Goal: Task Accomplishment & Management: Use online tool/utility

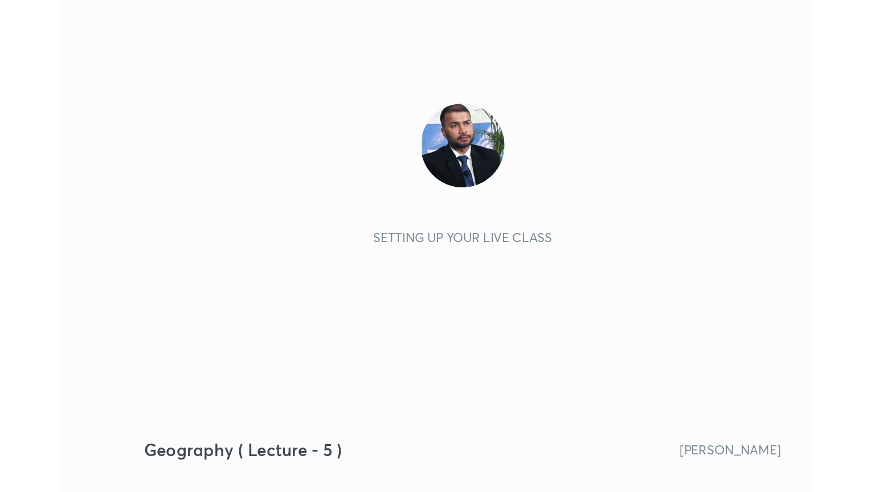
scroll to position [195, 363]
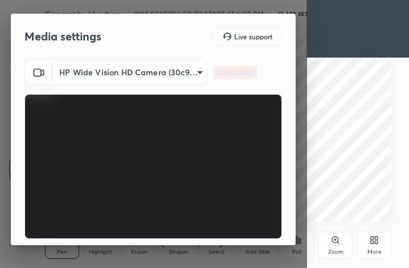
click at [371, 250] on div "More" at bounding box center [374, 252] width 14 height 6
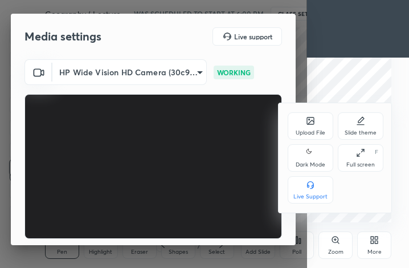
click at [369, 166] on div "Full screen" at bounding box center [360, 165] width 28 height 6
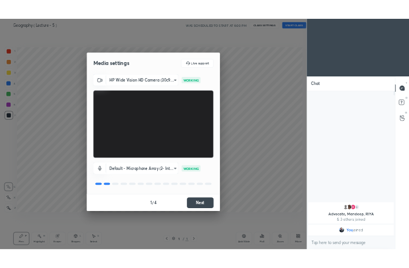
scroll to position [56554, 56362]
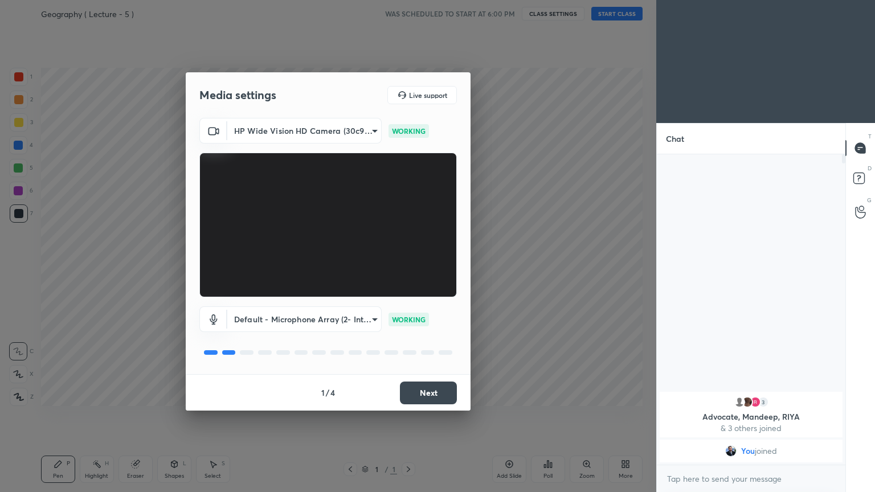
click at [408, 267] on button "Next" at bounding box center [428, 393] width 57 height 23
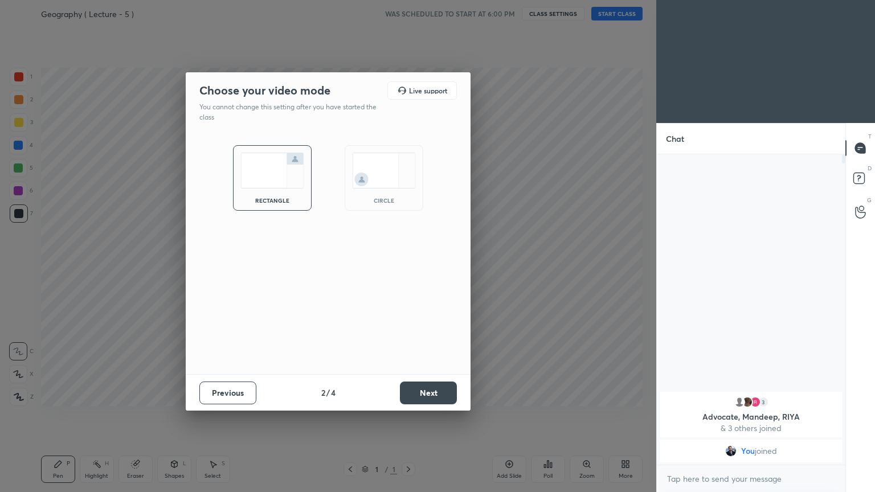
click at [408, 267] on button "Next" at bounding box center [428, 393] width 57 height 23
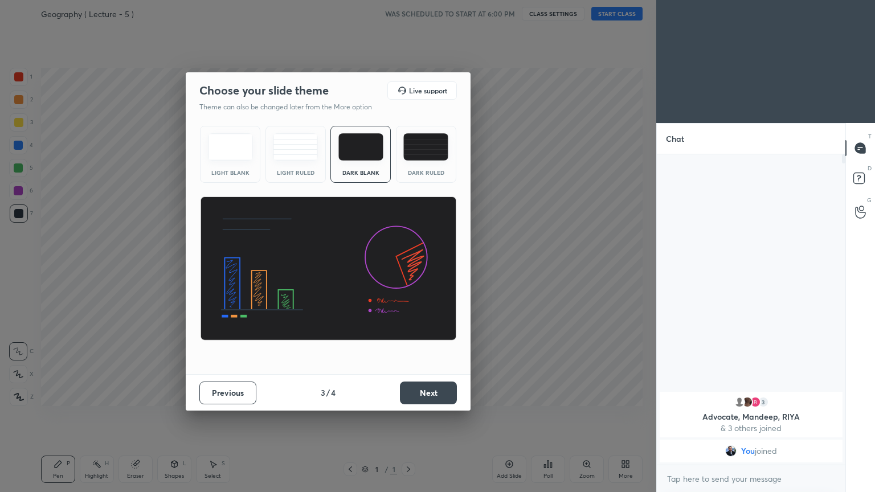
click at [408, 267] on button "Next" at bounding box center [428, 393] width 57 height 23
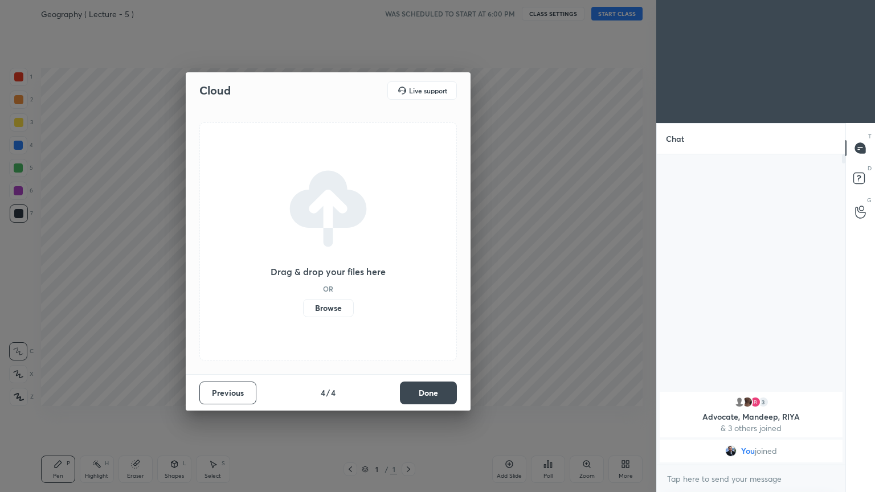
click at [408, 267] on button "Done" at bounding box center [428, 393] width 57 height 23
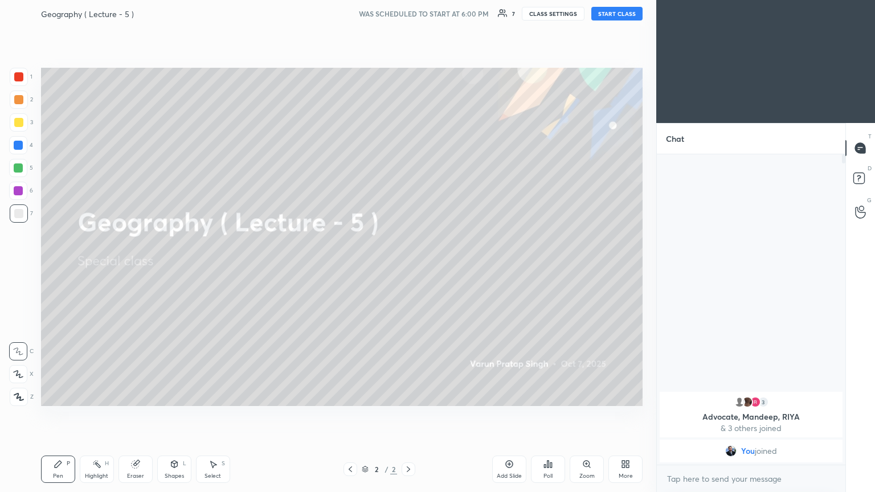
click at [408, 13] on button "START CLASS" at bounding box center [616, 14] width 51 height 14
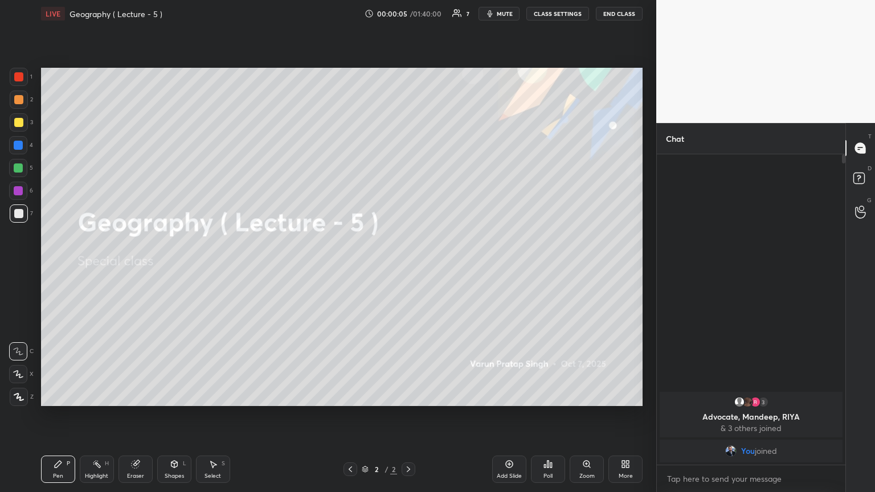
click at [408, 267] on div "More" at bounding box center [625, 469] width 34 height 27
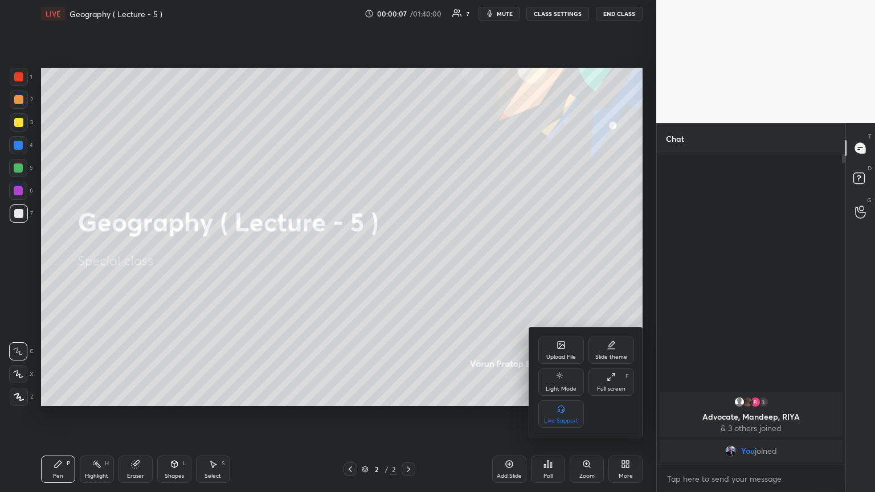
click at [408, 267] on div "Upload File" at bounding box center [561, 357] width 30 height 6
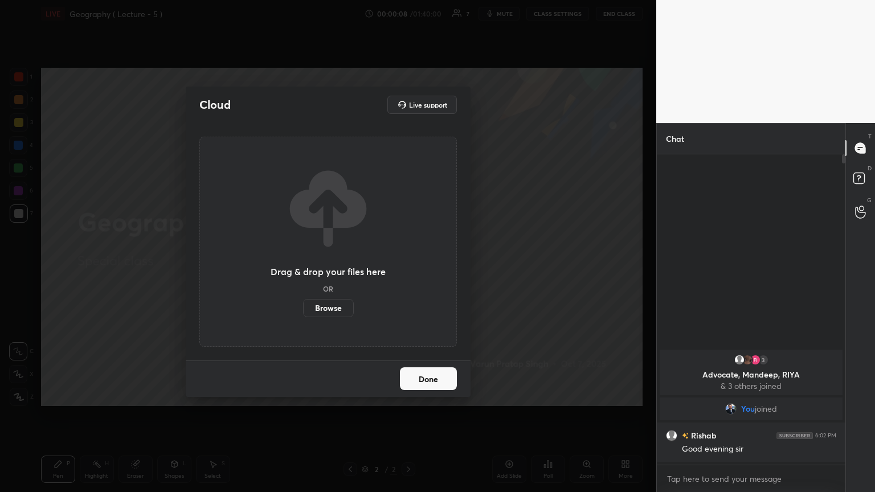
click at [335, 267] on label "Browse" at bounding box center [328, 308] width 51 height 18
click at [303, 267] on input "Browse" at bounding box center [303, 308] width 0 height 18
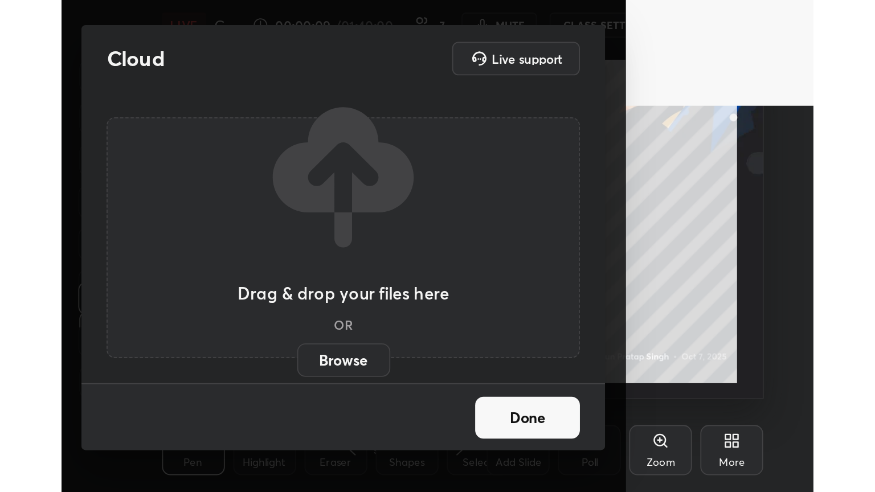
scroll to position [56778, 56609]
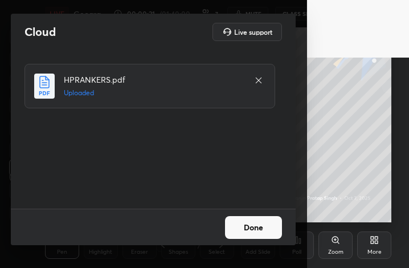
click at [251, 233] on button "Done" at bounding box center [253, 227] width 57 height 23
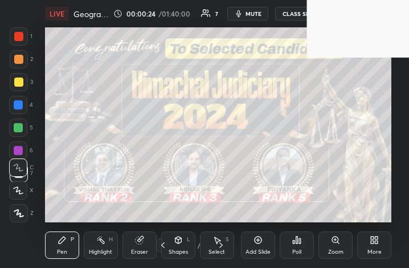
click at [370, 242] on icon at bounding box center [374, 239] width 9 height 9
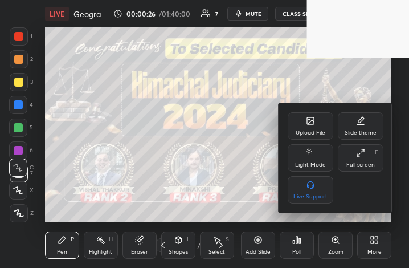
click at [350, 149] on div "Full screen F" at bounding box center [361, 157] width 46 height 27
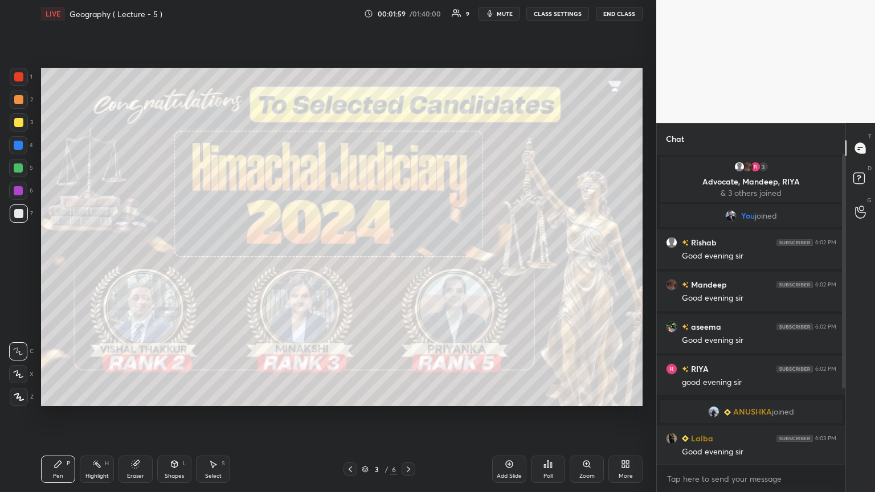
scroll to position [115, 0]
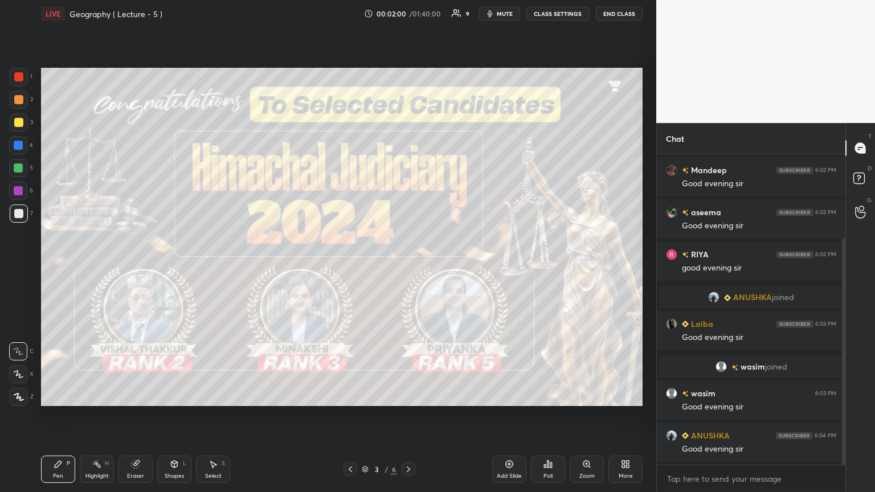
drag, startPoint x: 845, startPoint y: 321, endPoint x: 840, endPoint y: 405, distance: 83.9
click at [408, 267] on div at bounding box center [842, 309] width 7 height 311
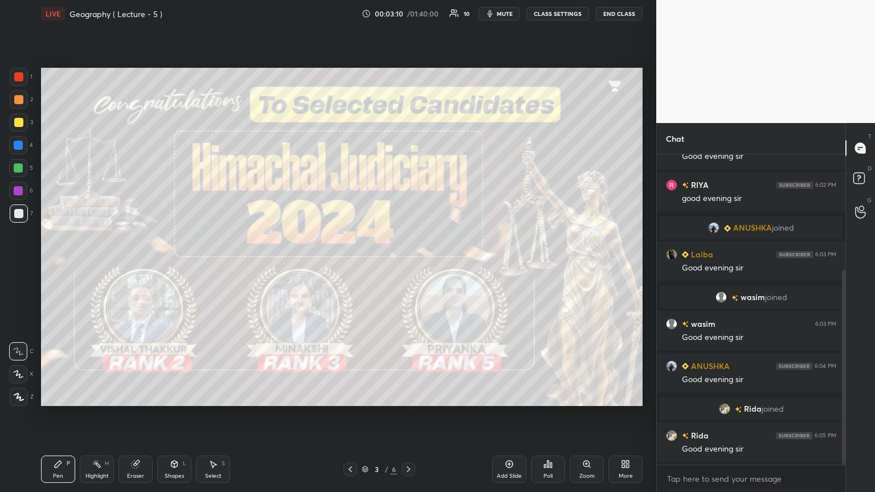
scroll to position [211, 0]
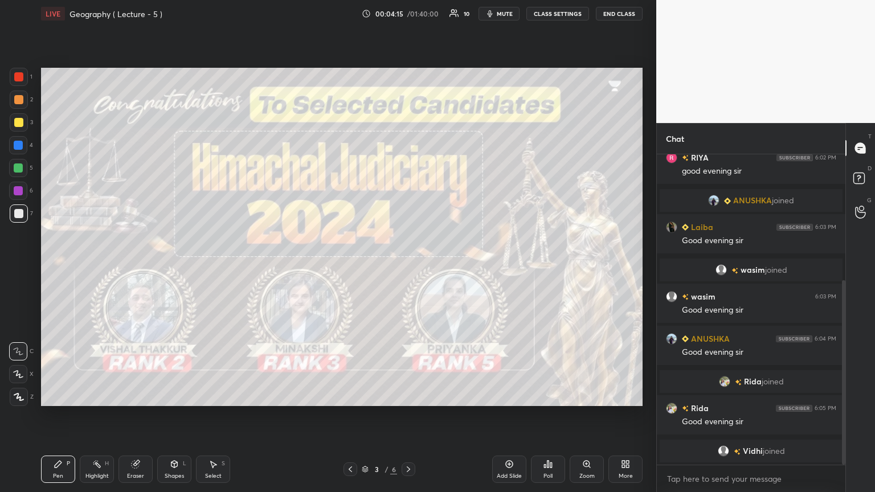
click at [19, 79] on div at bounding box center [18, 76] width 9 height 9
click at [19, 267] on icon at bounding box center [19, 397] width 10 height 8
click at [408, 267] on icon at bounding box center [408, 470] width 3 height 6
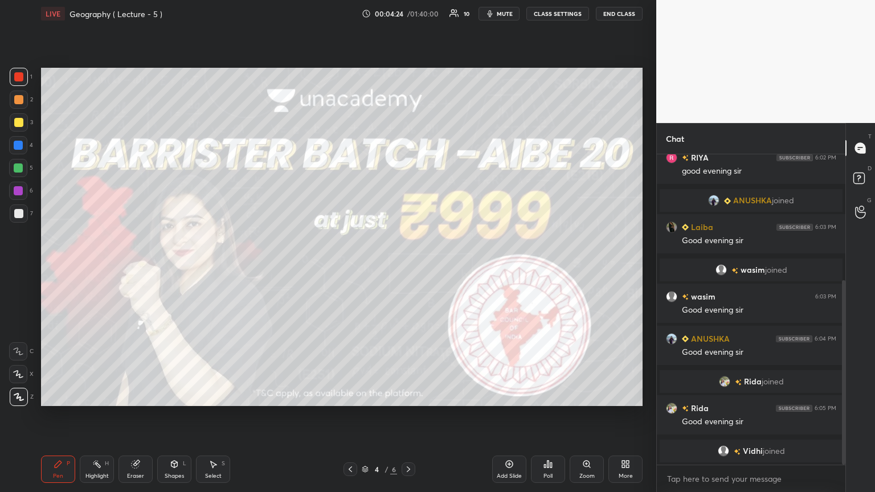
click at [349, 267] on icon at bounding box center [350, 469] width 9 height 9
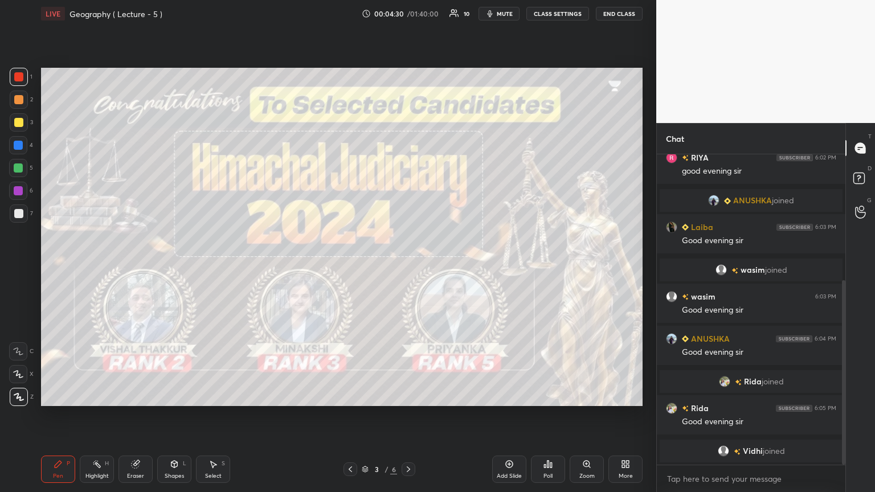
click at [408, 267] on icon at bounding box center [408, 469] width 9 height 9
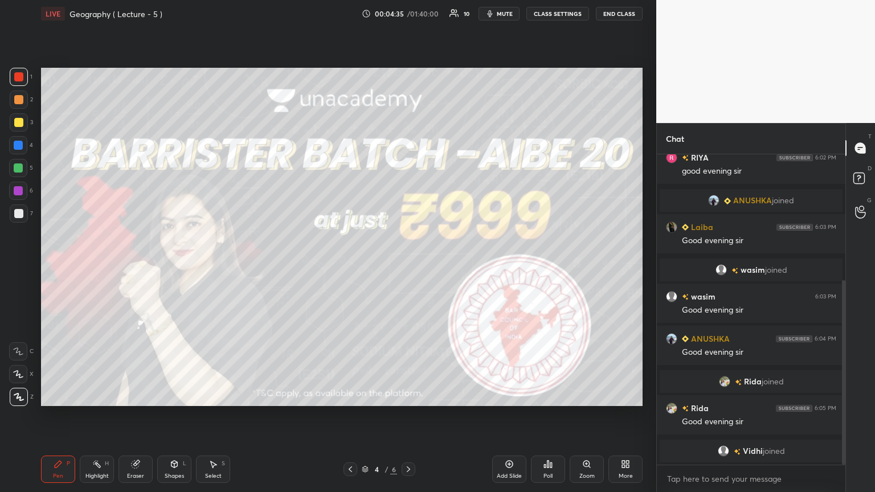
click at [408, 267] on icon at bounding box center [408, 469] width 9 height 9
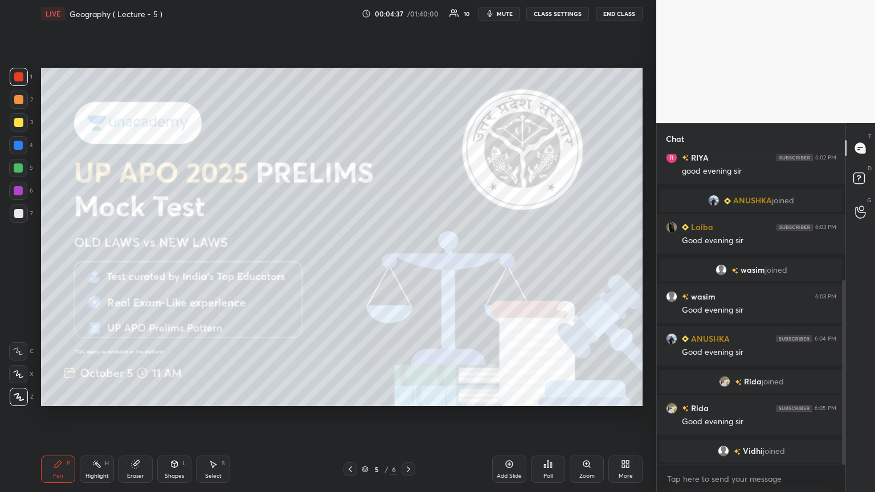
click at [408, 267] on icon at bounding box center [408, 469] width 9 height 9
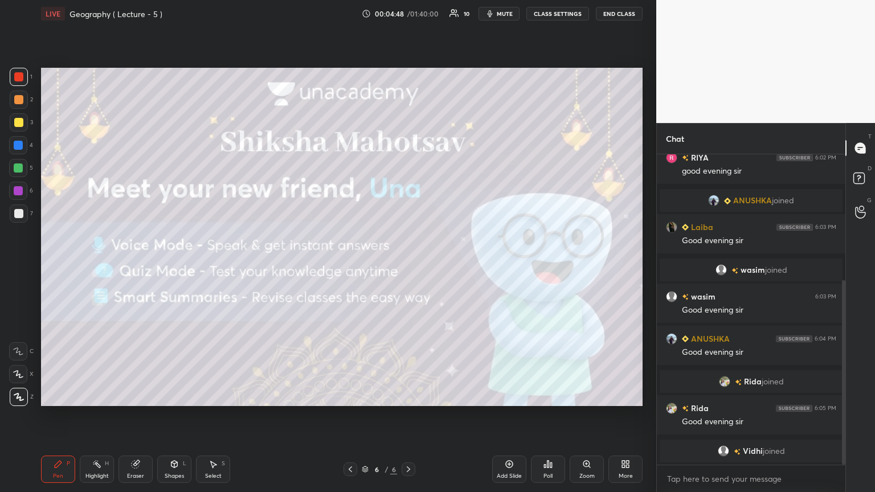
click at [408, 267] on icon at bounding box center [509, 464] width 9 height 9
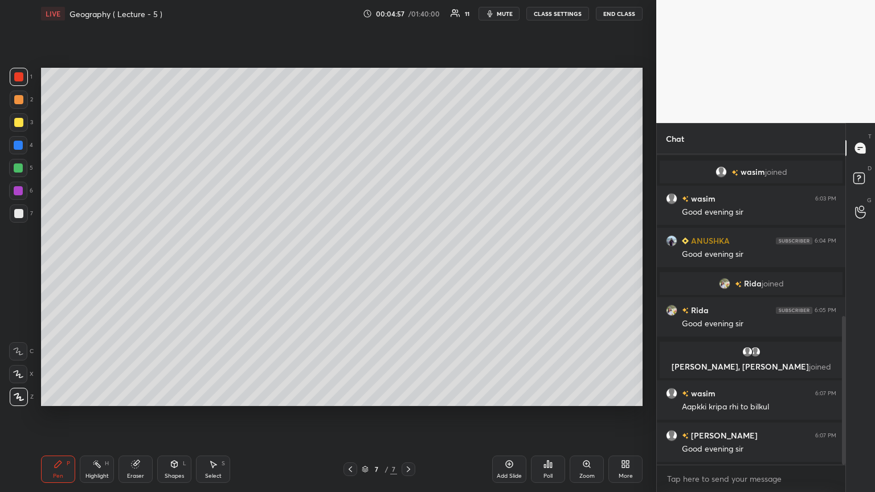
scroll to position [337, 0]
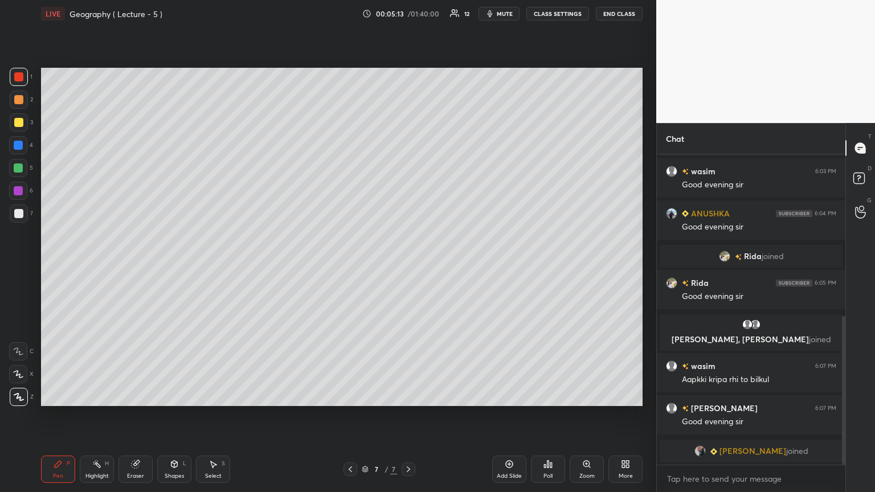
click at [20, 211] on div at bounding box center [18, 213] width 9 height 9
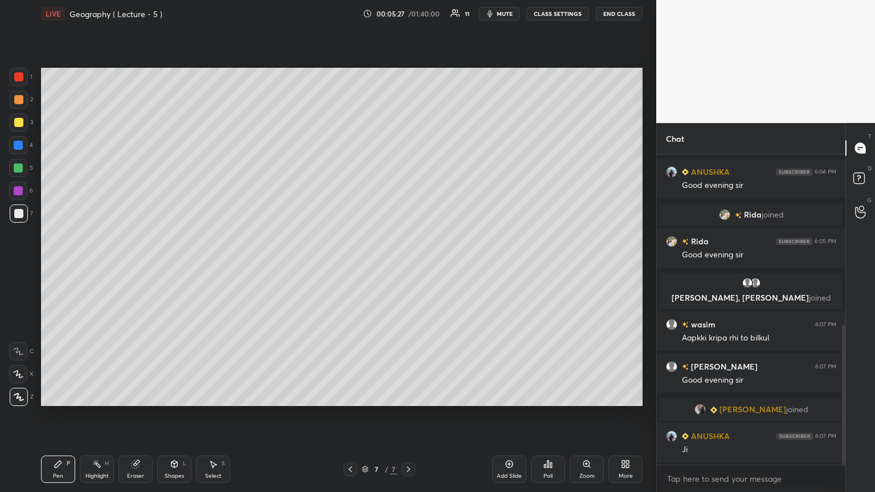
click at [133, 267] on icon at bounding box center [135, 464] width 9 height 9
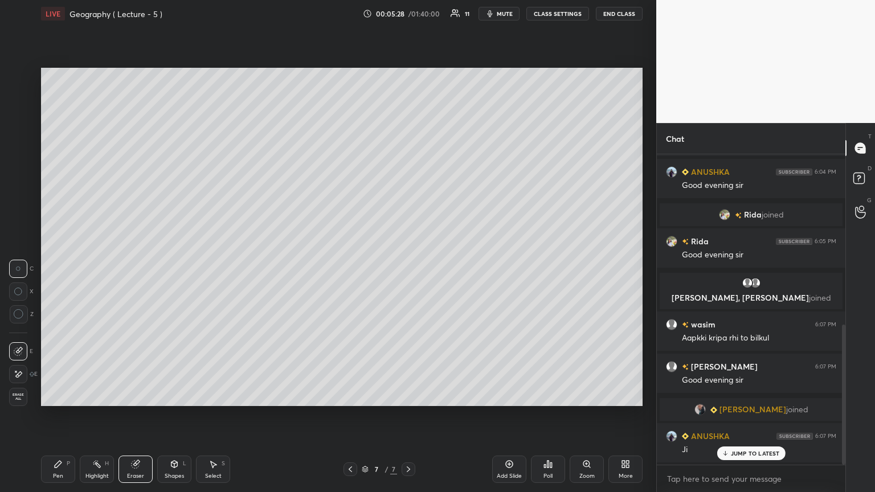
click at [17, 267] on div "Erase all" at bounding box center [18, 397] width 18 height 18
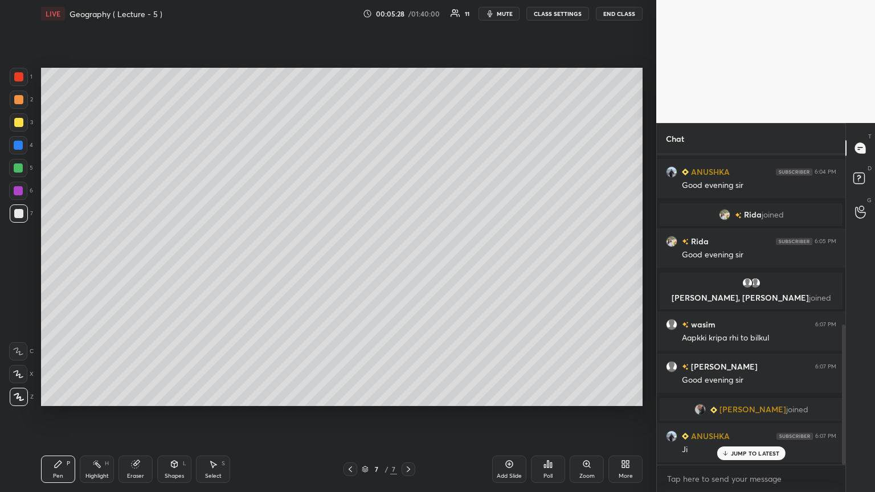
scroll to position [421, 0]
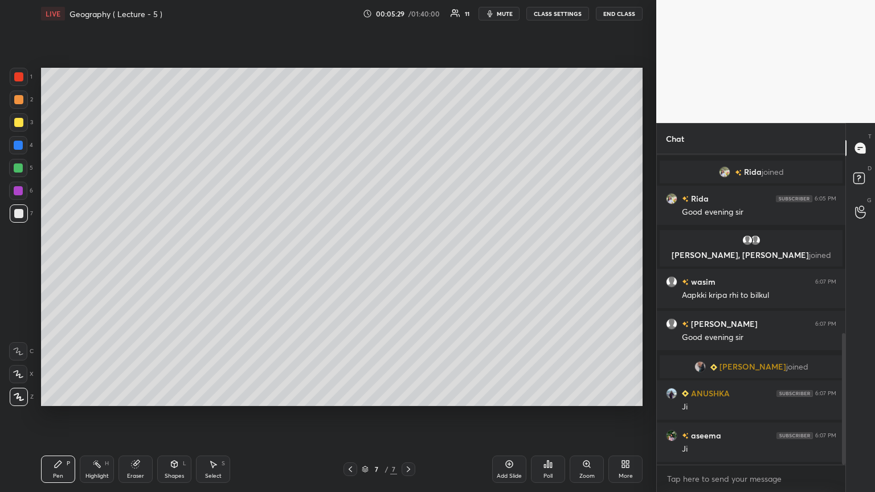
click at [175, 267] on icon at bounding box center [174, 464] width 6 height 7
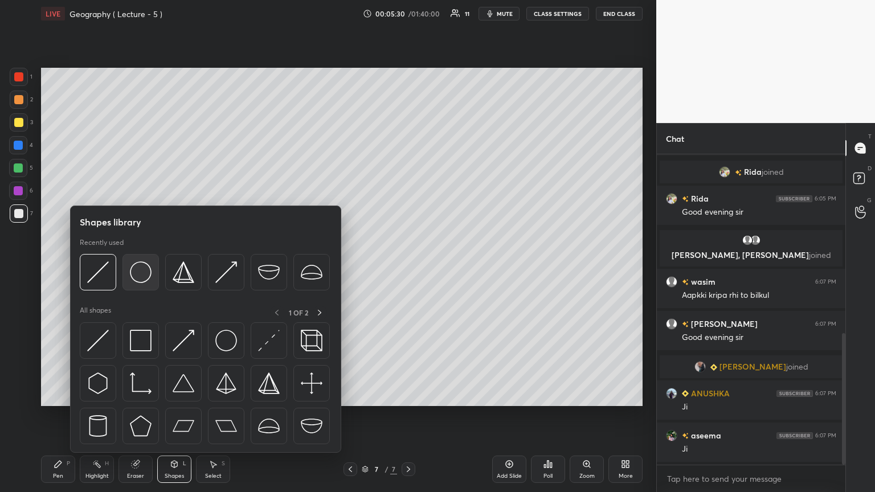
click at [145, 267] on img at bounding box center [141, 273] width 22 height 22
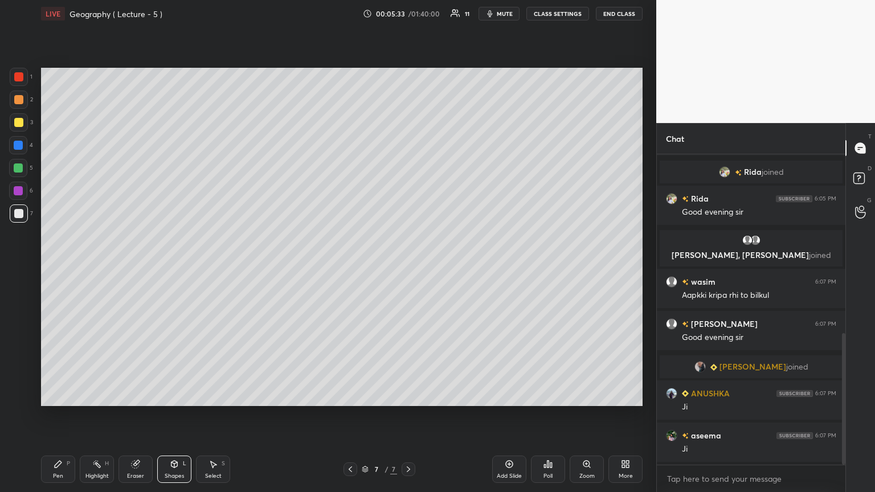
click at [67, 267] on div "Pen P" at bounding box center [58, 469] width 34 height 27
click at [19, 145] on div at bounding box center [18, 145] width 9 height 9
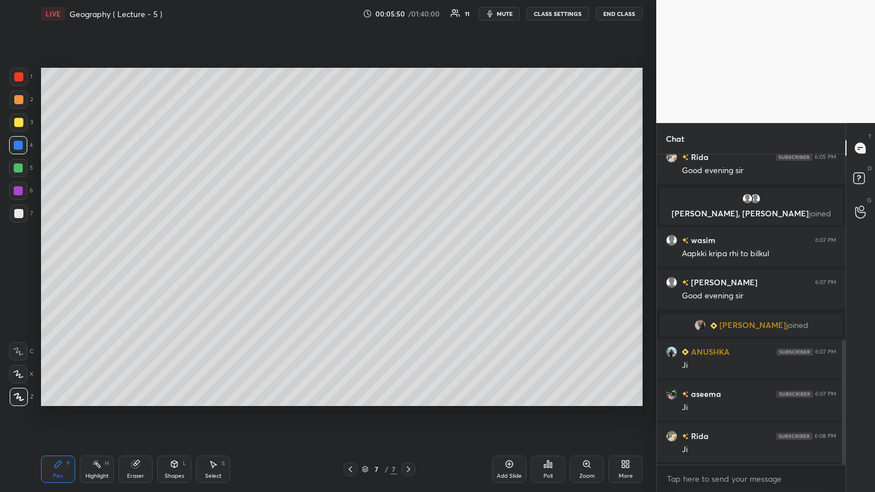
click at [19, 192] on div at bounding box center [18, 190] width 9 height 9
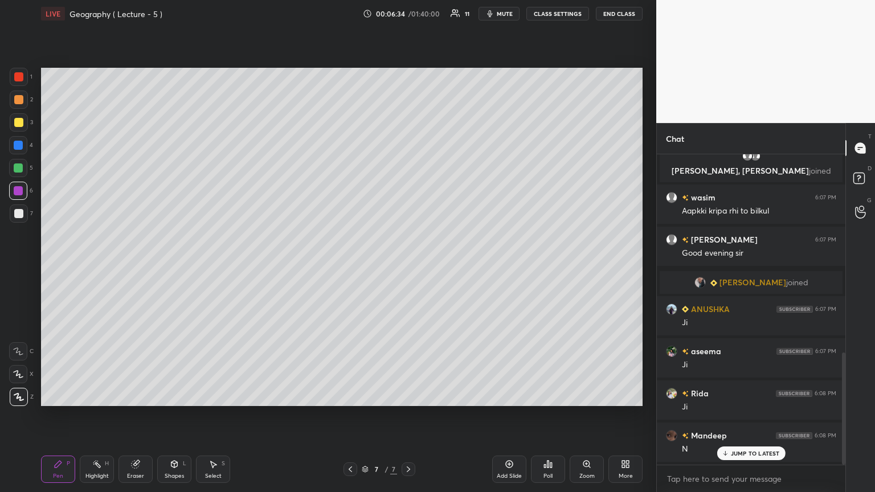
scroll to position [547, 0]
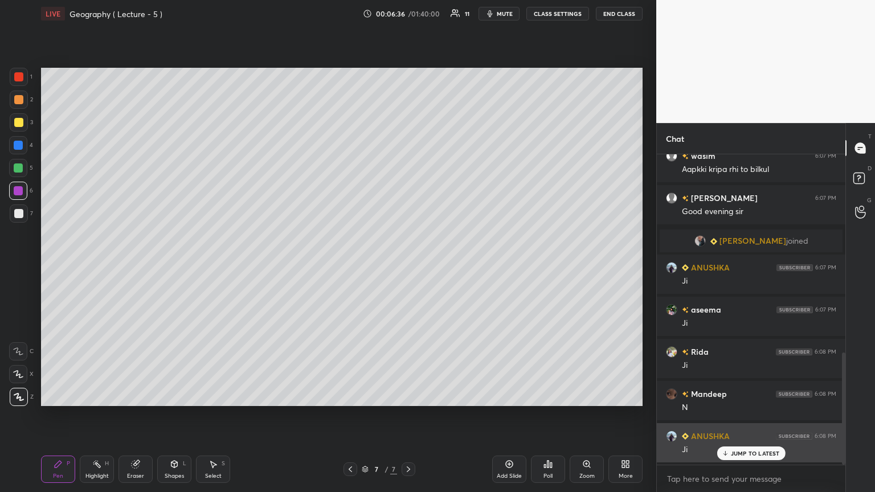
click at [408, 267] on p "JUMP TO LATEST" at bounding box center [755, 453] width 49 height 7
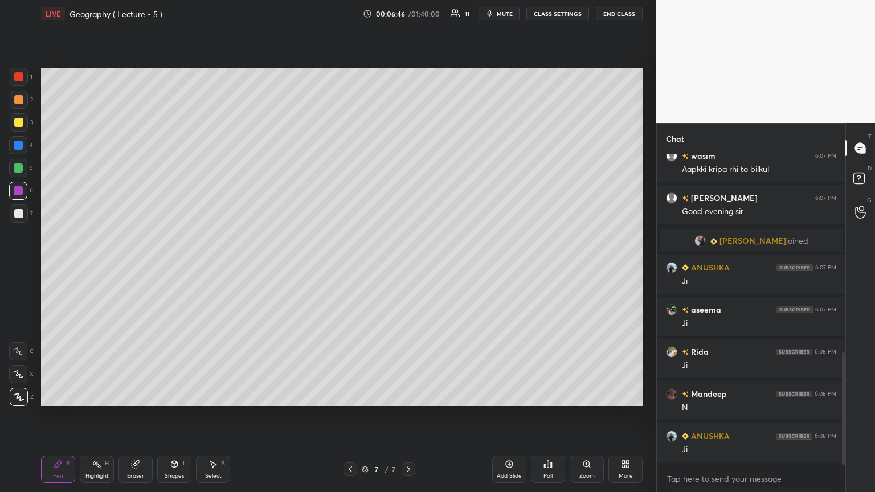
scroll to position [590, 0]
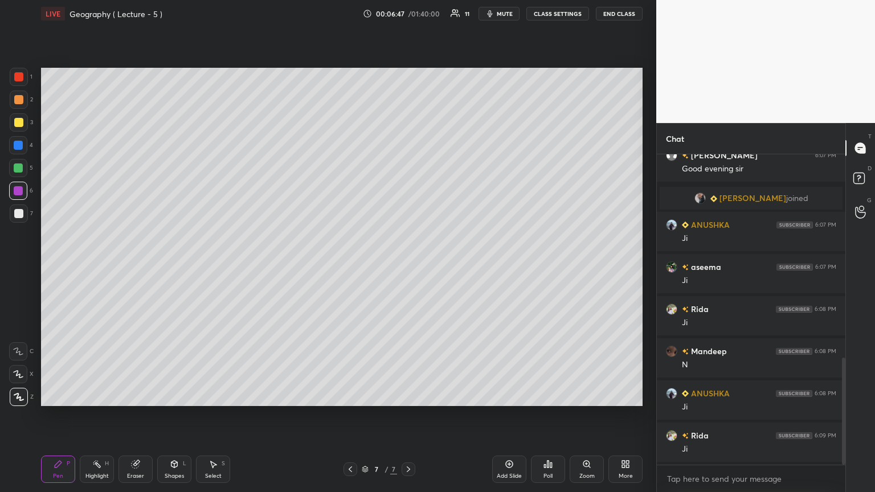
click at [408, 267] on div "Add Slide" at bounding box center [509, 469] width 34 height 27
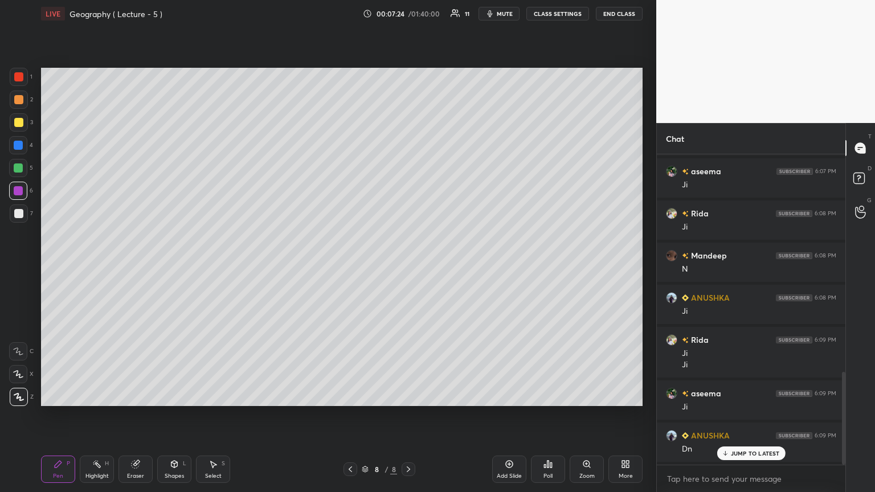
scroll to position [727, 0]
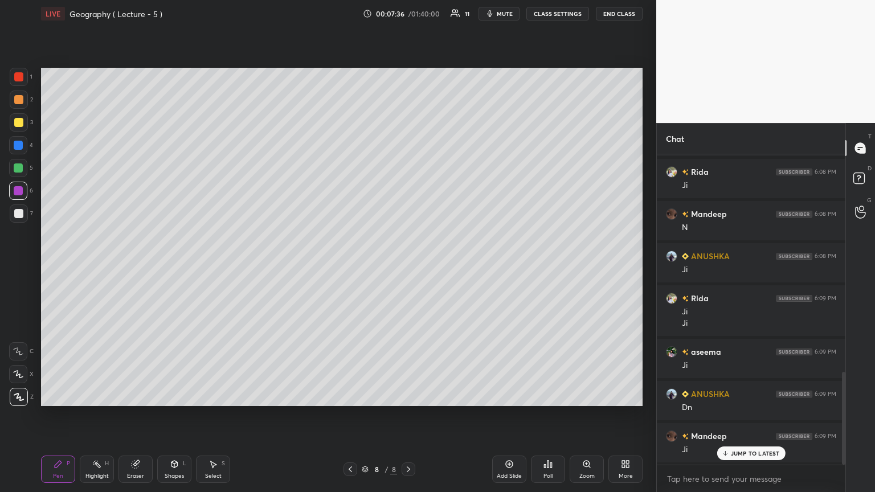
click at [408, 267] on div "Add Slide" at bounding box center [509, 469] width 34 height 27
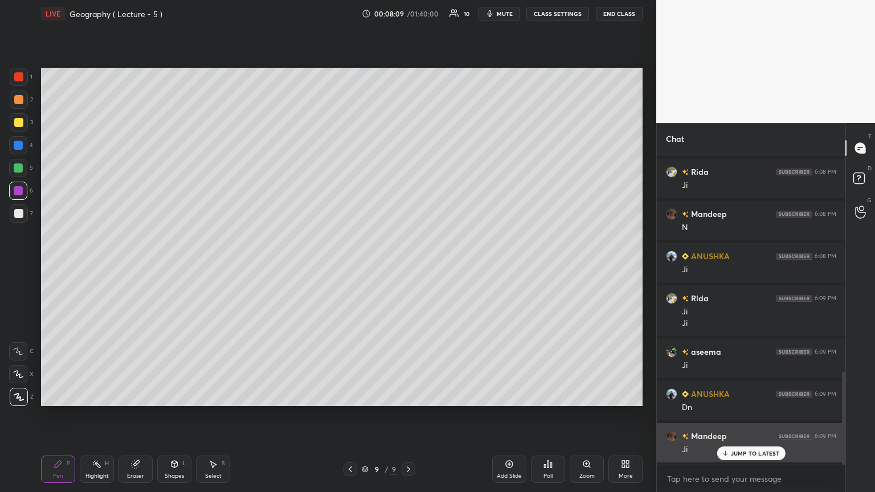
click at [408, 267] on p "JUMP TO LATEST" at bounding box center [755, 453] width 49 height 7
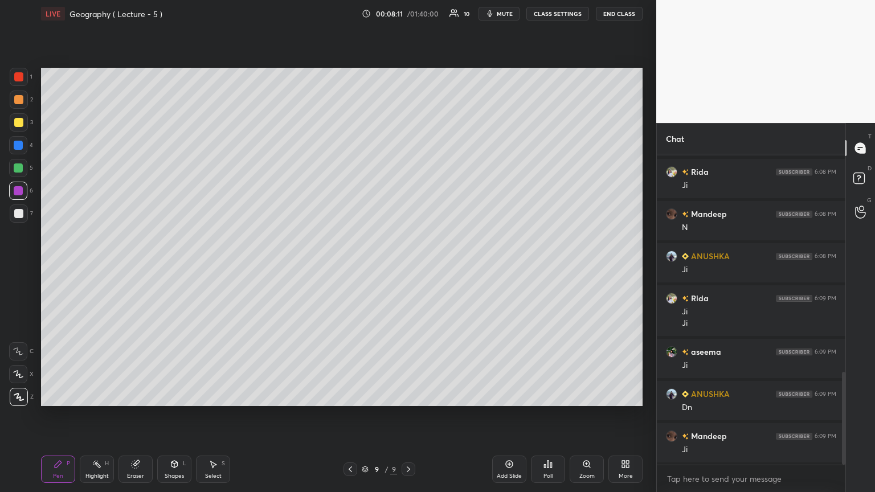
click at [17, 75] on div at bounding box center [18, 76] width 9 height 9
click at [18, 216] on div at bounding box center [18, 213] width 9 height 9
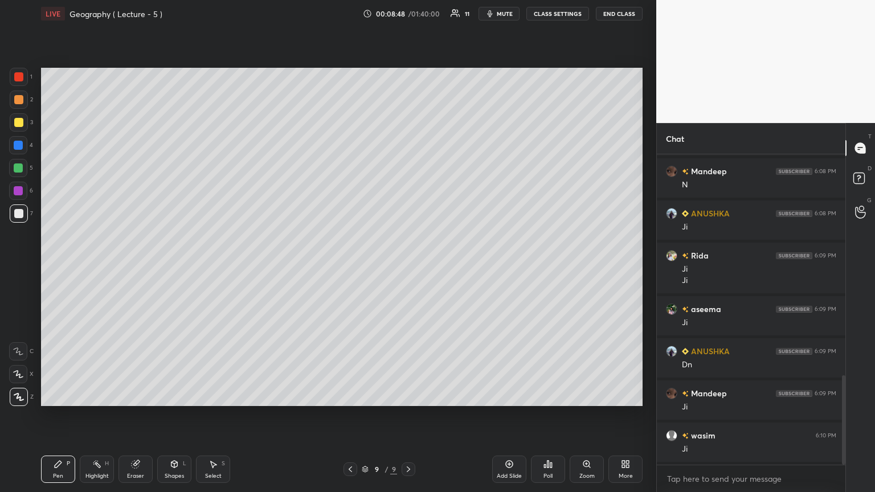
click at [17, 191] on div at bounding box center [18, 190] width 9 height 9
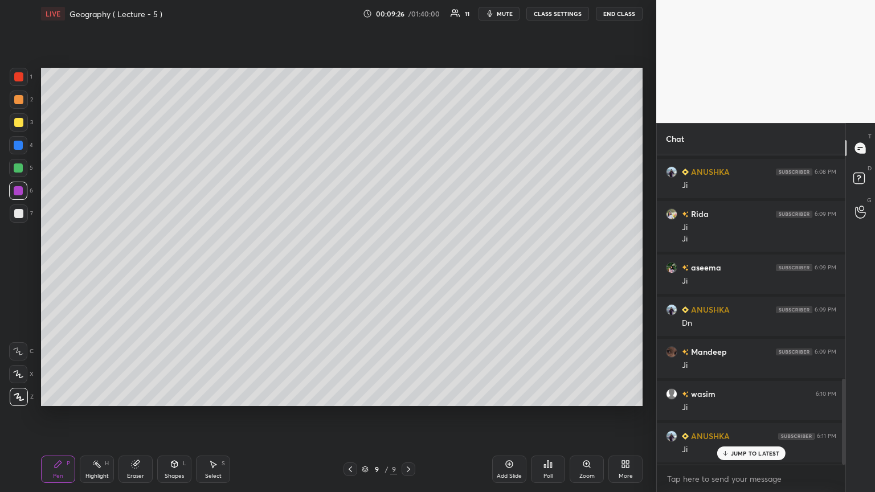
scroll to position [854, 0]
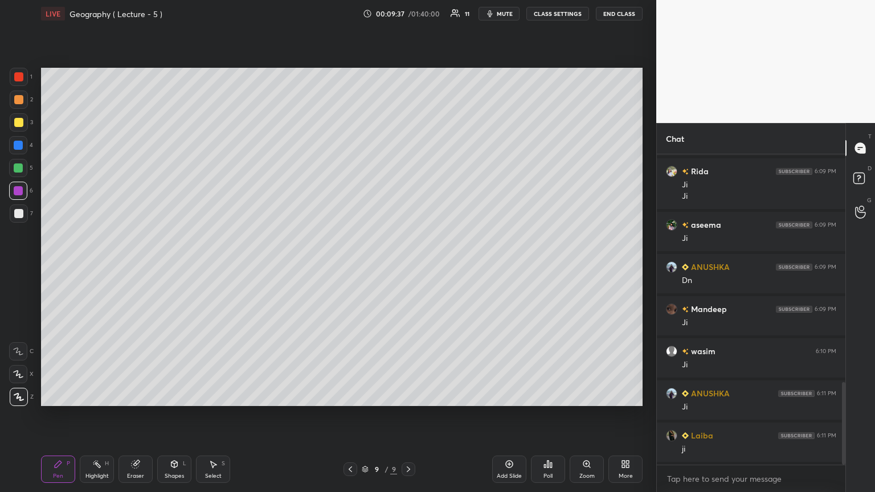
click at [19, 211] on div at bounding box center [18, 213] width 9 height 9
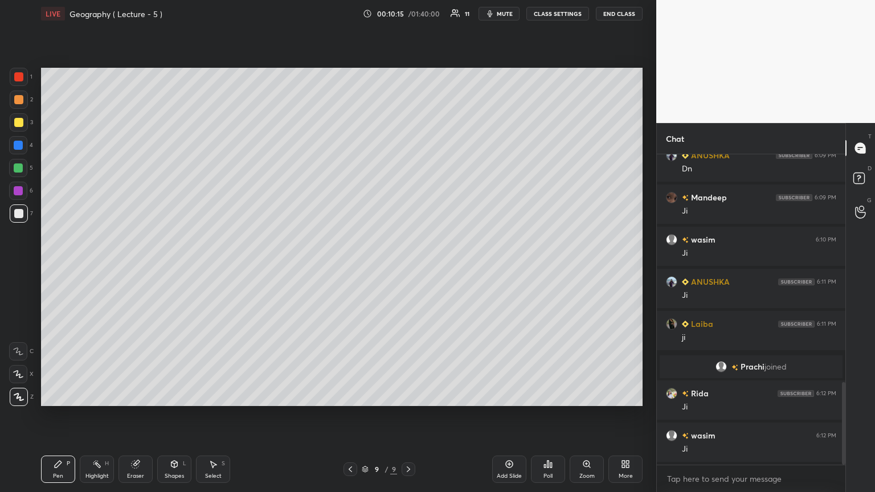
click at [408, 267] on div "Add Slide" at bounding box center [509, 469] width 34 height 27
click at [21, 191] on div at bounding box center [18, 190] width 9 height 9
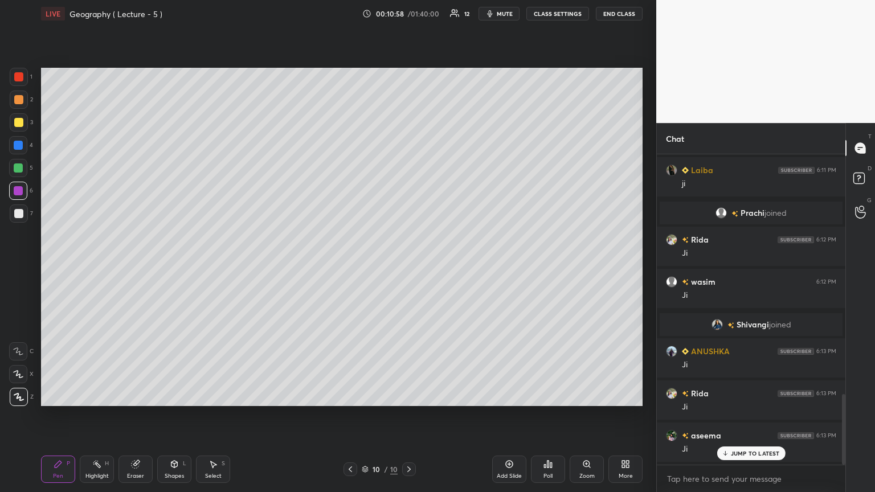
scroll to position [1051, 0]
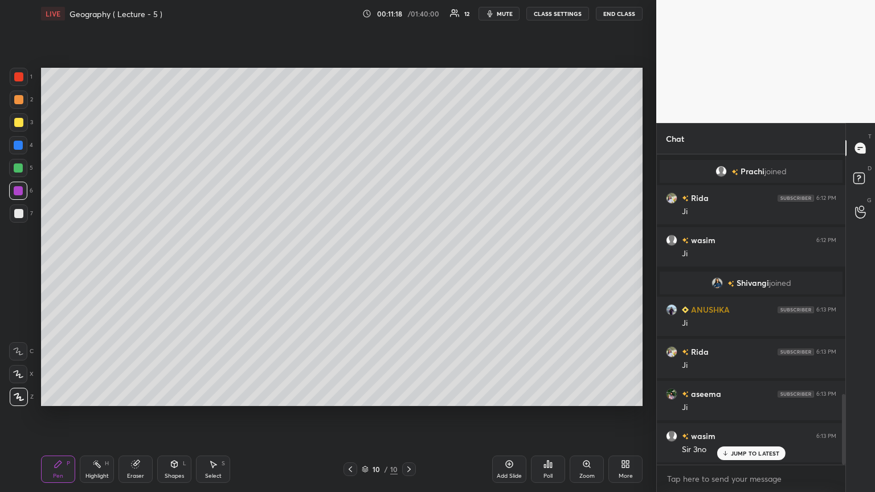
click at [349, 267] on div at bounding box center [351, 470] width 14 height 14
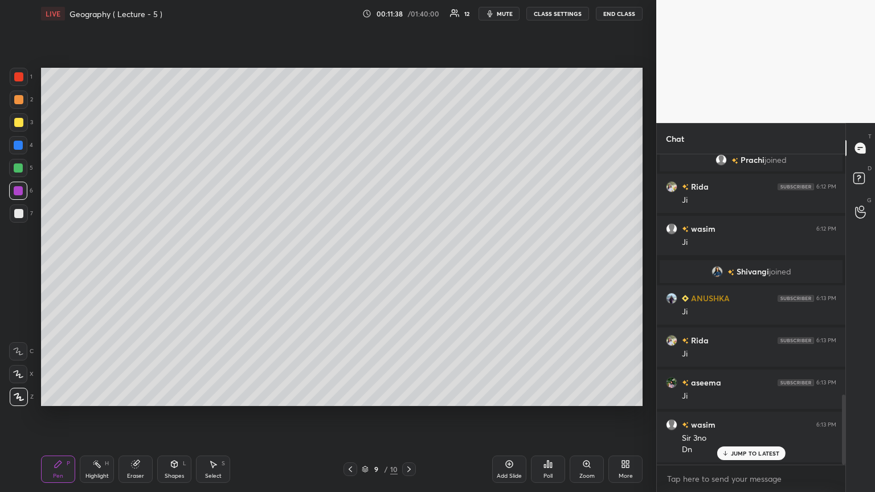
click at [408, 267] on icon at bounding box center [409, 469] width 9 height 9
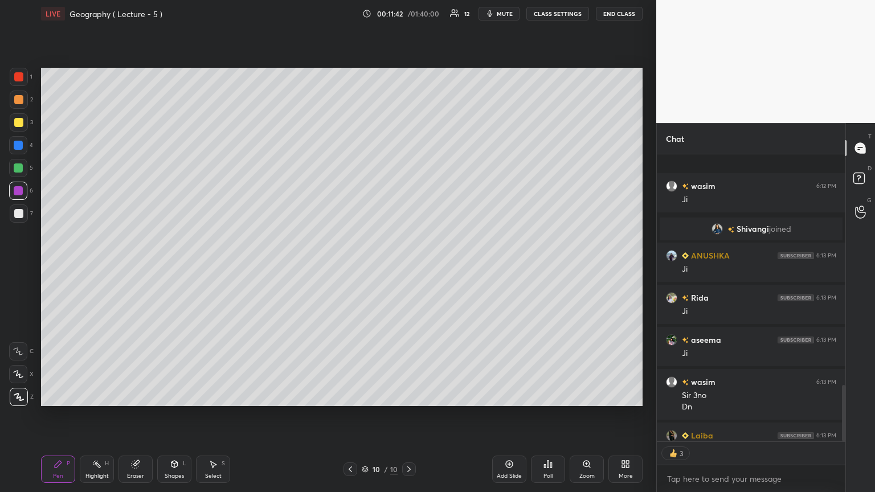
scroll to position [1170, 0]
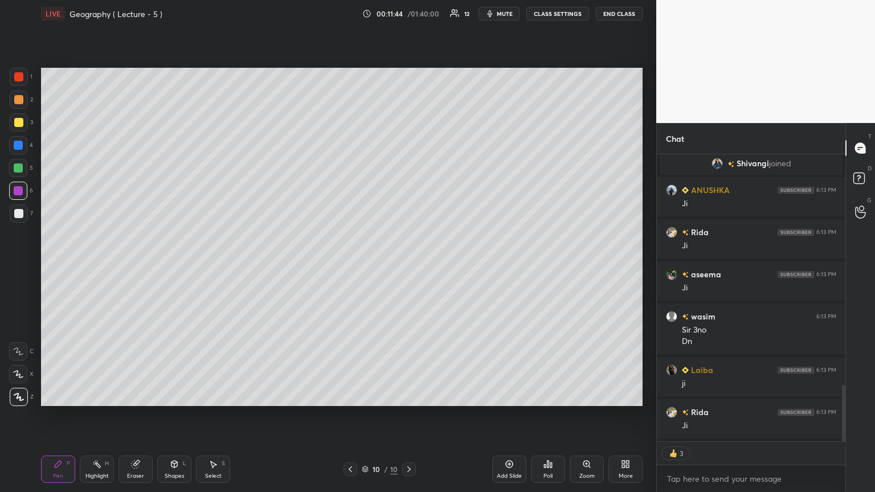
click at [408, 267] on div "Add Slide" at bounding box center [509, 469] width 34 height 27
click at [24, 73] on div at bounding box center [19, 77] width 18 height 18
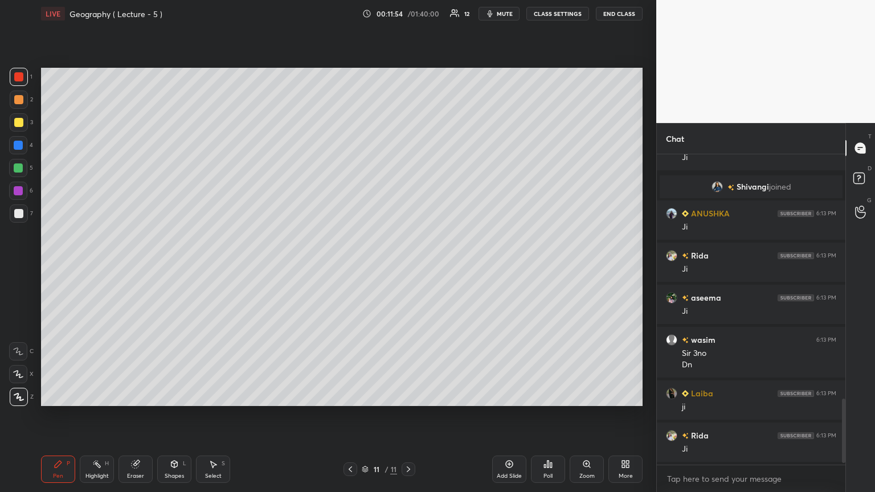
click at [18, 210] on div at bounding box center [18, 213] width 9 height 9
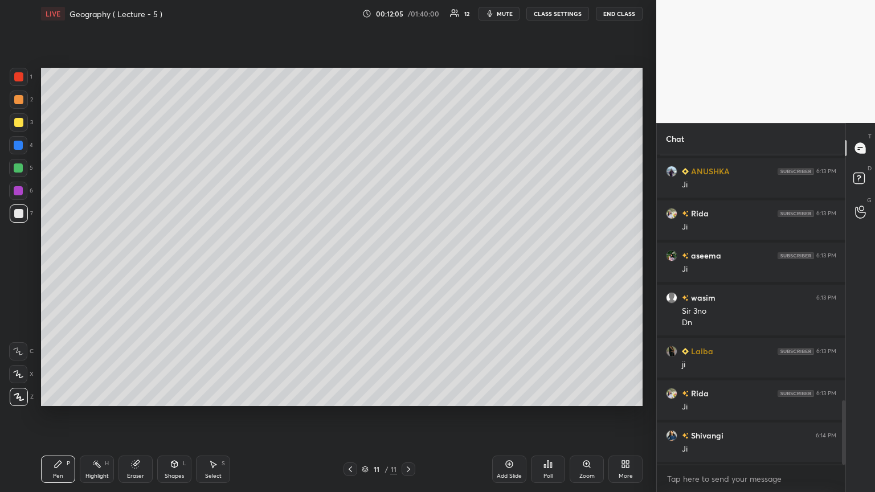
scroll to position [1231, 0]
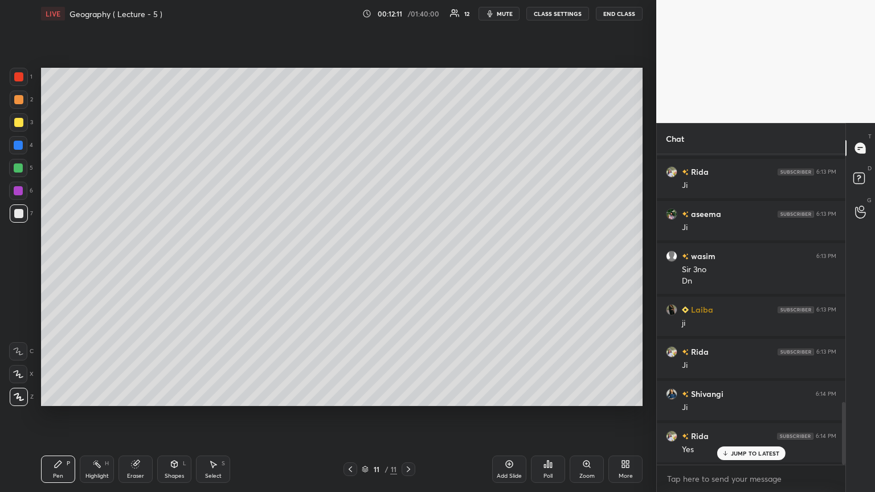
click at [17, 167] on div at bounding box center [18, 168] width 9 height 9
click at [18, 214] on div at bounding box center [18, 213] width 9 height 9
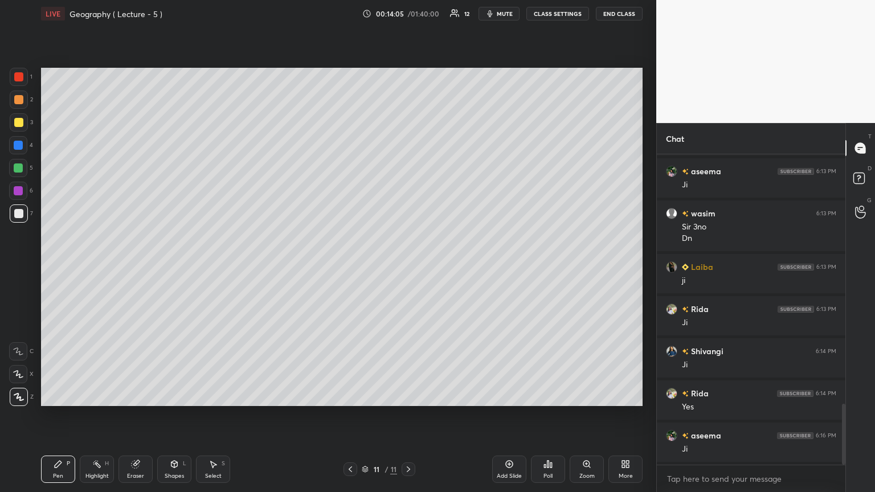
click at [408, 267] on div "Add Slide" at bounding box center [509, 469] width 34 height 27
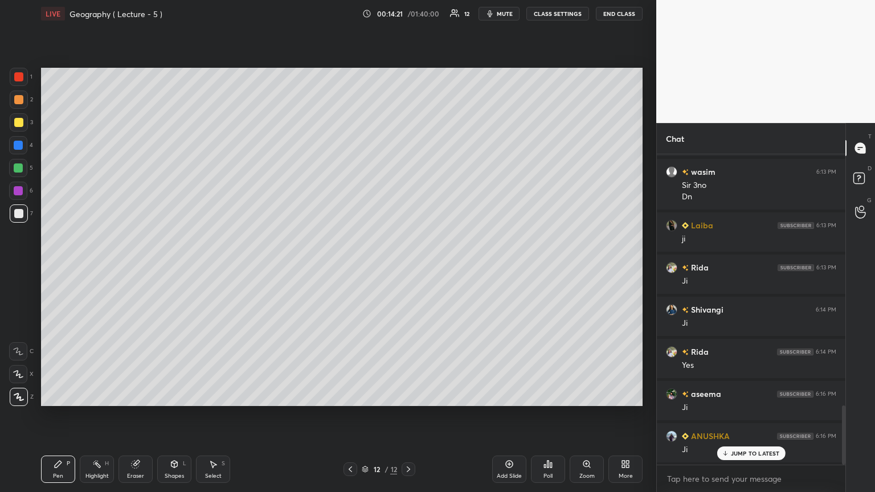
click at [17, 189] on div at bounding box center [18, 190] width 9 height 9
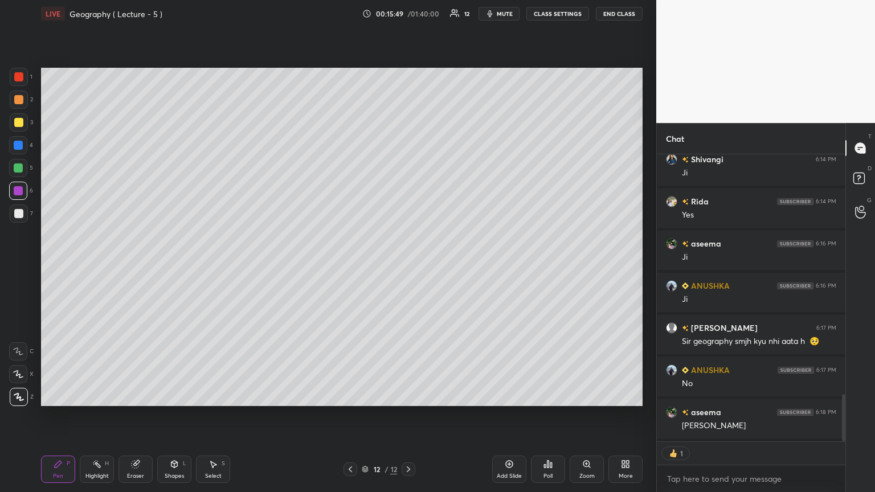
scroll to position [1442, 0]
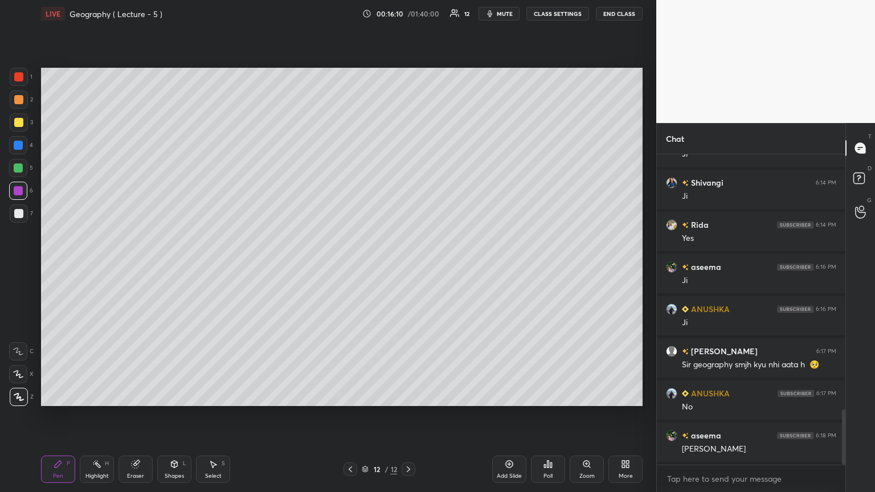
click at [351, 267] on icon at bounding box center [350, 470] width 3 height 6
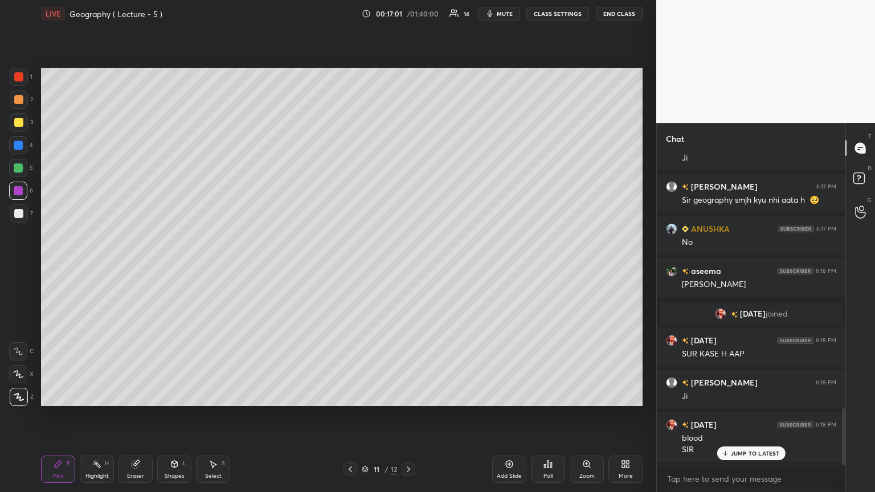
scroll to position [1435, 0]
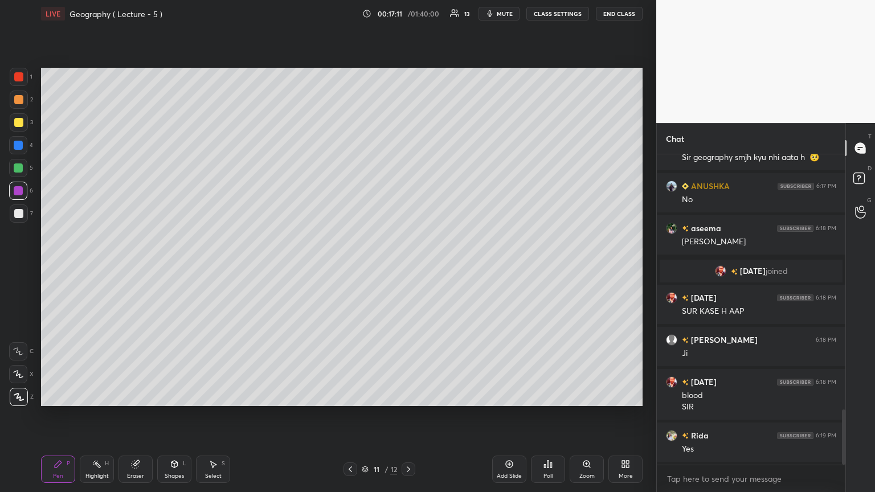
click at [408, 267] on icon at bounding box center [408, 469] width 9 height 9
click at [17, 213] on div at bounding box center [18, 213] width 9 height 9
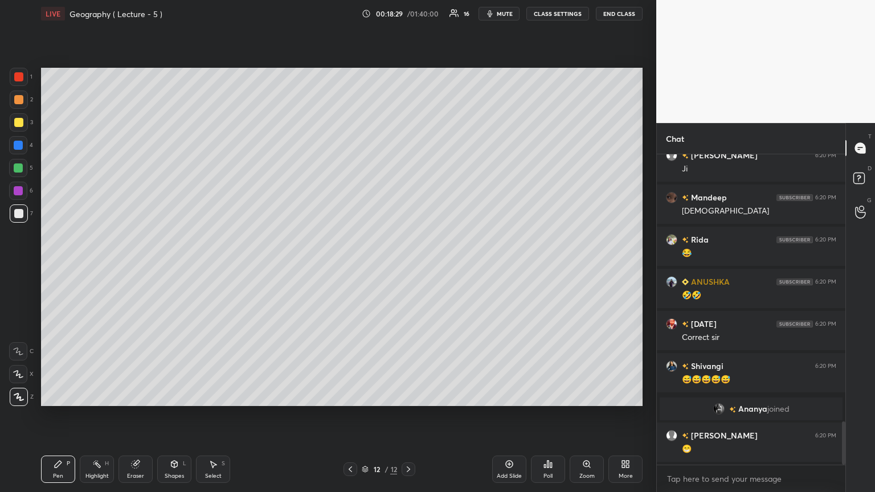
scroll to position [1953, 0]
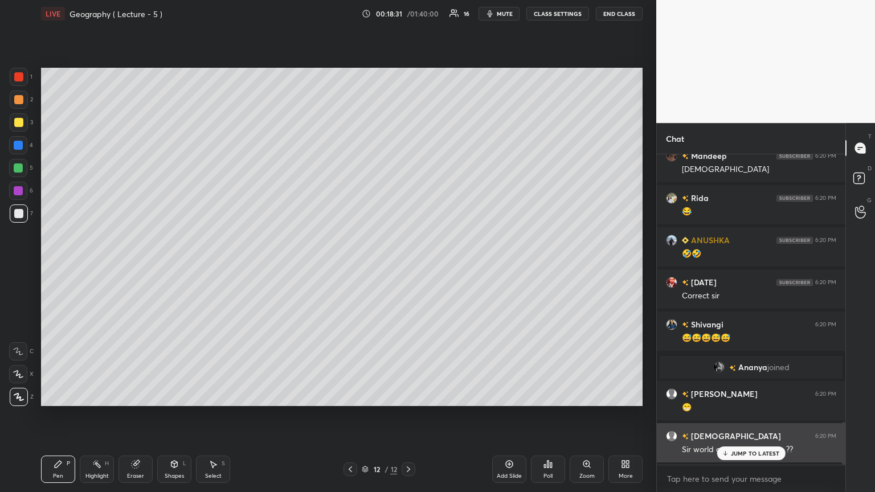
click at [408, 267] on icon at bounding box center [724, 453] width 7 height 7
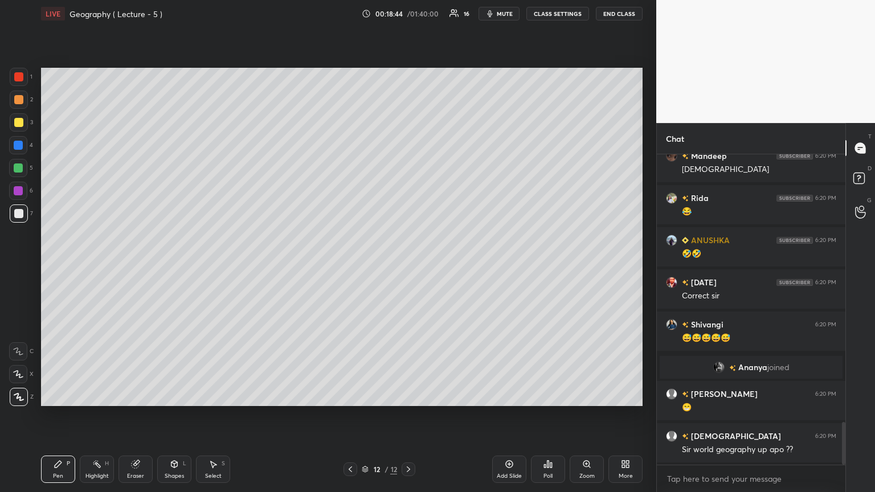
scroll to position [1964, 0]
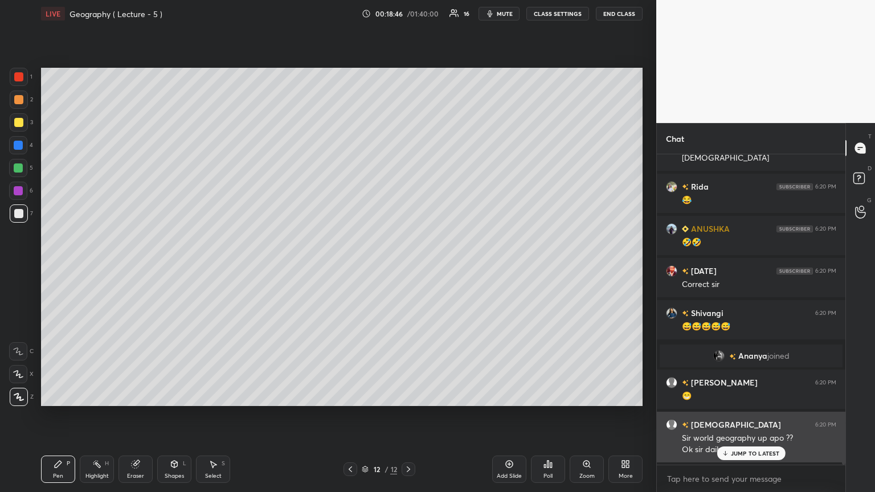
click at [408, 267] on icon at bounding box center [724, 453] width 7 height 7
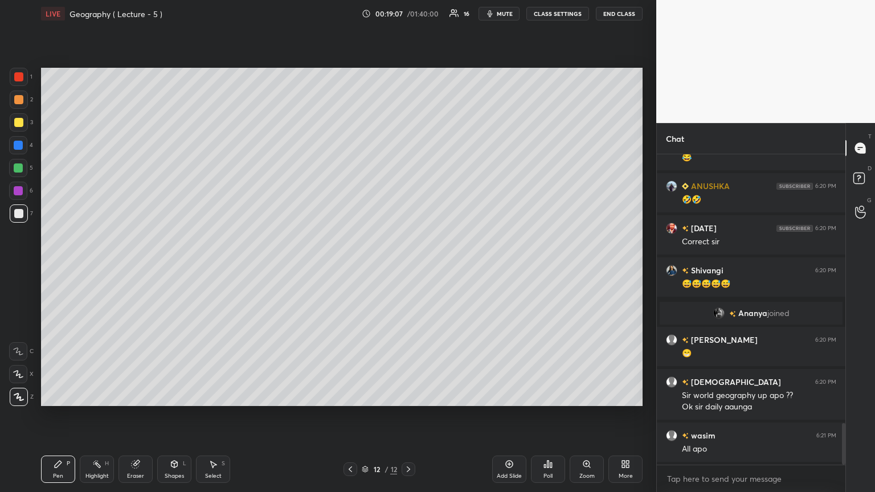
scroll to position [2060, 0]
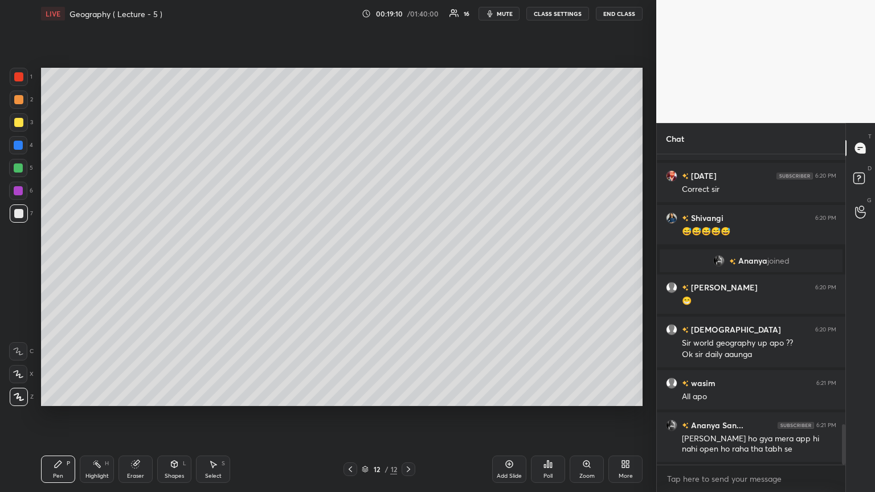
click at [349, 267] on icon at bounding box center [350, 469] width 9 height 9
click at [350, 267] on icon at bounding box center [350, 469] width 9 height 9
click at [349, 267] on icon at bounding box center [350, 469] width 9 height 9
click at [350, 267] on div at bounding box center [351, 470] width 14 height 14
click at [349, 267] on div at bounding box center [351, 470] width 14 height 14
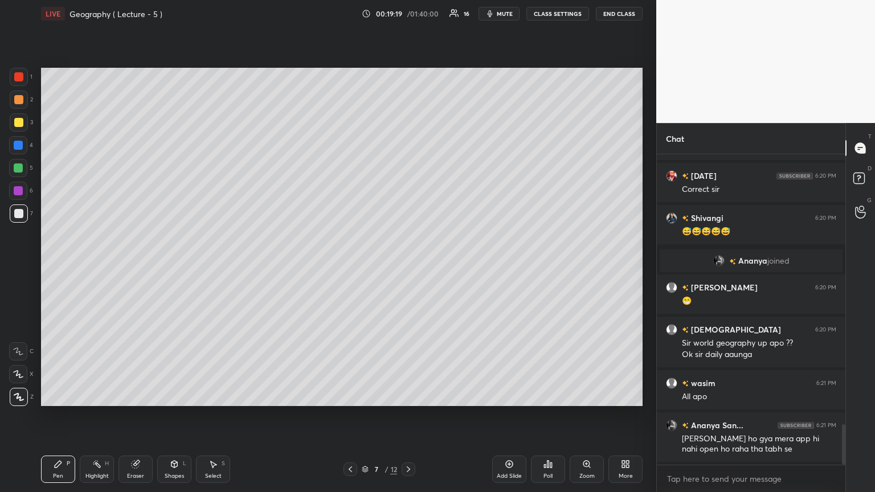
click at [408, 267] on icon at bounding box center [408, 469] width 9 height 9
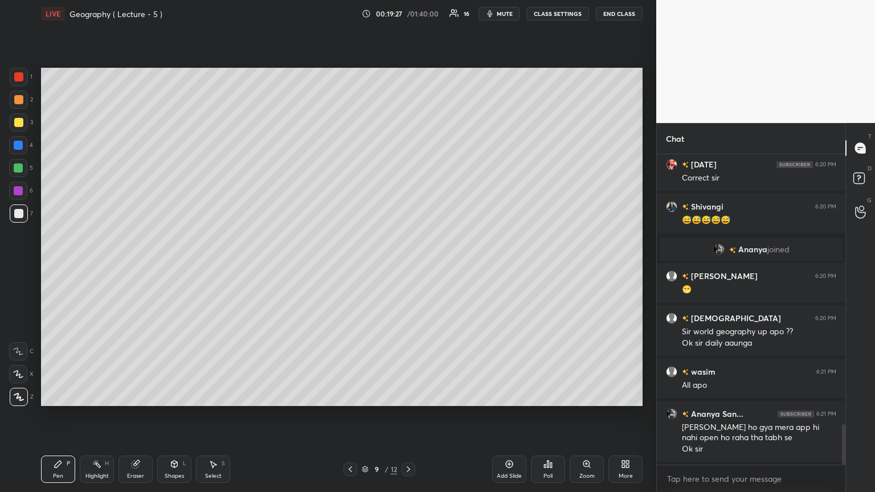
click at [408, 267] on div at bounding box center [409, 470] width 14 height 14
click at [408, 267] on icon at bounding box center [408, 469] width 9 height 9
click at [408, 267] on icon at bounding box center [408, 470] width 3 height 6
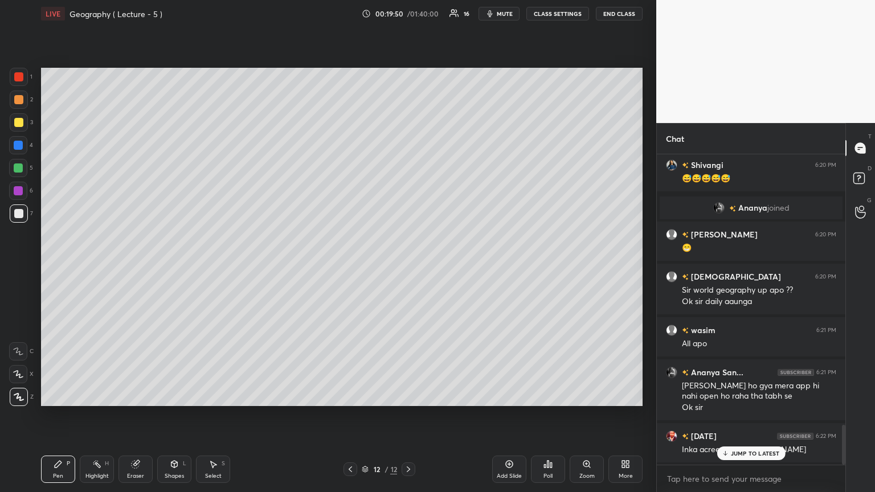
click at [17, 121] on div at bounding box center [18, 122] width 9 height 9
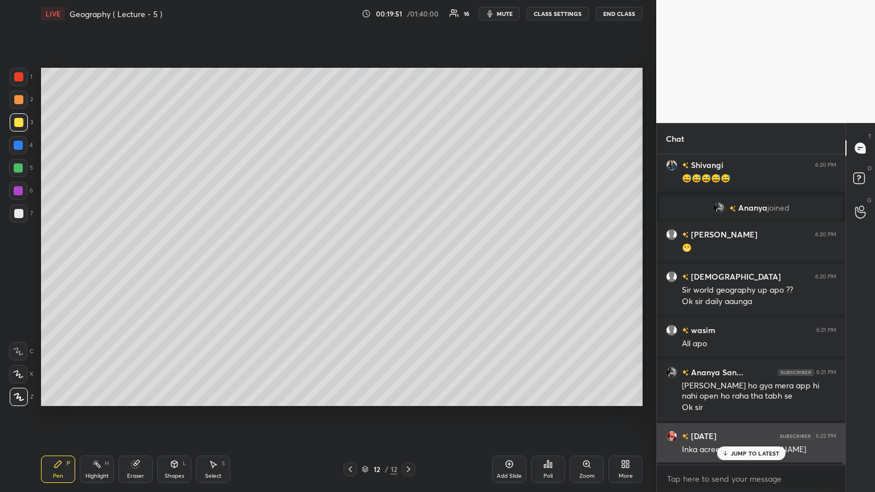
click at [408, 267] on p "JUMP TO LATEST" at bounding box center [755, 453] width 49 height 7
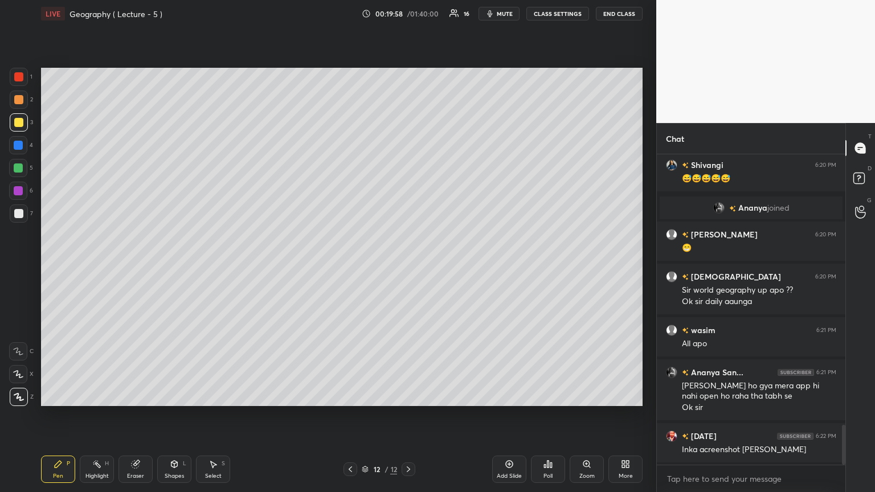
click at [18, 123] on div at bounding box center [18, 122] width 9 height 9
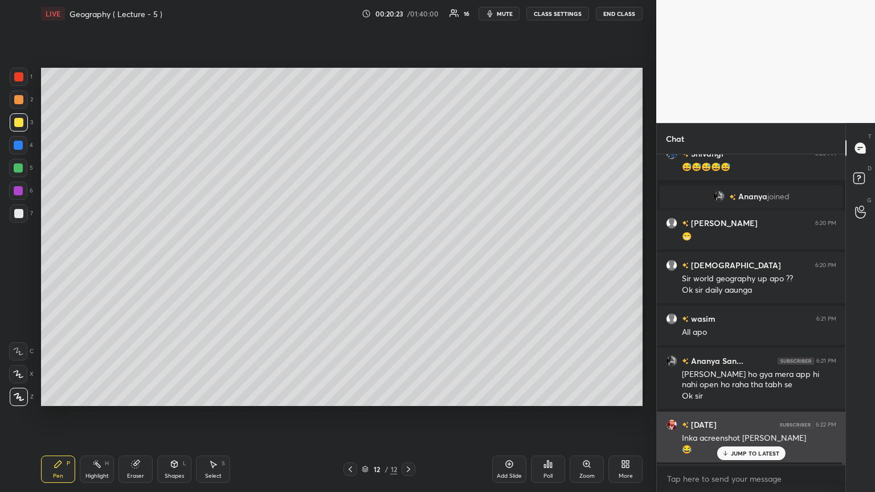
click at [408, 267] on p "JUMP TO LATEST" at bounding box center [755, 453] width 49 height 7
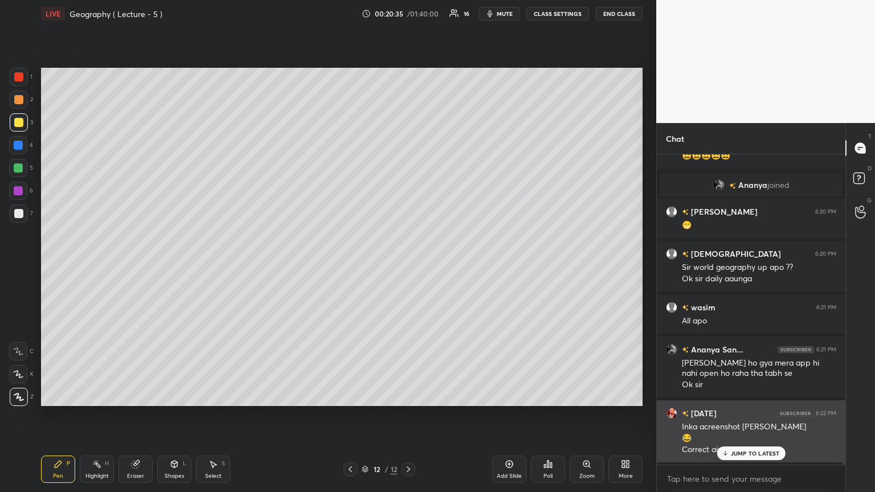
scroll to position [2178, 0]
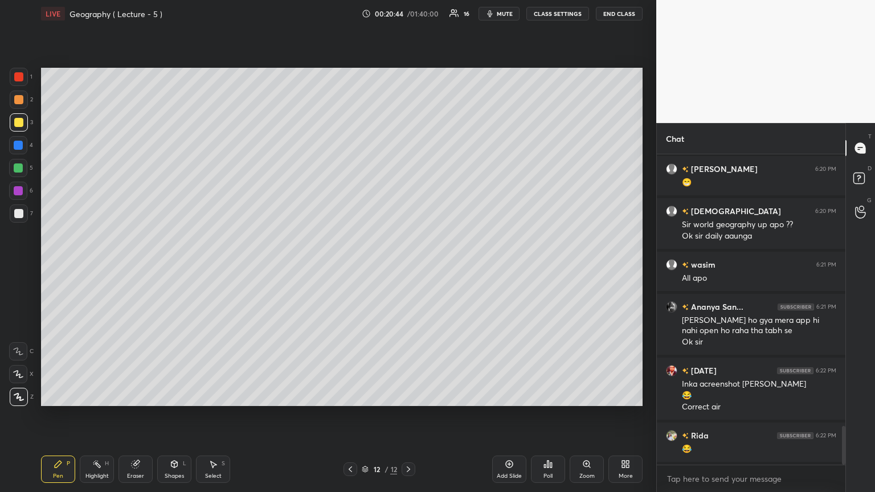
click at [408, 267] on div "Add Slide" at bounding box center [509, 469] width 34 height 27
click at [18, 73] on div at bounding box center [18, 76] width 9 height 9
click at [19, 210] on div at bounding box center [18, 213] width 9 height 9
click at [17, 189] on div at bounding box center [18, 190] width 9 height 9
click at [23, 214] on div at bounding box center [18, 213] width 9 height 9
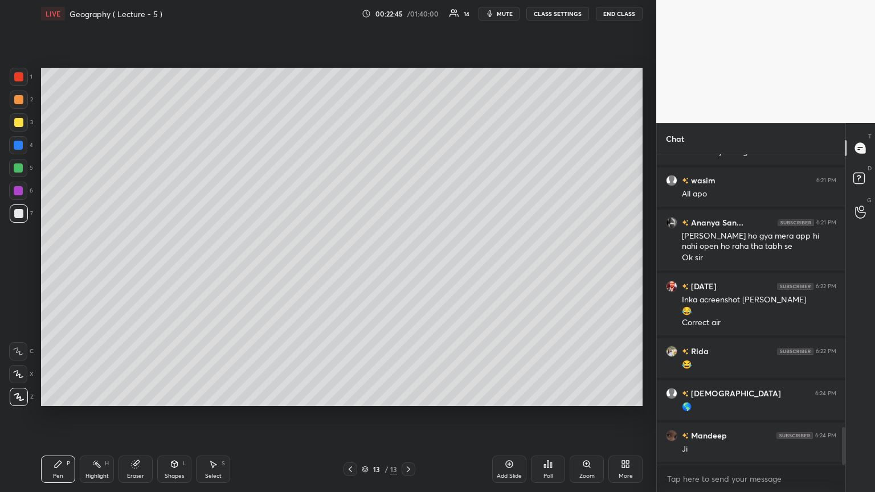
scroll to position [2304, 0]
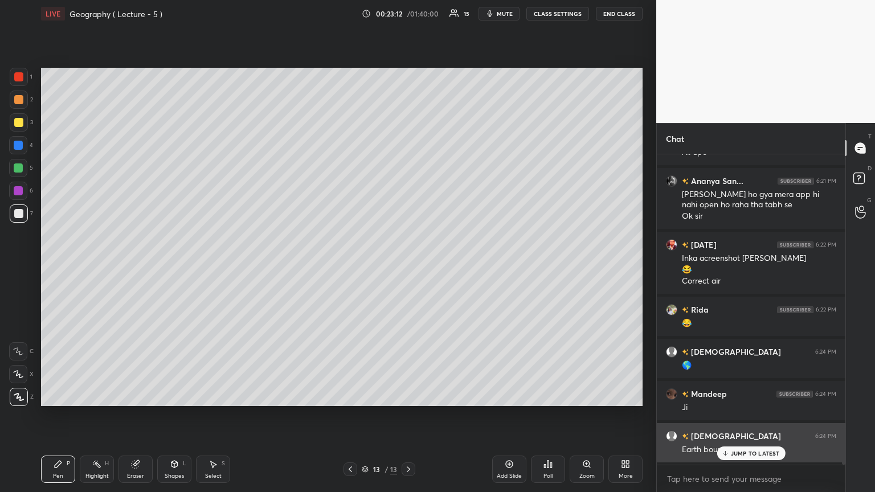
click at [408, 267] on icon at bounding box center [725, 455] width 3 height 2
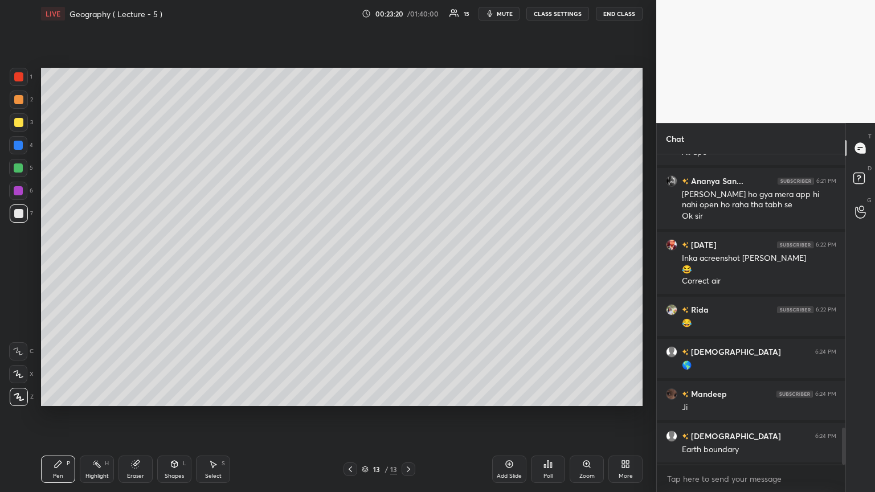
scroll to position [2347, 0]
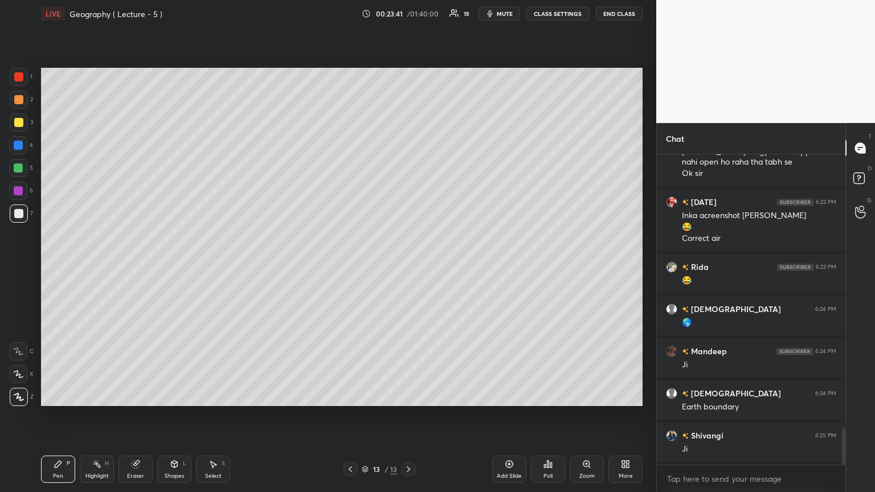
click at [408, 267] on icon at bounding box center [509, 464] width 9 height 9
click at [18, 189] on div at bounding box center [18, 190] width 9 height 9
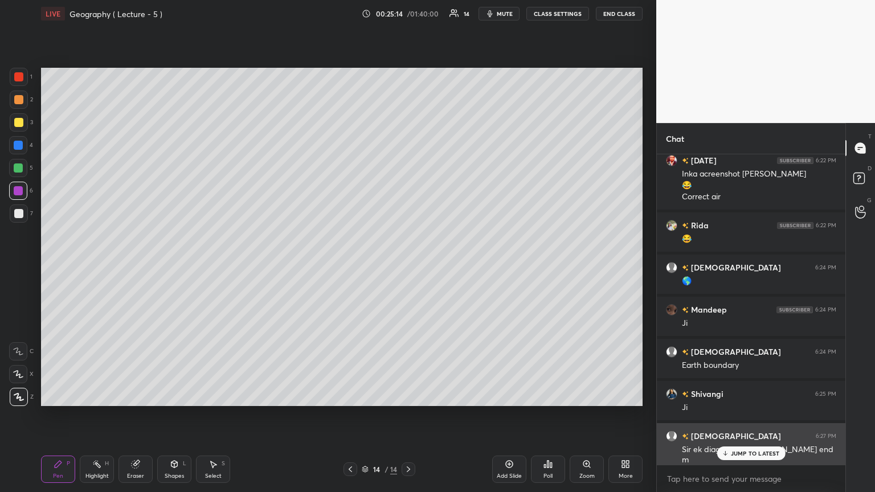
click at [408, 267] on icon at bounding box center [724, 453] width 7 height 7
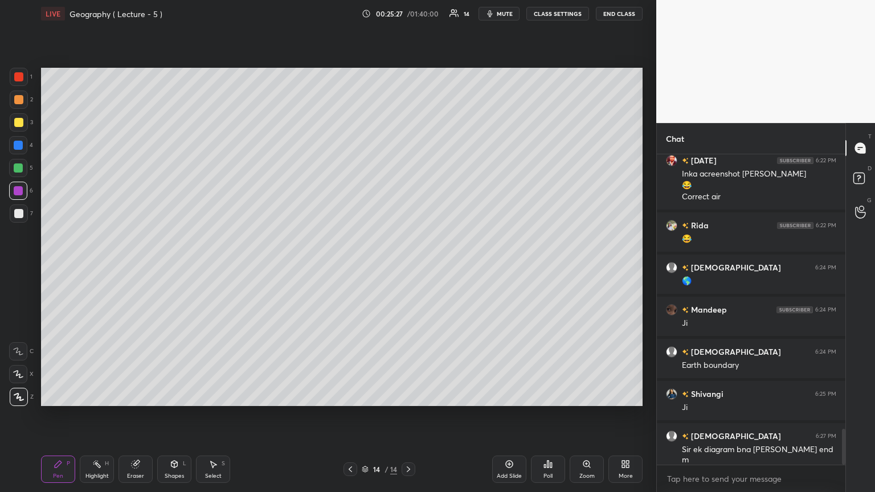
click at [15, 142] on div at bounding box center [18, 145] width 9 height 9
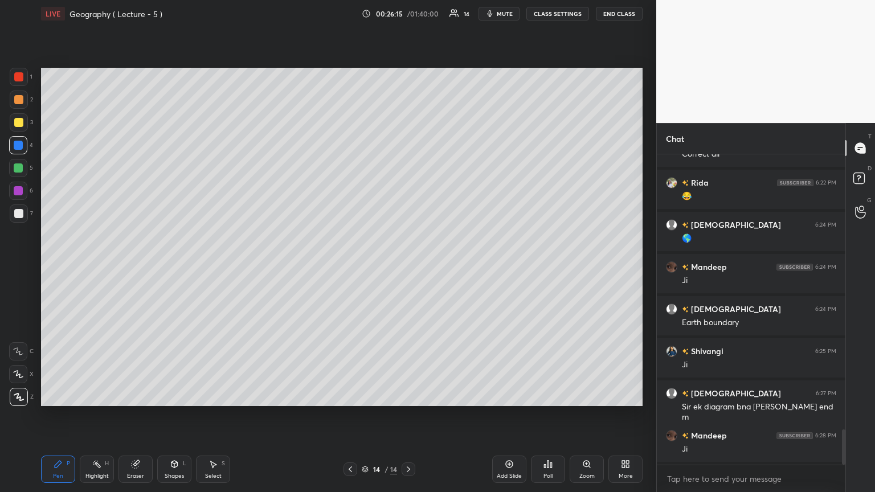
scroll to position [2473, 0]
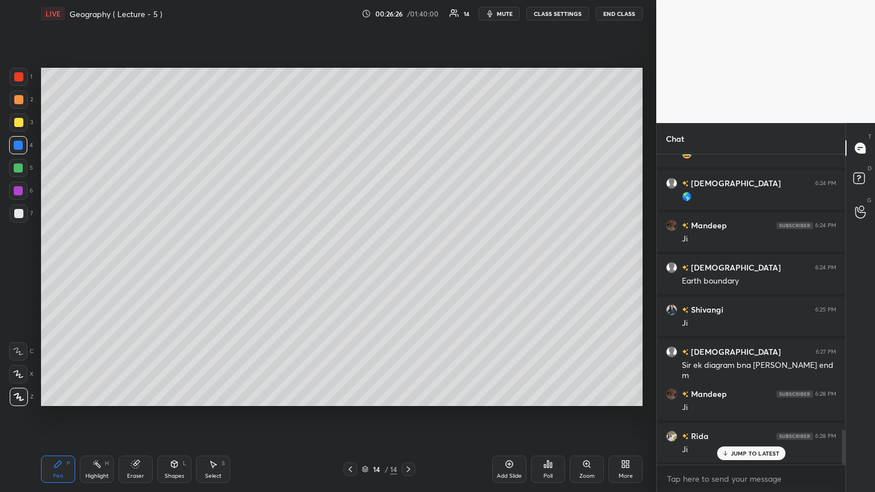
click at [408, 267] on icon at bounding box center [509, 464] width 7 height 7
click at [350, 267] on icon at bounding box center [350, 470] width 3 height 6
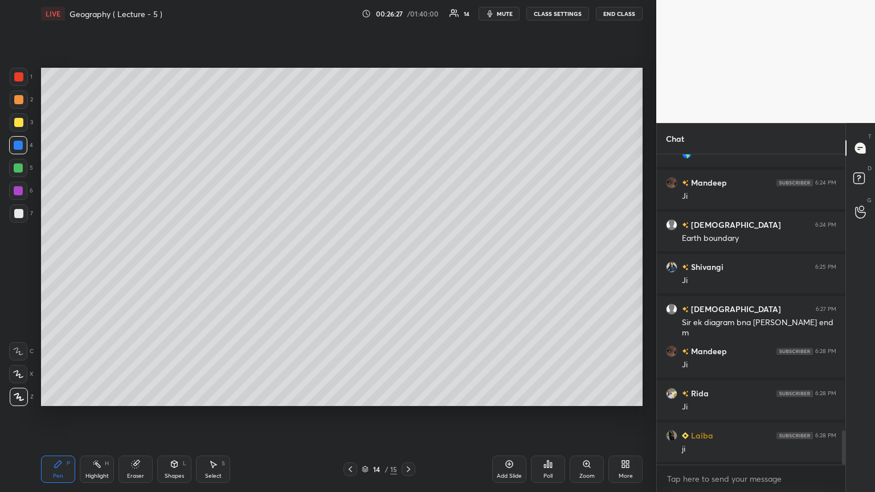
click at [351, 267] on icon at bounding box center [350, 469] width 9 height 9
click at [408, 267] on icon at bounding box center [408, 469] width 9 height 9
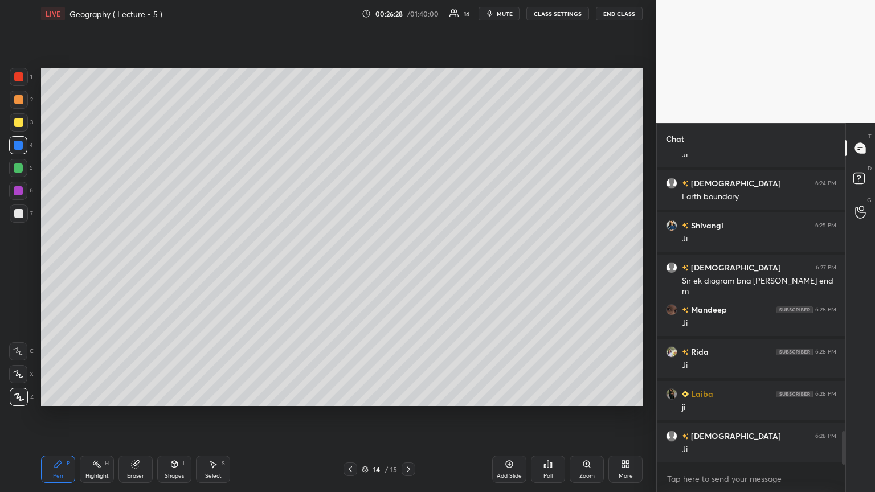
click at [408, 267] on icon at bounding box center [408, 469] width 9 height 9
click at [19, 75] on div at bounding box center [18, 76] width 9 height 9
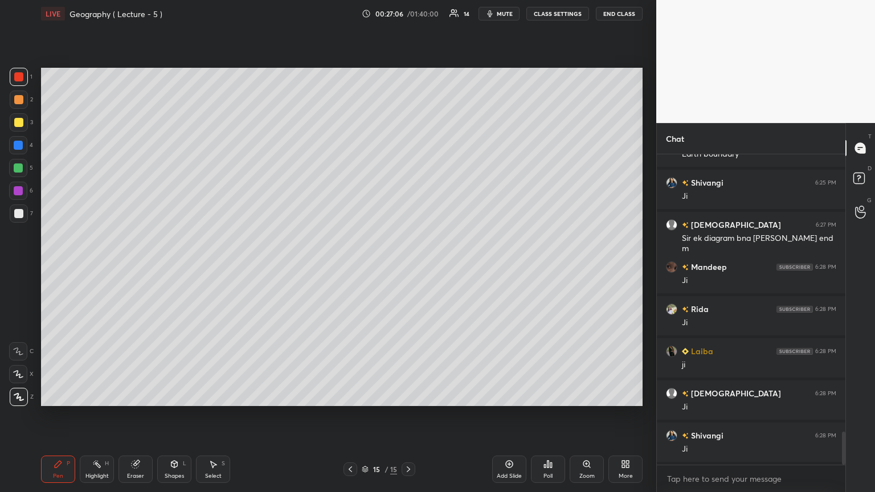
click at [27, 213] on div at bounding box center [19, 214] width 18 height 18
click at [21, 189] on div at bounding box center [18, 190] width 9 height 9
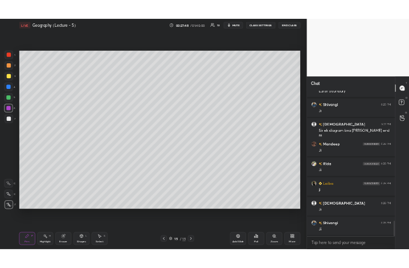
scroll to position [2641, 0]
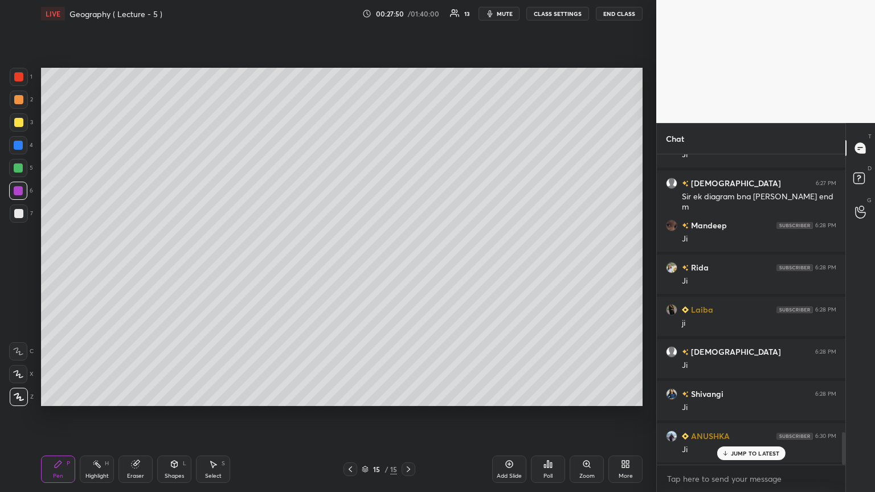
click at [408, 267] on p "JUMP TO LATEST" at bounding box center [755, 453] width 49 height 7
click at [408, 13] on span "mute" at bounding box center [505, 14] width 16 height 8
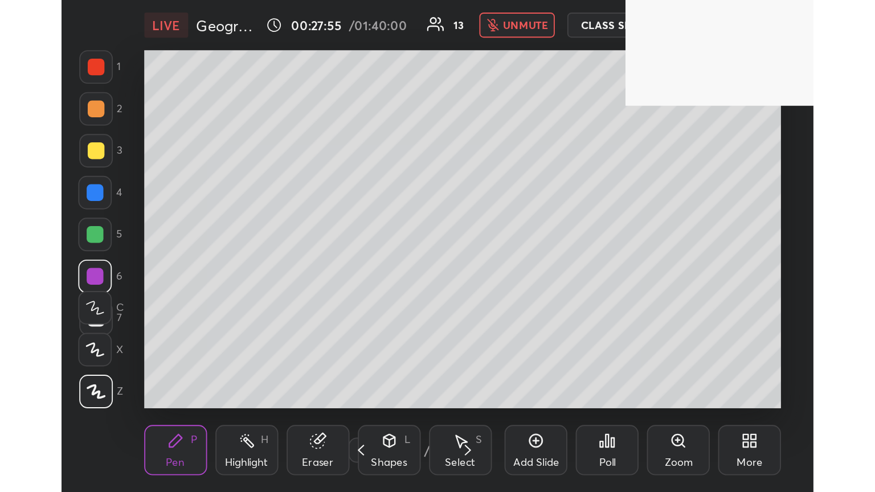
scroll to position [195, 363]
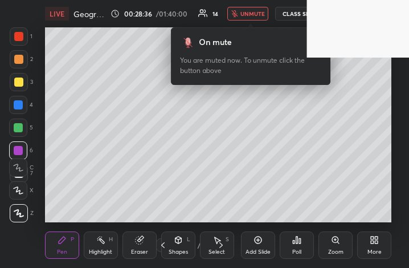
click at [371, 239] on icon at bounding box center [372, 237] width 3 height 3
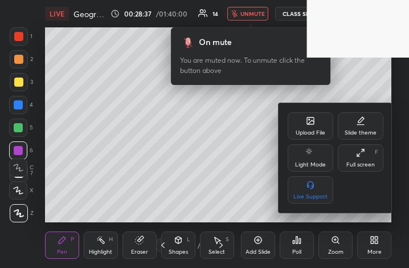
click at [366, 159] on div "Full screen F" at bounding box center [361, 157] width 46 height 27
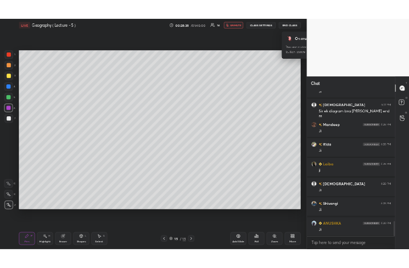
scroll to position [56554, 56362]
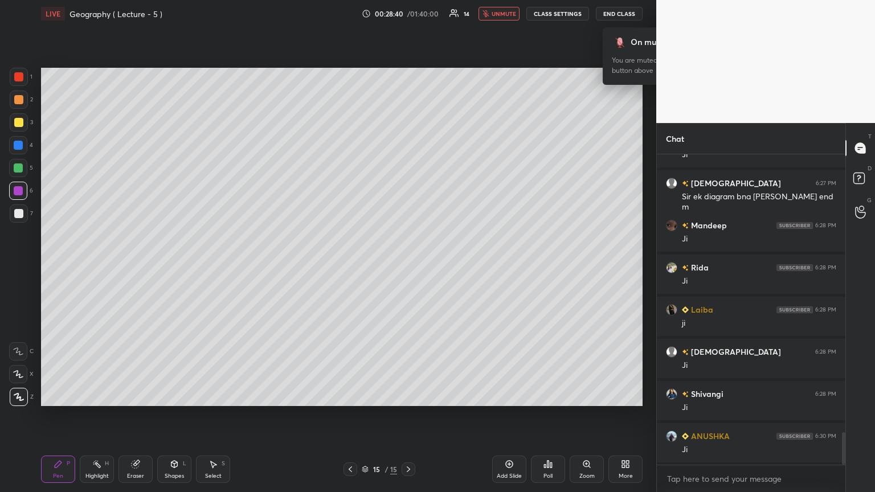
click at [408, 17] on span "unmute" at bounding box center [504, 14] width 24 height 8
click at [408, 267] on div "More" at bounding box center [625, 469] width 34 height 27
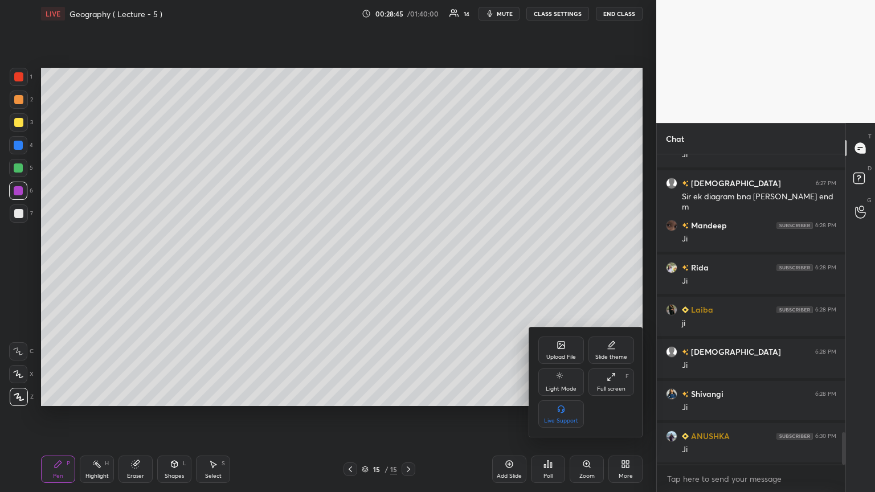
click at [408, 267] on div "Upload File" at bounding box center [561, 357] width 30 height 6
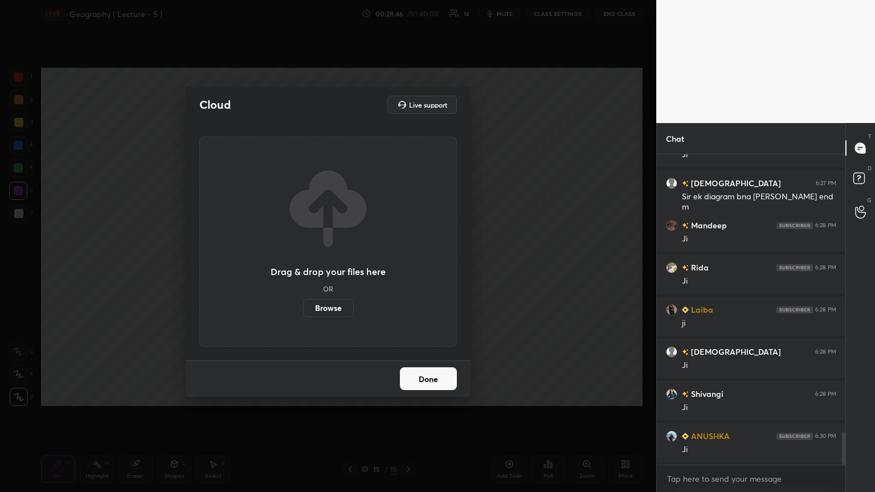
click at [341, 267] on label "Browse" at bounding box center [328, 308] width 51 height 18
click at [303, 267] on input "Browse" at bounding box center [303, 308] width 0 height 18
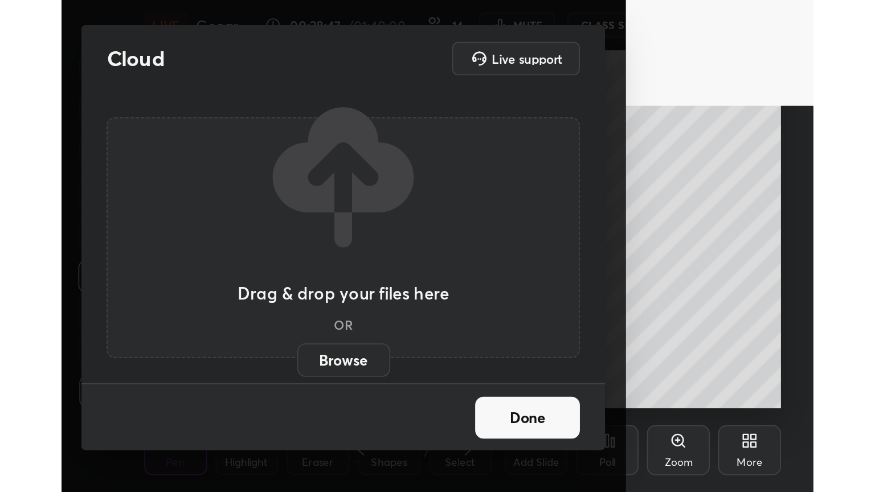
scroll to position [195, 363]
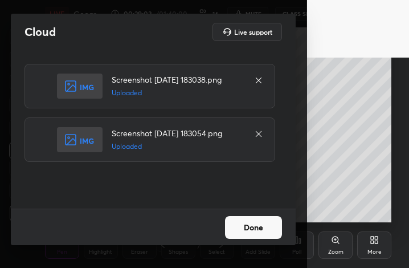
click at [255, 232] on button "Done" at bounding box center [253, 227] width 57 height 23
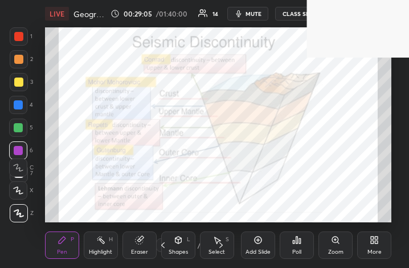
click at [378, 249] on div "More" at bounding box center [374, 252] width 14 height 6
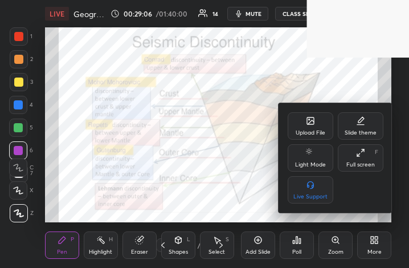
click at [354, 151] on div "Full screen F" at bounding box center [361, 157] width 46 height 27
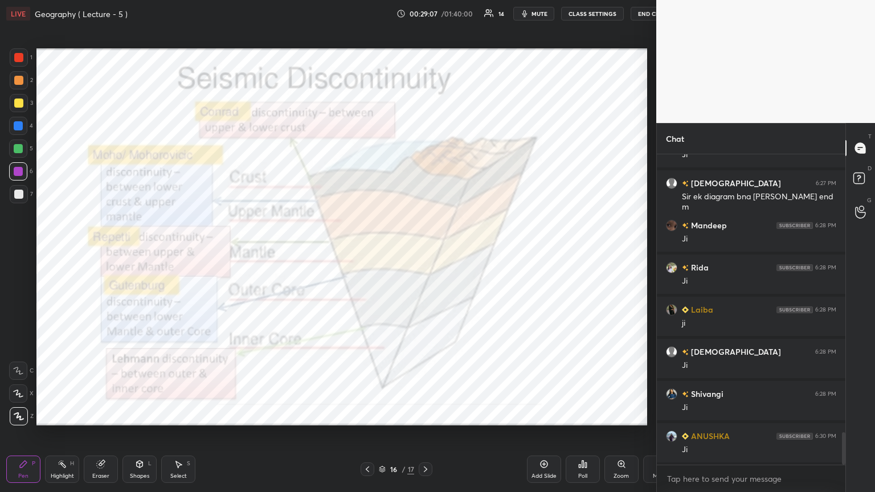
scroll to position [56554, 56362]
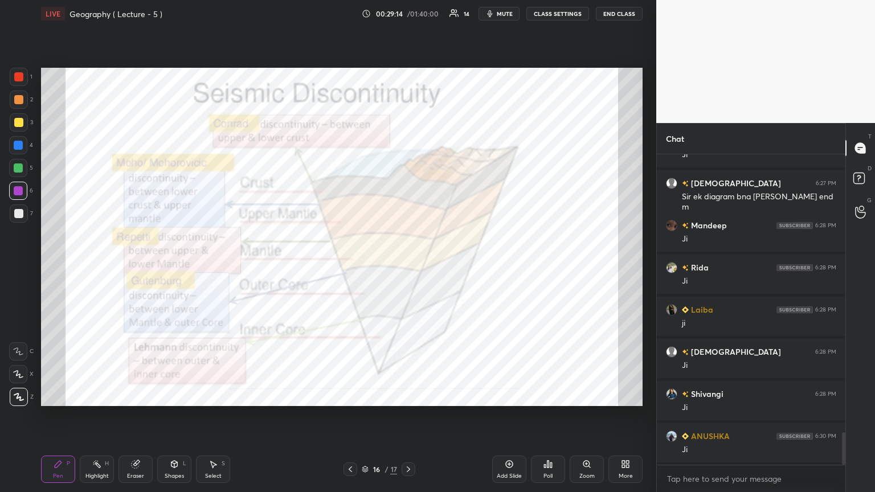
click at [352, 267] on icon at bounding box center [350, 469] width 9 height 9
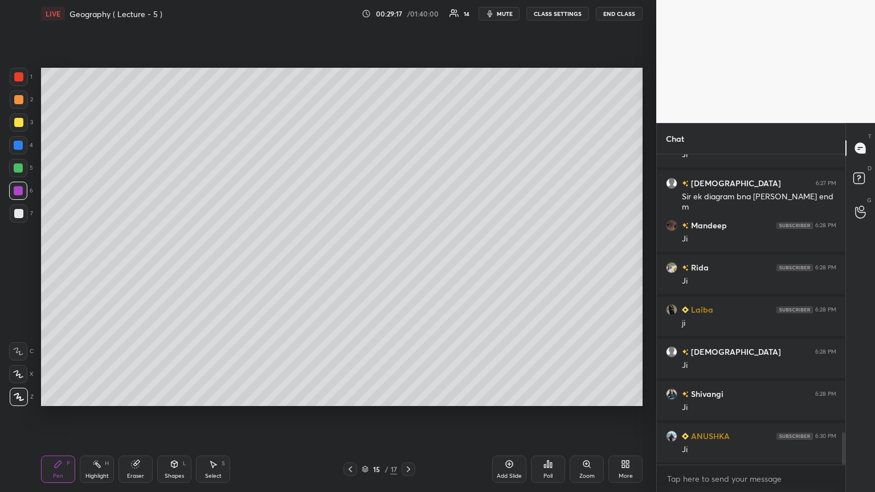
click at [14, 211] on div at bounding box center [18, 213] width 9 height 9
click at [408, 267] on icon at bounding box center [408, 469] width 9 height 9
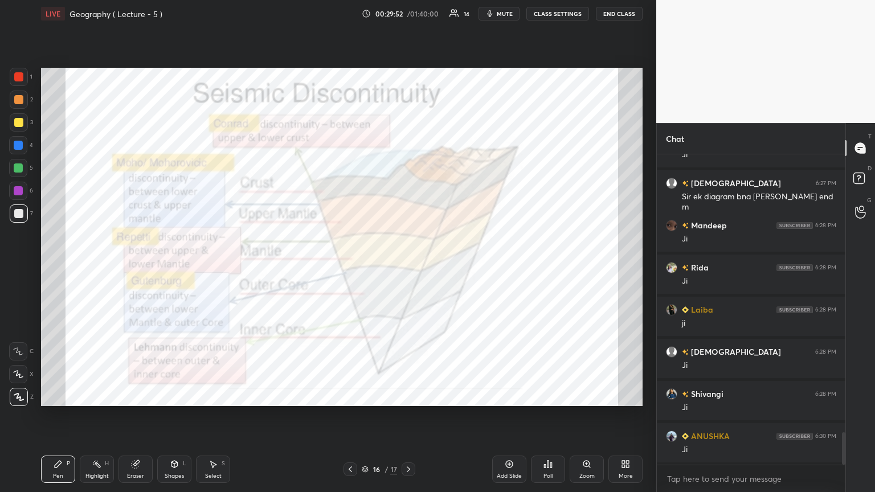
click at [406, 267] on icon at bounding box center [408, 469] width 9 height 9
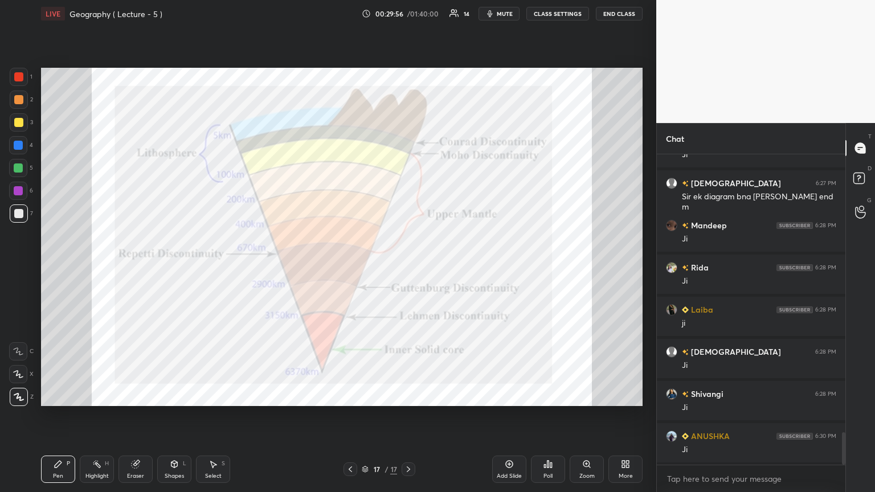
click at [18, 77] on div at bounding box center [18, 76] width 9 height 9
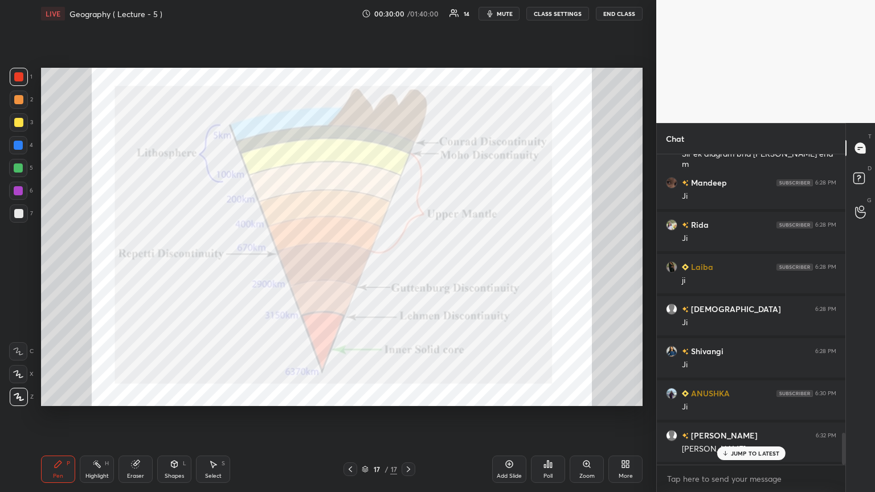
scroll to position [2726, 0]
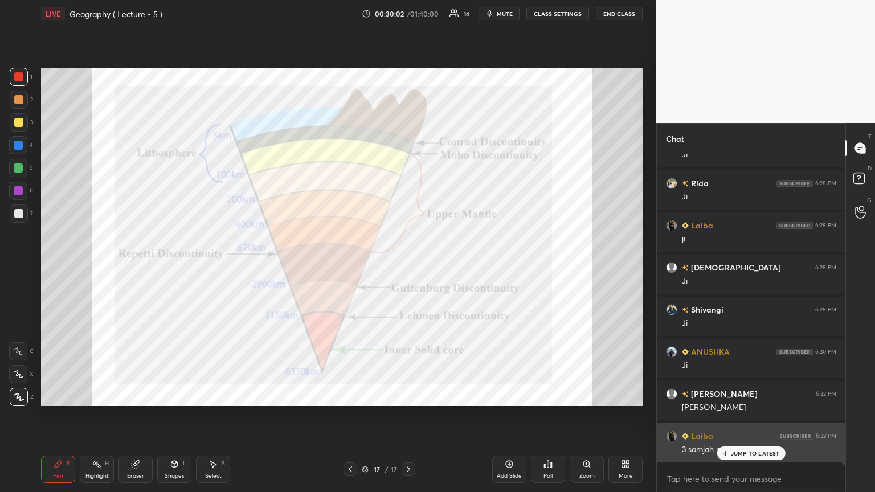
click at [408, 267] on icon at bounding box center [724, 453] width 7 height 7
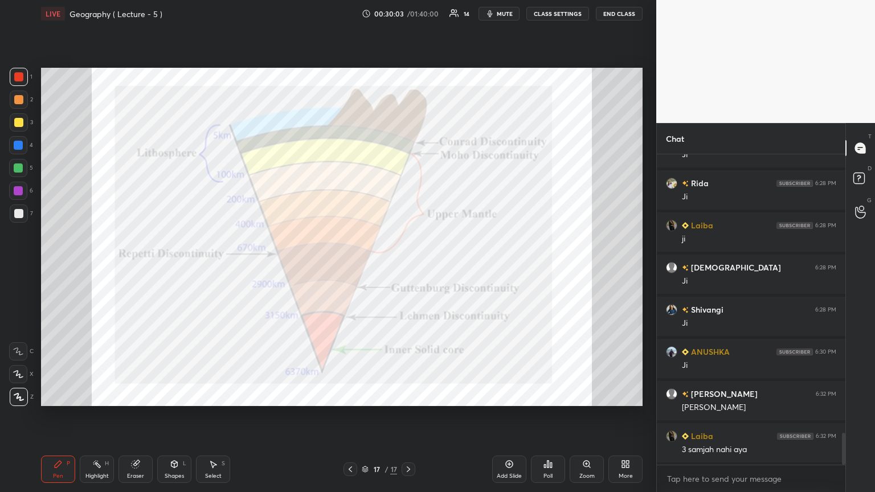
click at [350, 267] on icon at bounding box center [350, 469] width 9 height 9
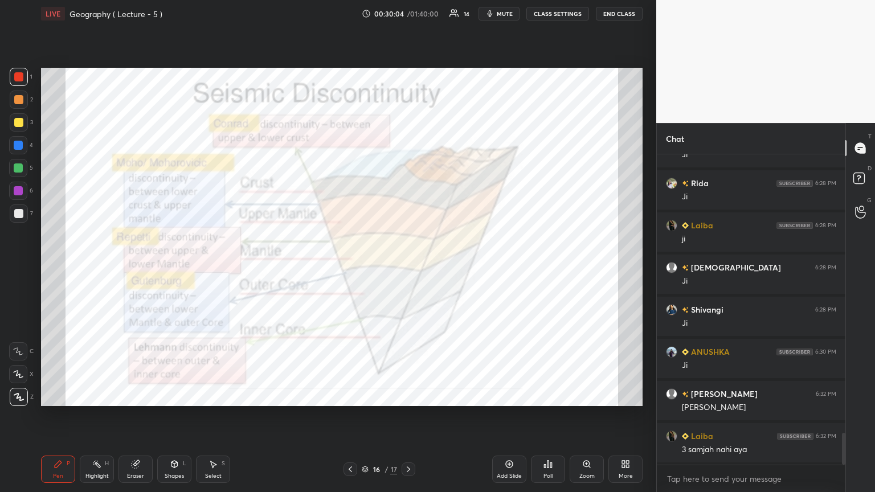
click at [348, 267] on div at bounding box center [351, 470] width 14 height 14
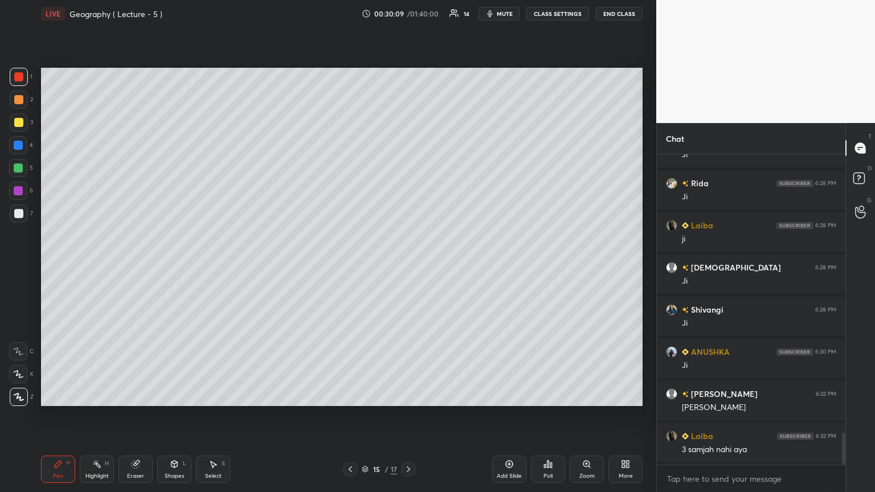
scroll to position [2737, 0]
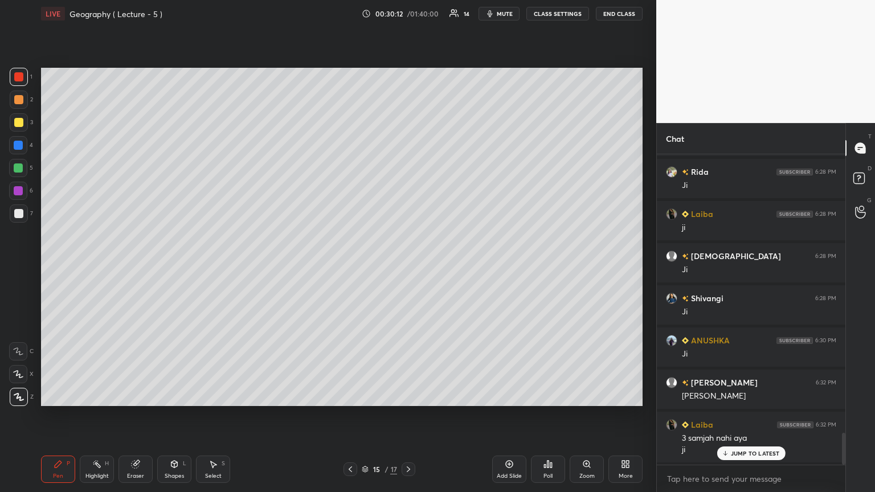
click at [408, 267] on icon at bounding box center [509, 464] width 7 height 7
click at [408, 267] on p "JUMP TO LATEST" at bounding box center [755, 453] width 49 height 7
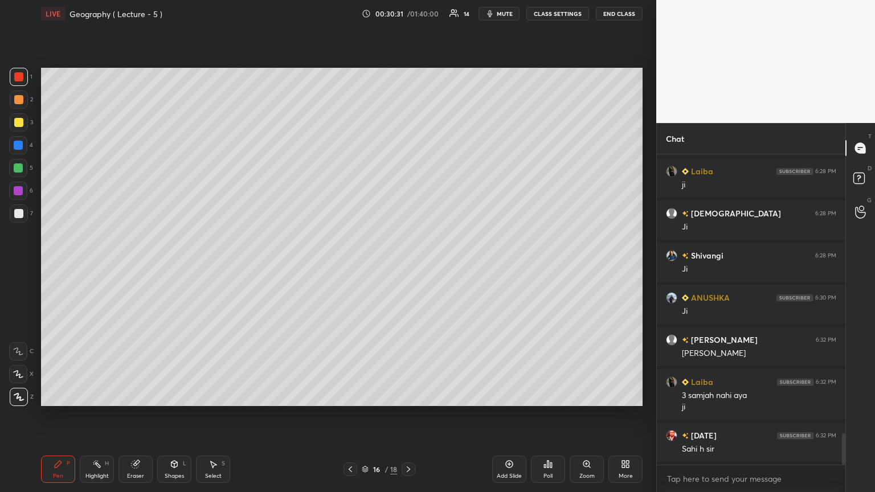
click at [22, 214] on div at bounding box center [18, 213] width 9 height 9
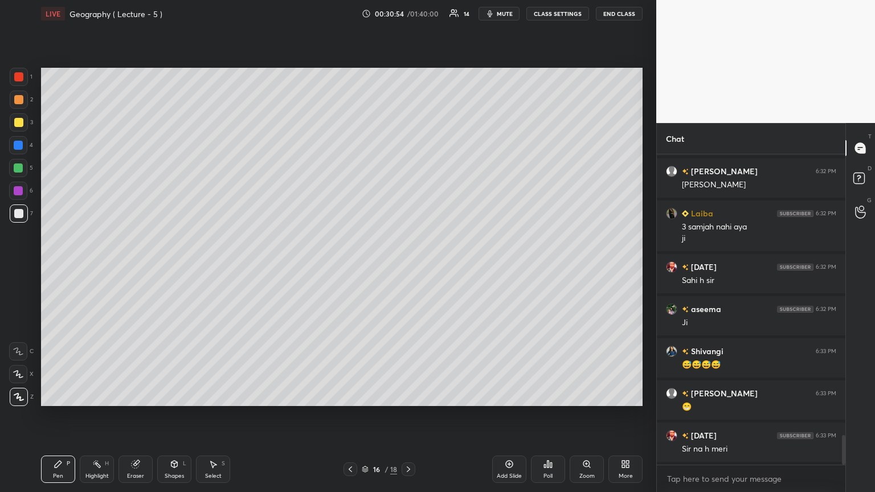
scroll to position [2990, 0]
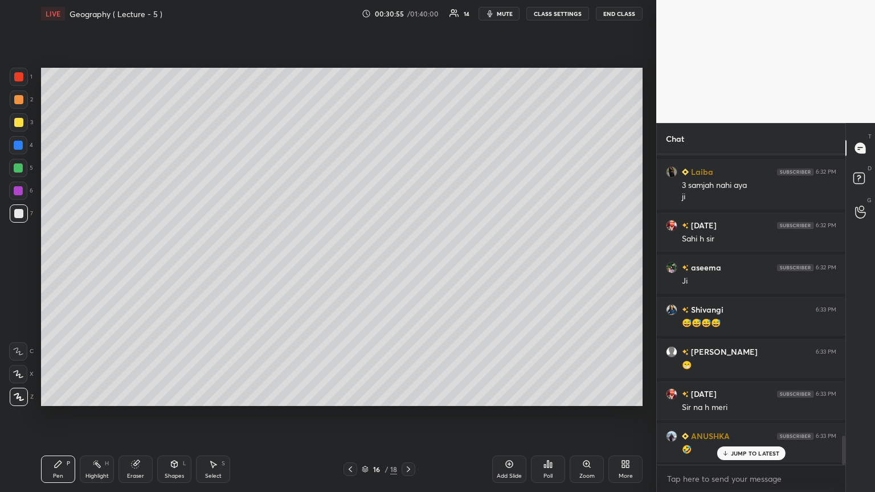
click at [19, 76] on div at bounding box center [18, 76] width 9 height 9
click at [23, 211] on div at bounding box center [18, 213] width 9 height 9
click at [18, 142] on div at bounding box center [18, 145] width 9 height 9
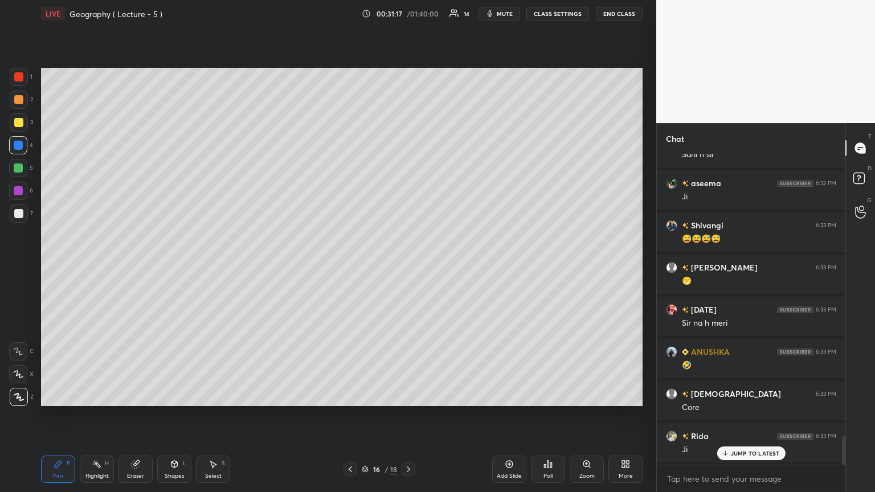
scroll to position [3117, 0]
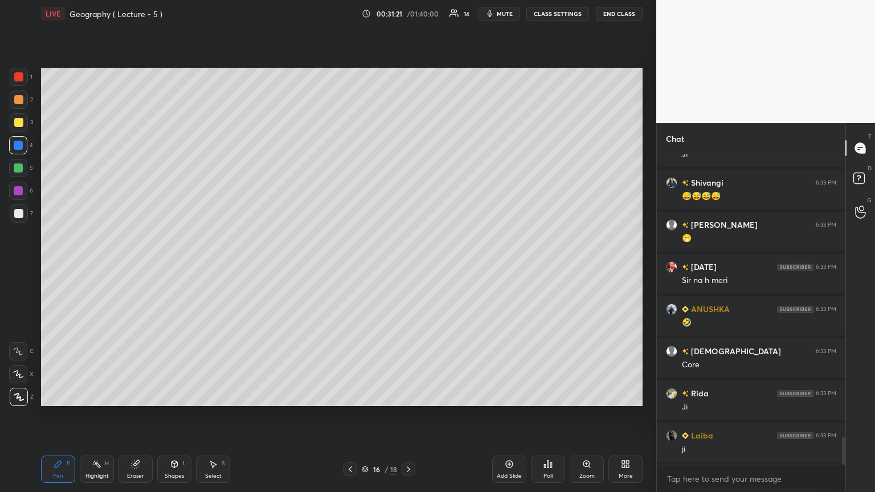
click at [350, 267] on icon at bounding box center [350, 469] width 9 height 9
click at [408, 267] on icon at bounding box center [408, 469] width 9 height 9
click at [408, 267] on icon at bounding box center [408, 470] width 3 height 6
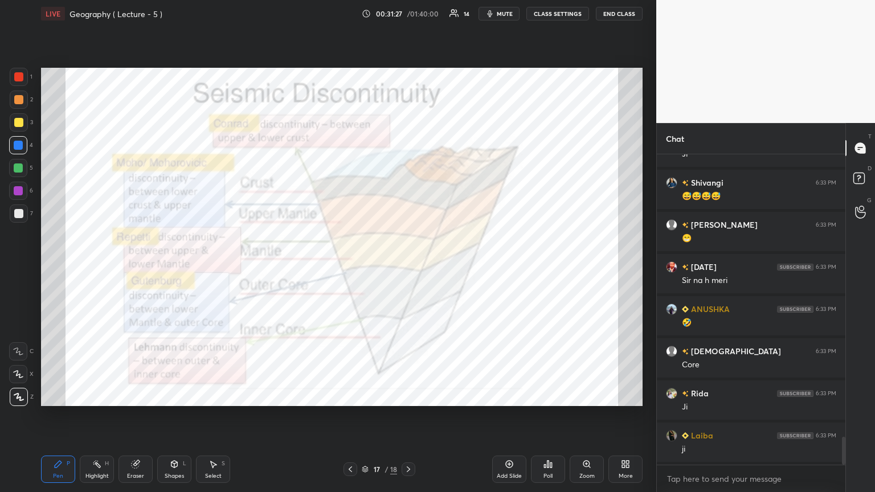
click at [408, 267] on icon at bounding box center [408, 469] width 9 height 9
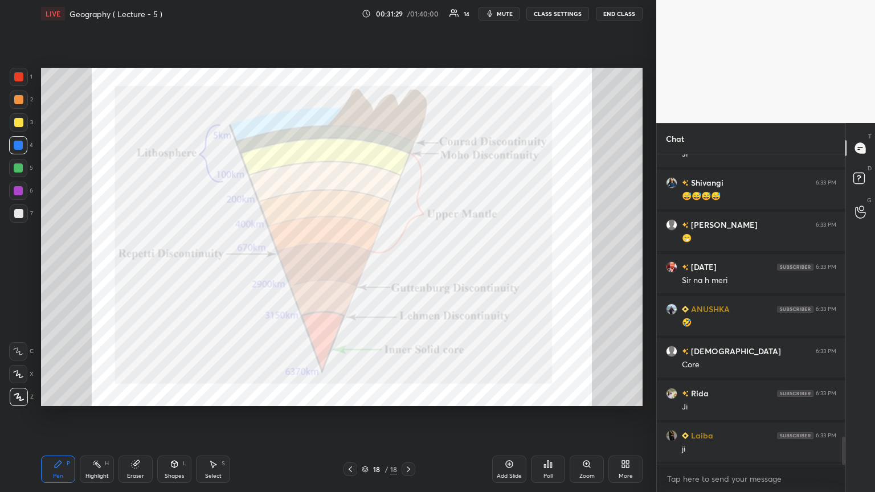
click at [18, 73] on div at bounding box center [18, 76] width 9 height 9
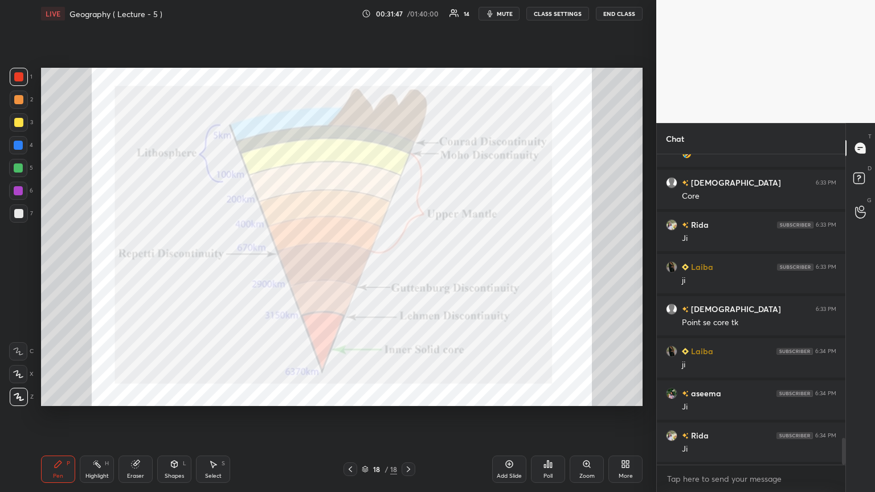
scroll to position [3313, 0]
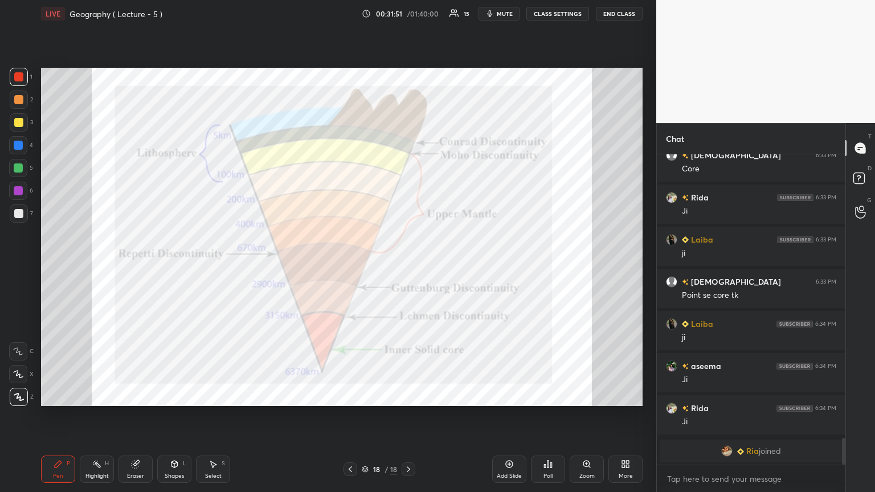
click at [16, 145] on div at bounding box center [18, 145] width 9 height 9
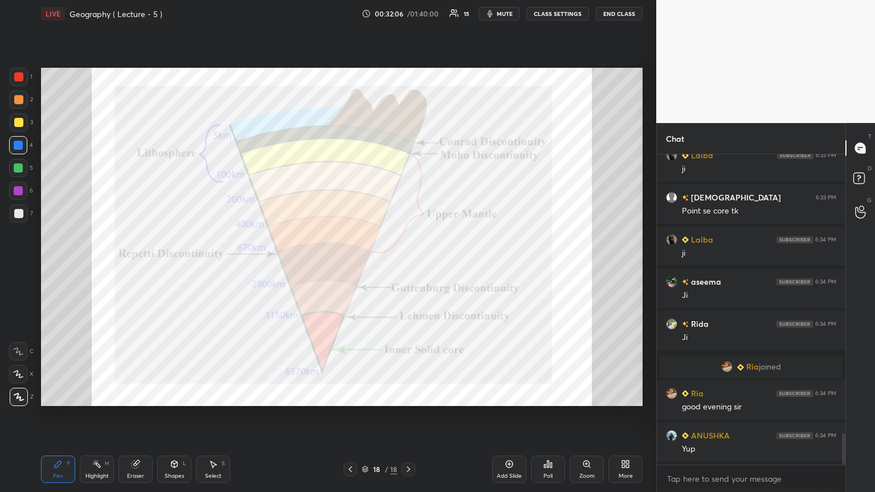
scroll to position [2805, 0]
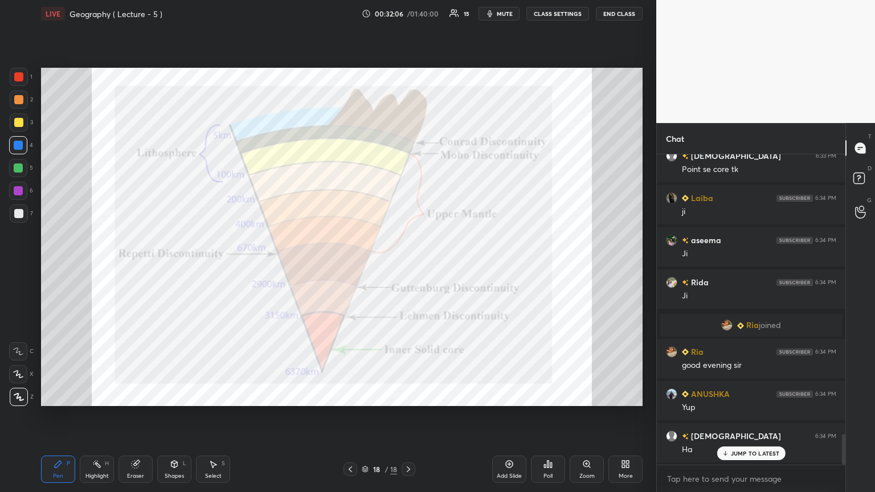
click at [19, 121] on div at bounding box center [18, 122] width 9 height 9
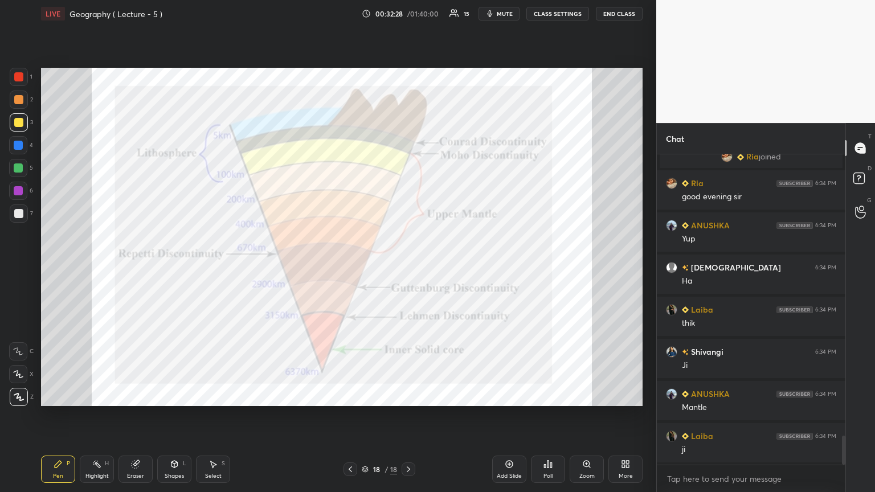
scroll to position [3017, 0]
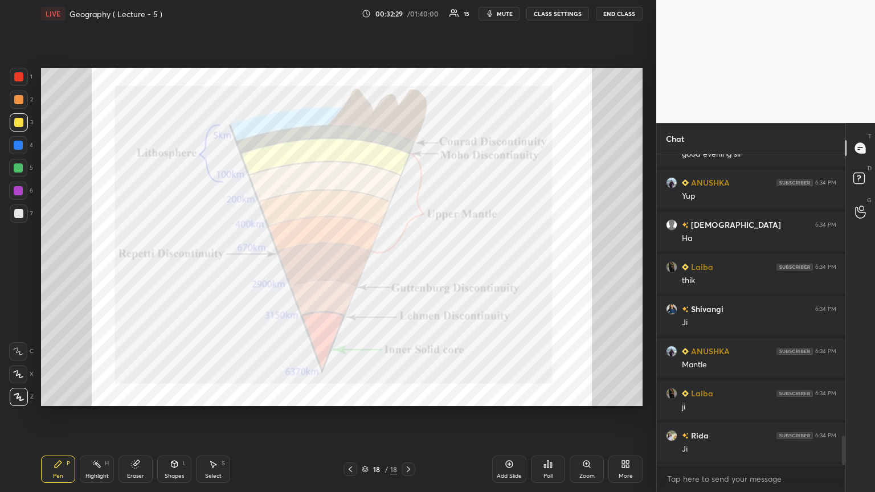
click at [173, 267] on icon at bounding box center [174, 464] width 6 height 7
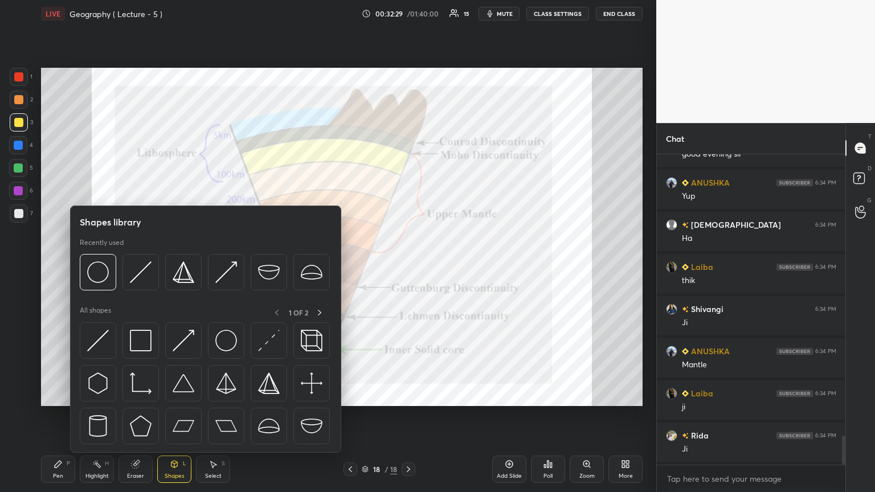
scroll to position [3058, 0]
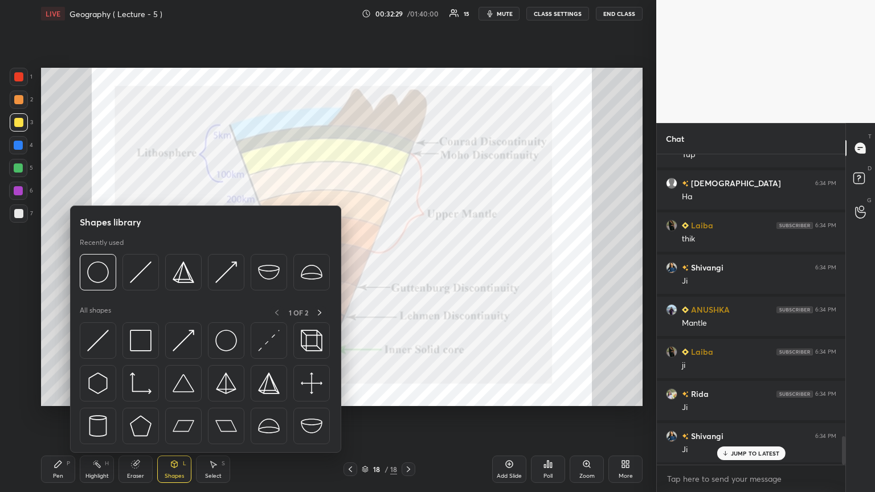
click at [138, 267] on div "Eraser" at bounding box center [136, 469] width 34 height 27
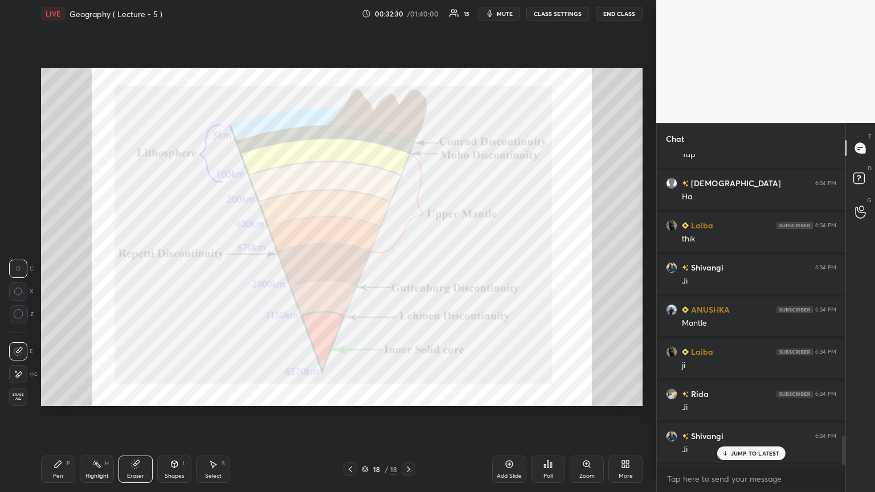
click at [133, 267] on div "Eraser" at bounding box center [136, 469] width 34 height 27
click at [18, 267] on span "Erase all" at bounding box center [18, 397] width 17 height 8
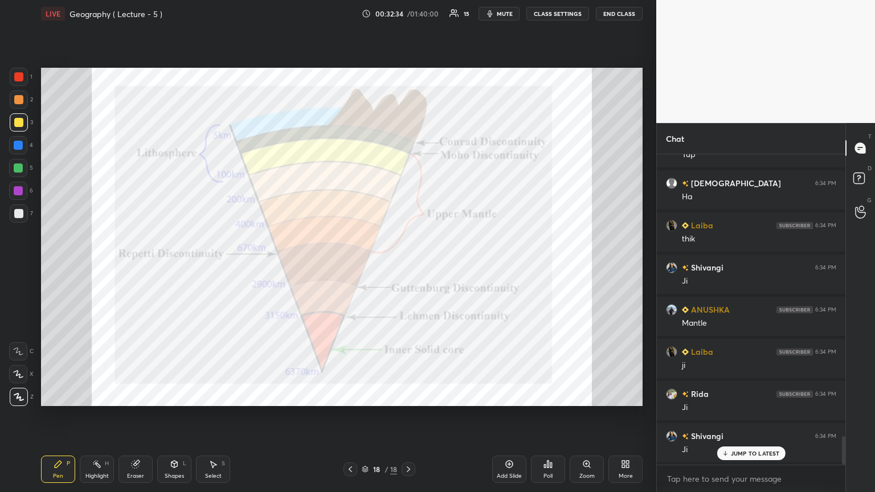
scroll to position [3101, 0]
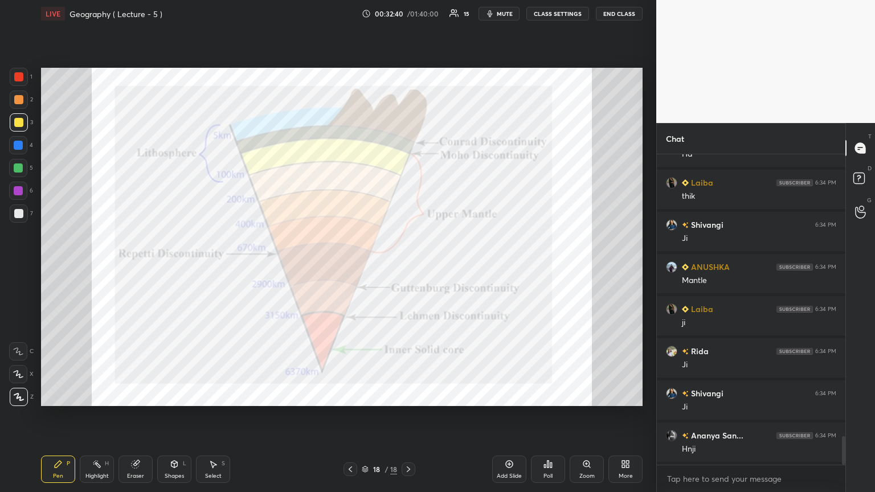
click at [22, 79] on div at bounding box center [18, 76] width 9 height 9
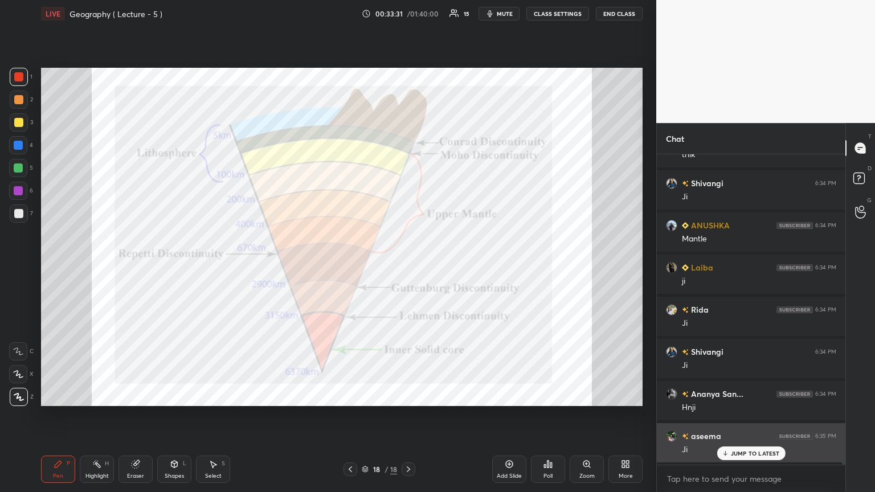
click at [408, 267] on p "JUMP TO LATEST" at bounding box center [755, 453] width 49 height 7
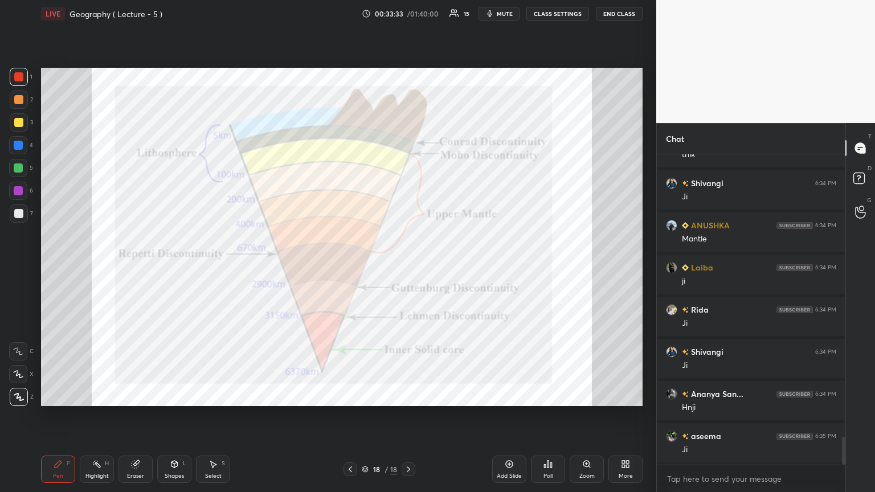
click at [18, 102] on div at bounding box center [18, 99] width 9 height 9
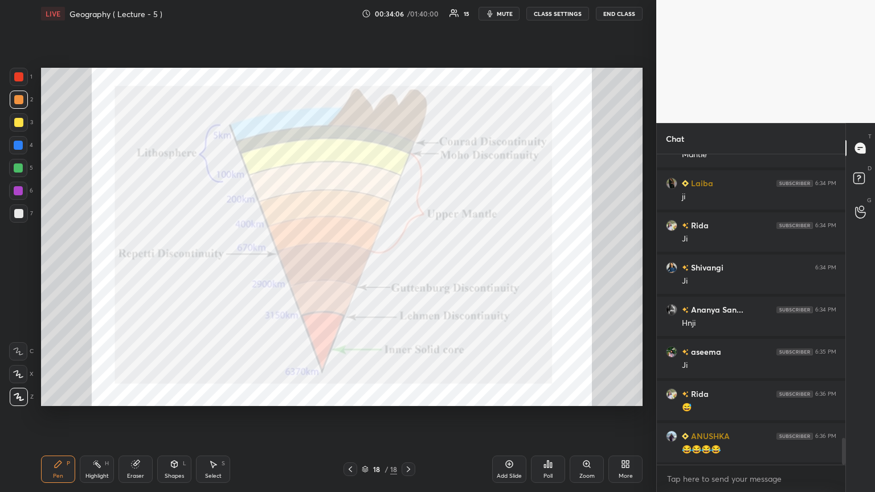
scroll to position [3270, 0]
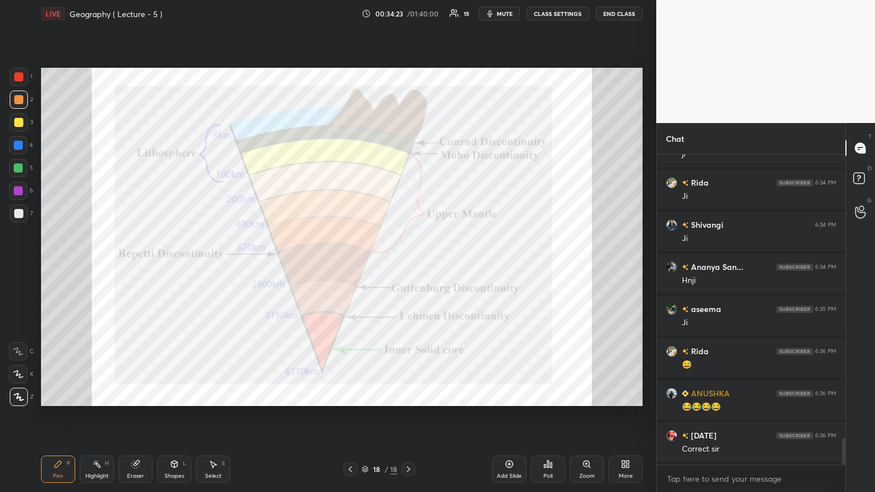
click at [131, 267] on icon at bounding box center [135, 464] width 9 height 9
click at [21, 267] on span "Erase all" at bounding box center [18, 397] width 17 height 8
click at [18, 77] on div at bounding box center [18, 76] width 9 height 9
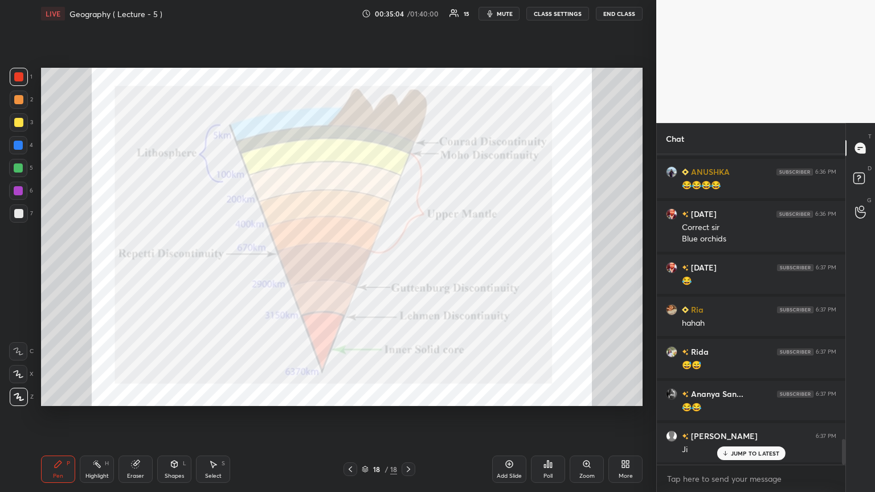
scroll to position [3534, 0]
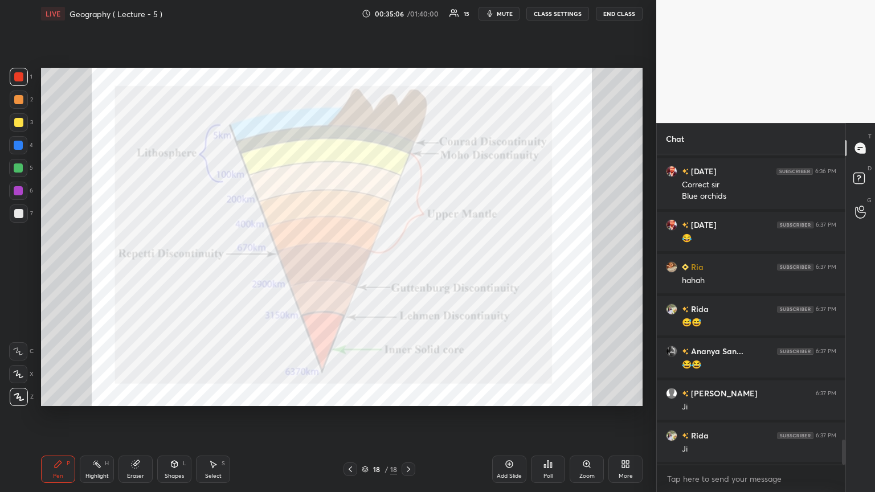
click at [408, 267] on icon at bounding box center [509, 464] width 9 height 9
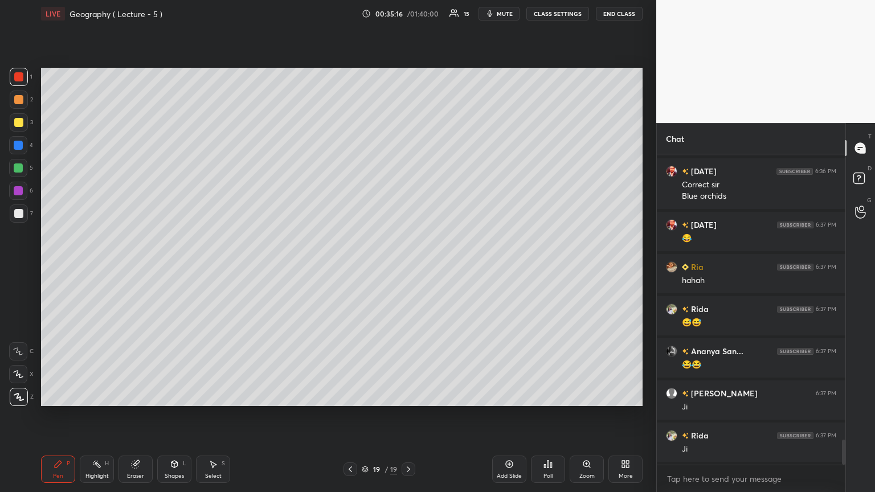
click at [16, 210] on div at bounding box center [18, 213] width 9 height 9
click at [17, 169] on div at bounding box center [18, 168] width 9 height 9
click at [18, 213] on div at bounding box center [18, 213] width 9 height 9
click at [18, 169] on div at bounding box center [18, 168] width 9 height 9
click at [21, 211] on div at bounding box center [18, 213] width 9 height 9
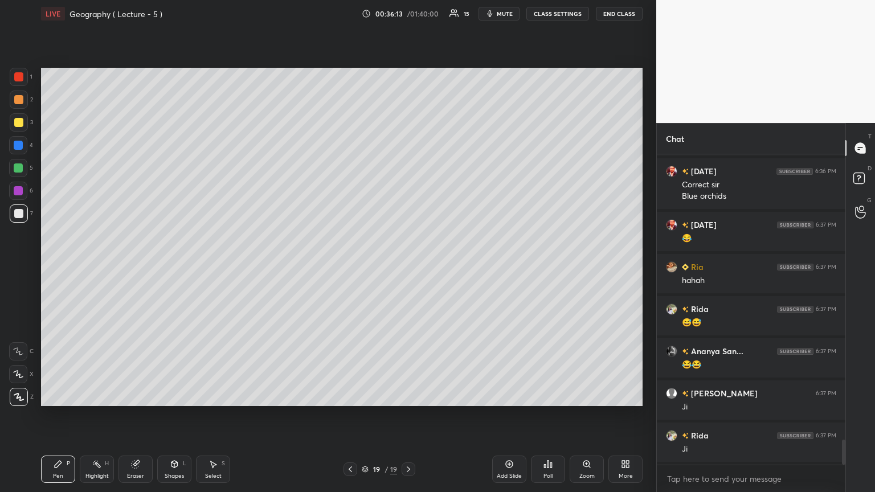
click at [21, 171] on div at bounding box center [18, 168] width 9 height 9
click at [23, 216] on div at bounding box center [19, 214] width 18 height 18
click at [14, 169] on div at bounding box center [18, 168] width 9 height 9
click at [16, 214] on div at bounding box center [18, 213] width 9 height 9
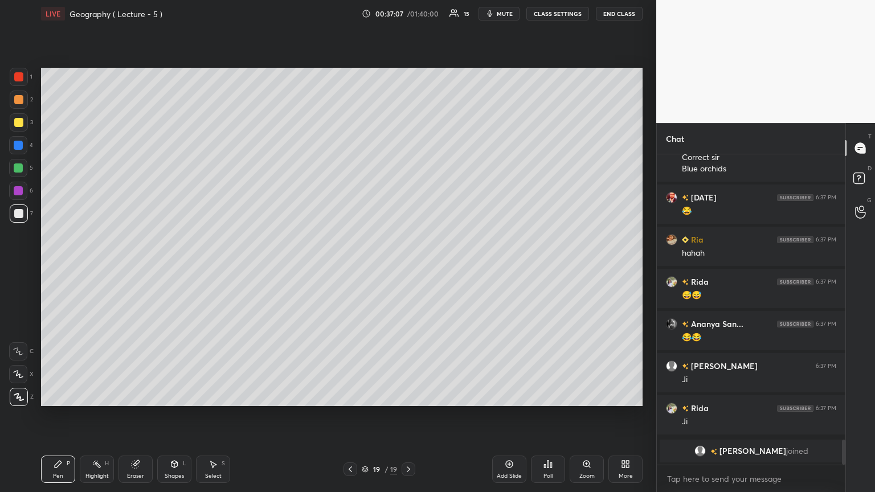
click at [18, 187] on div at bounding box center [18, 190] width 9 height 9
click at [21, 145] on div at bounding box center [18, 145] width 9 height 9
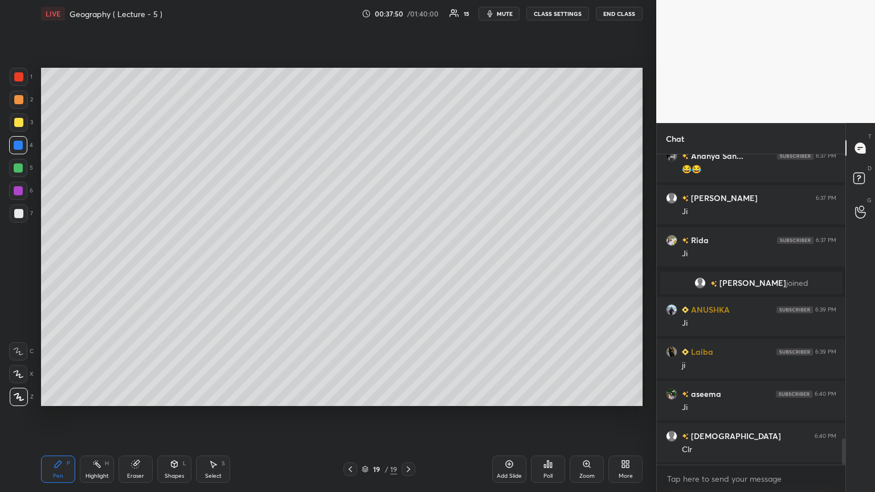
scroll to position [3447, 0]
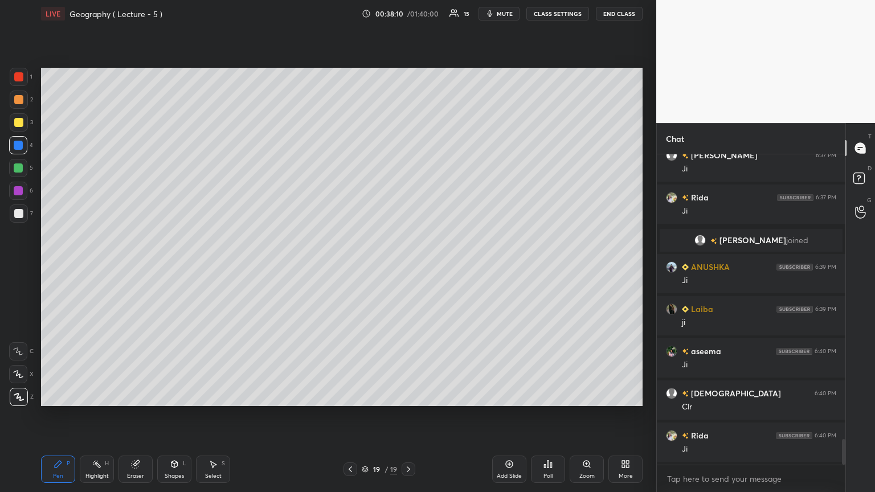
click at [408, 267] on icon at bounding box center [408, 469] width 9 height 9
click at [348, 267] on icon at bounding box center [350, 469] width 9 height 9
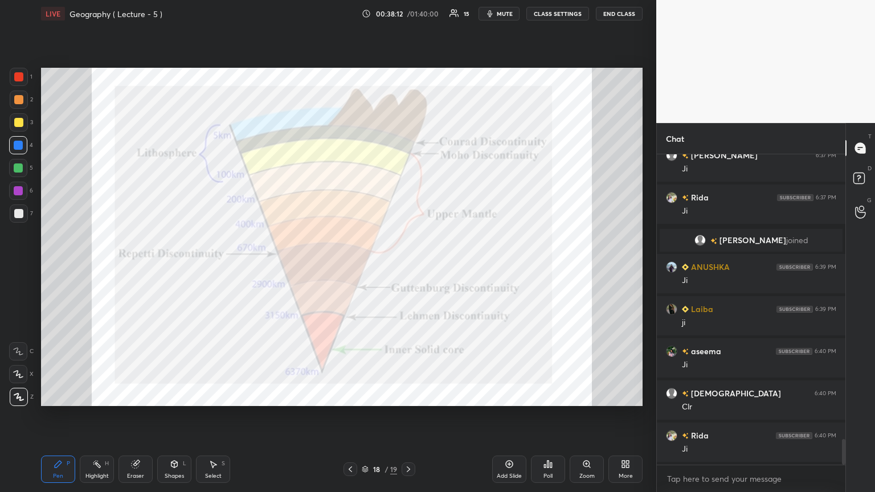
click at [349, 267] on icon at bounding box center [350, 469] width 9 height 9
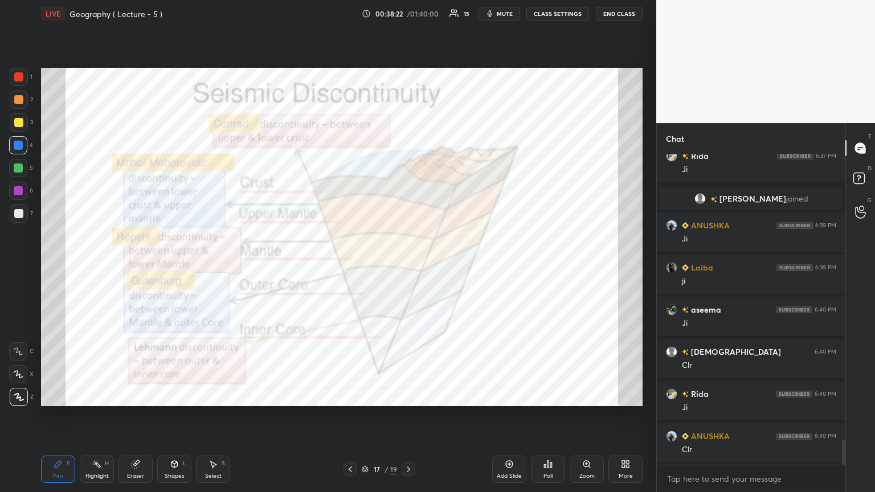
scroll to position [3532, 0]
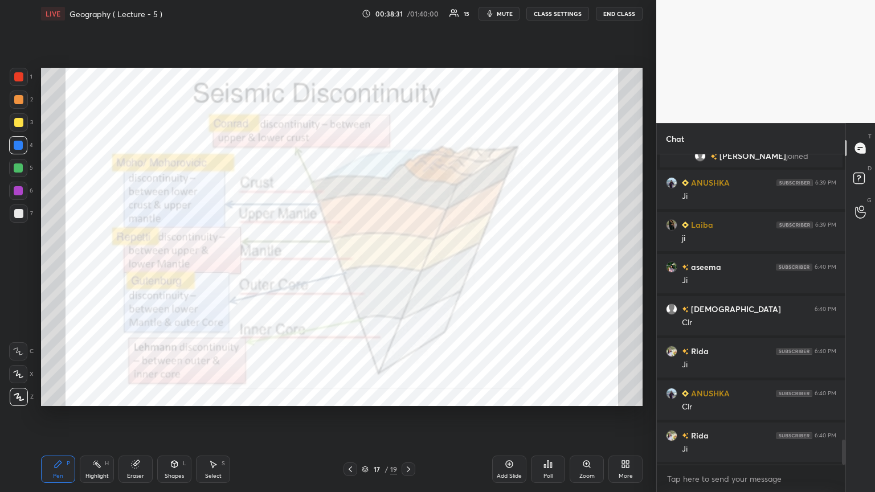
click at [408, 267] on icon at bounding box center [408, 469] width 9 height 9
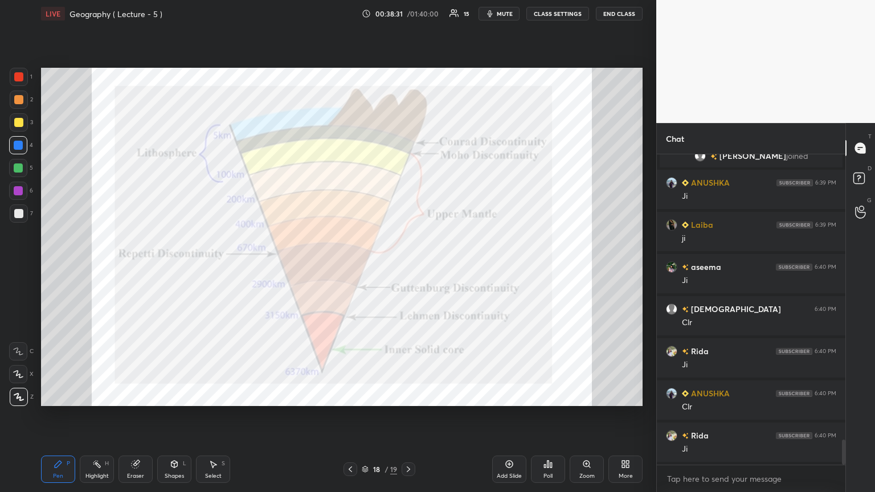
scroll to position [3573, 0]
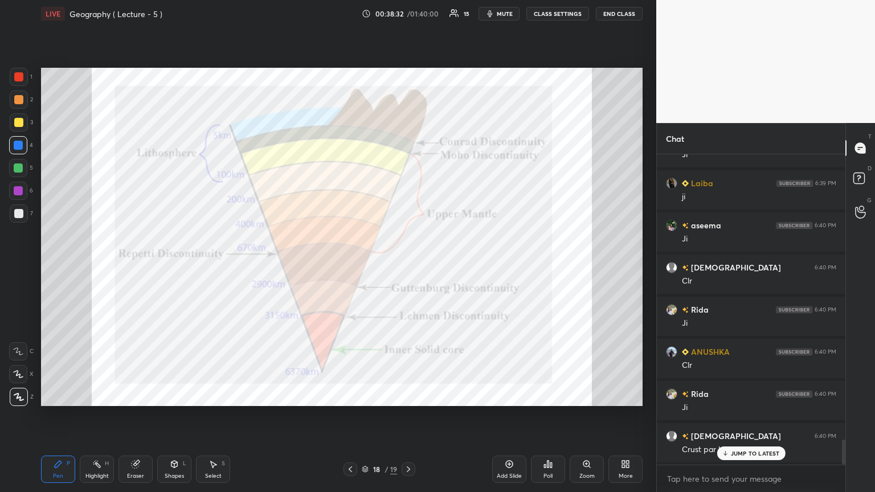
click at [407, 267] on icon at bounding box center [408, 469] width 9 height 9
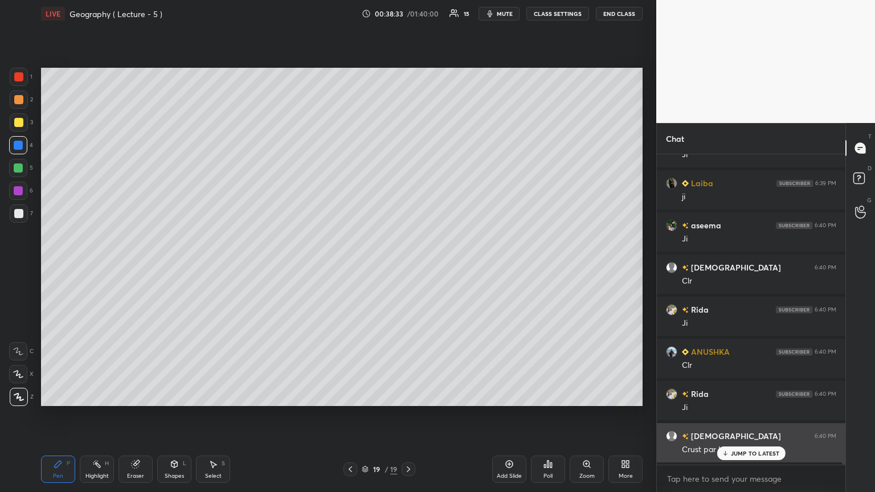
click at [408, 267] on div "JUMP TO LATEST" at bounding box center [751, 454] width 68 height 14
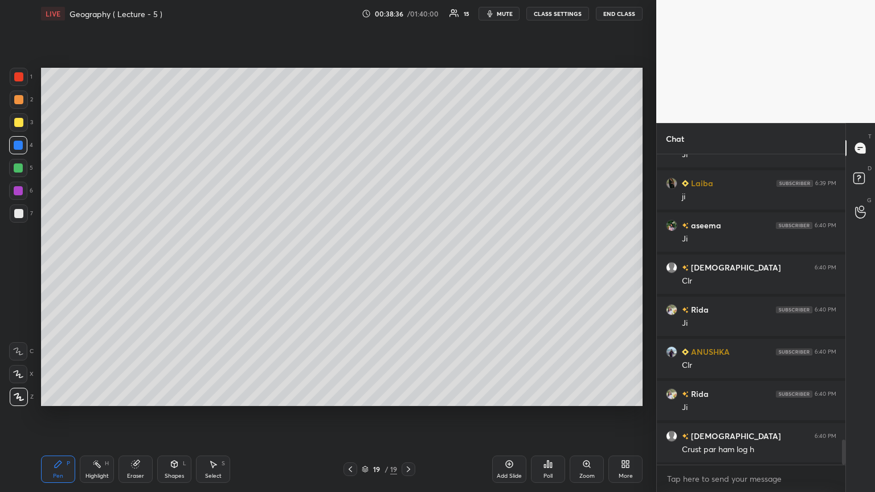
click at [408, 267] on icon at bounding box center [408, 470] width 3 height 6
click at [408, 267] on div "Add Slide" at bounding box center [509, 469] width 34 height 27
click at [18, 79] on div at bounding box center [18, 76] width 9 height 9
click at [18, 213] on div at bounding box center [18, 213] width 9 height 9
click at [21, 121] on div at bounding box center [18, 122] width 9 height 9
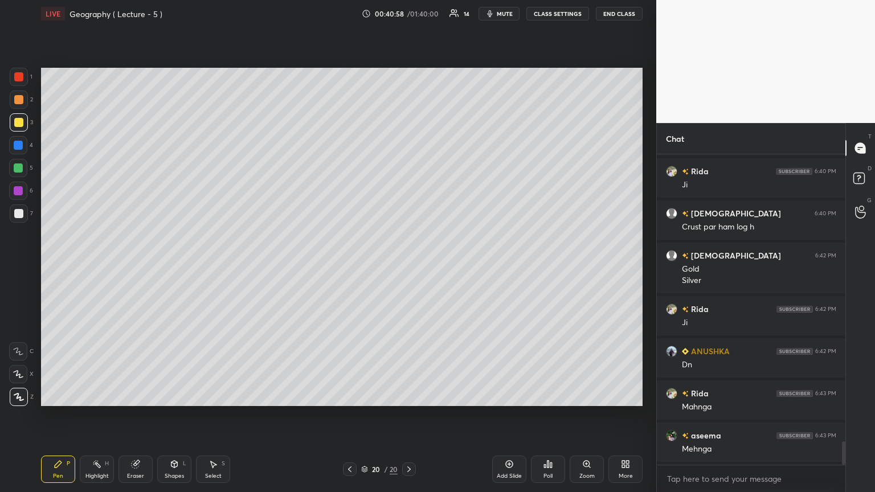
scroll to position [3838, 0]
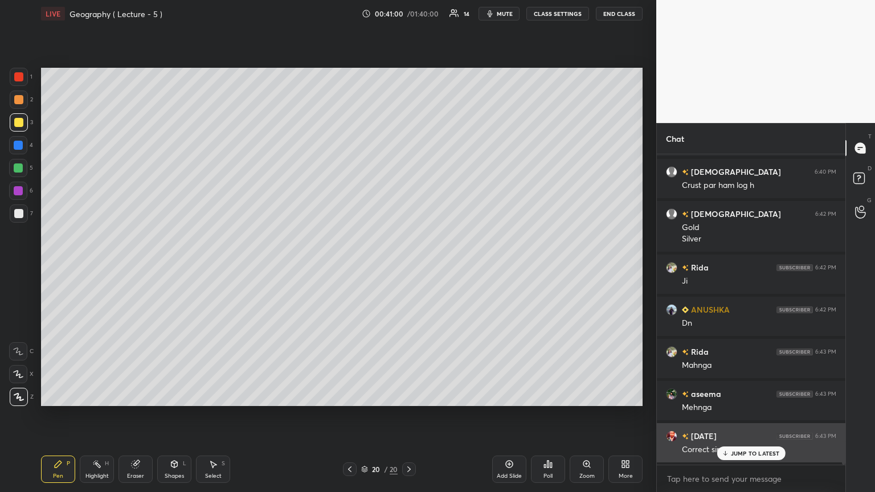
click at [408, 267] on p "JUMP TO LATEST" at bounding box center [755, 453] width 49 height 7
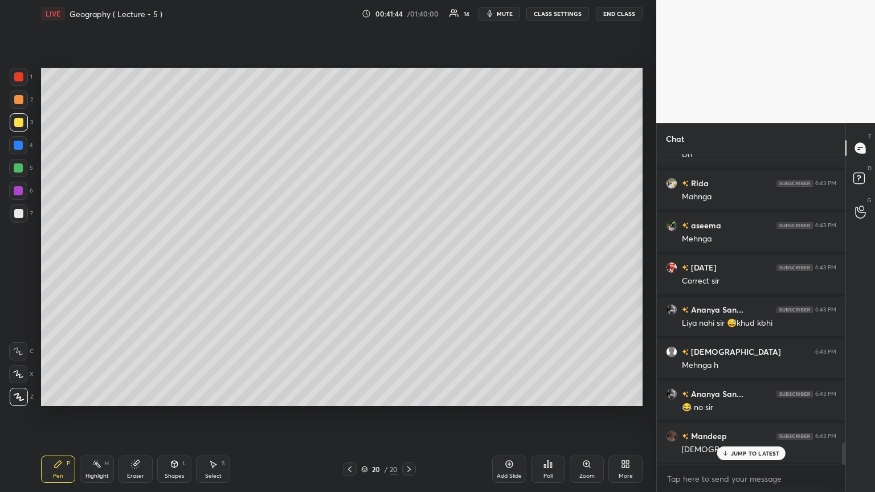
scroll to position [4049, 0]
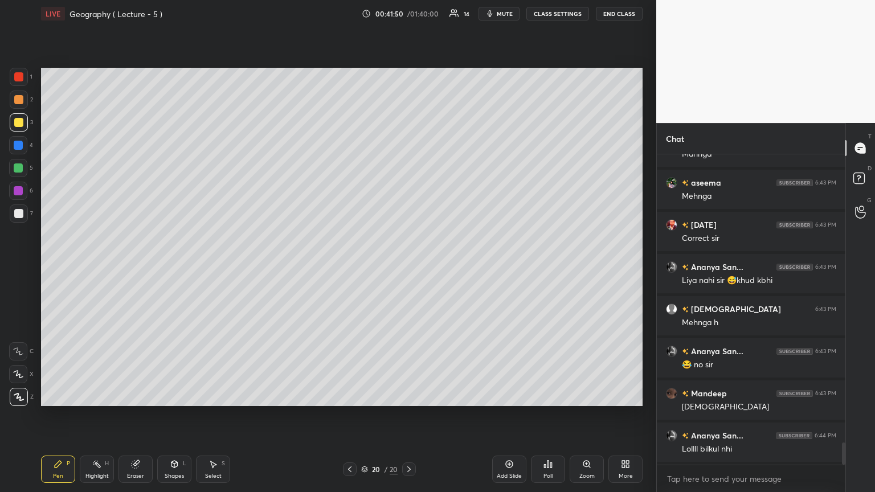
click at [408, 267] on div "Add Slide" at bounding box center [509, 469] width 34 height 27
click at [21, 212] on div at bounding box center [18, 213] width 9 height 9
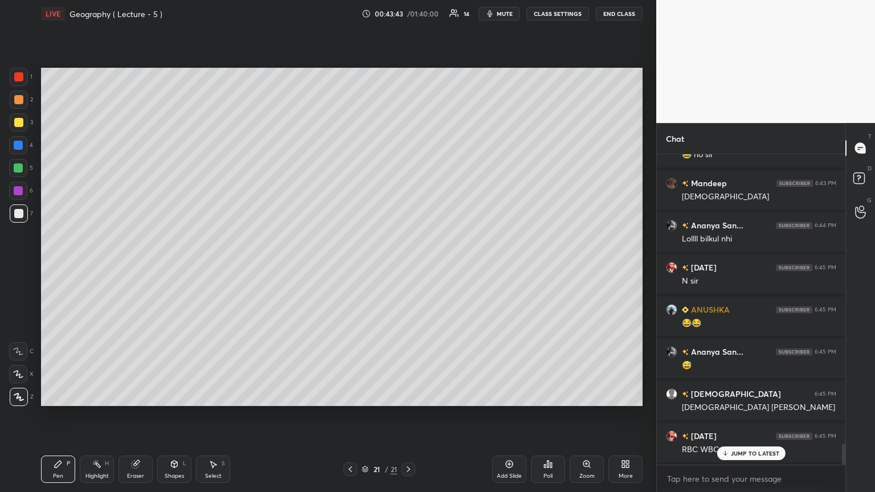
scroll to position [4302, 0]
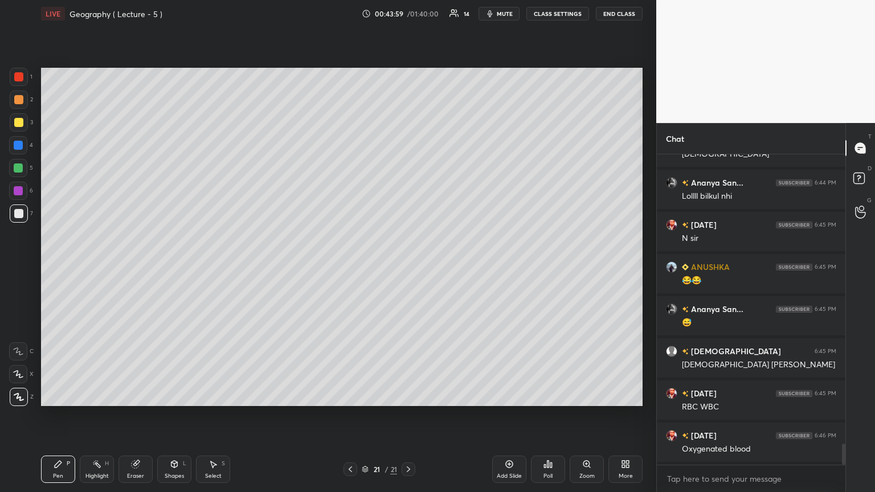
click at [408, 267] on icon at bounding box center [509, 464] width 9 height 9
click at [21, 75] on div at bounding box center [18, 76] width 9 height 9
click at [16, 207] on div at bounding box center [19, 214] width 18 height 18
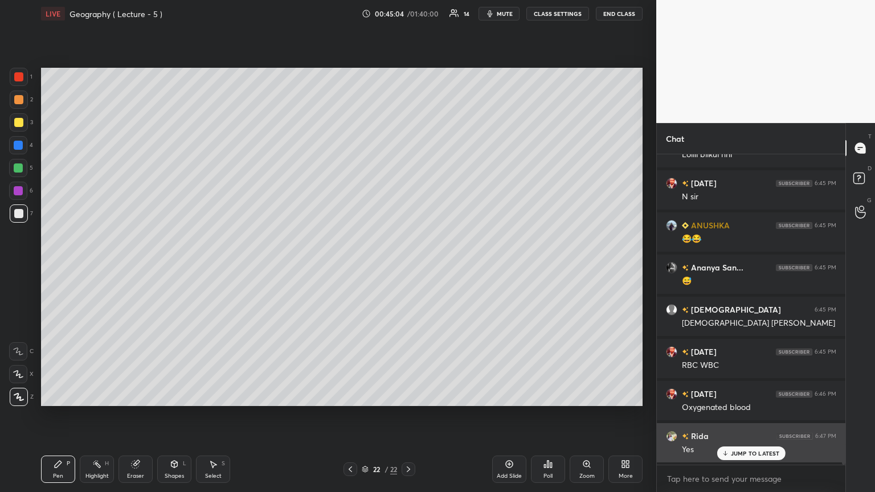
click at [408, 267] on icon at bounding box center [724, 453] width 7 height 7
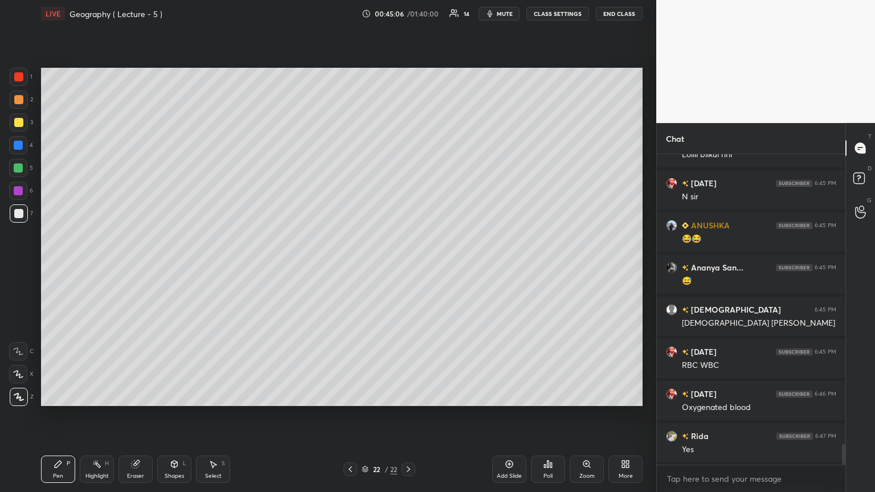
scroll to position [4371, 0]
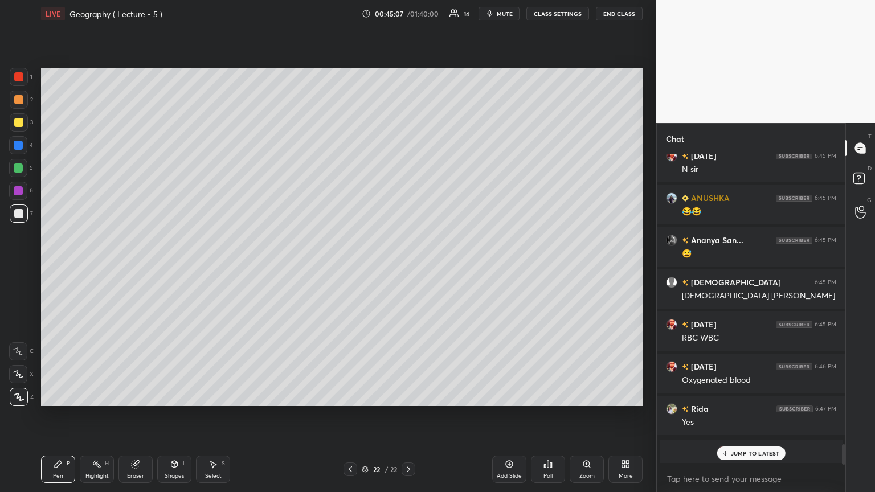
click at [19, 121] on div at bounding box center [18, 122] width 9 height 9
click at [408, 267] on icon at bounding box center [724, 453] width 7 height 7
click at [408, 267] on div "Add Slide" at bounding box center [509, 476] width 25 height 6
click at [23, 74] on div at bounding box center [18, 76] width 9 height 9
click at [14, 213] on div at bounding box center [18, 213] width 9 height 9
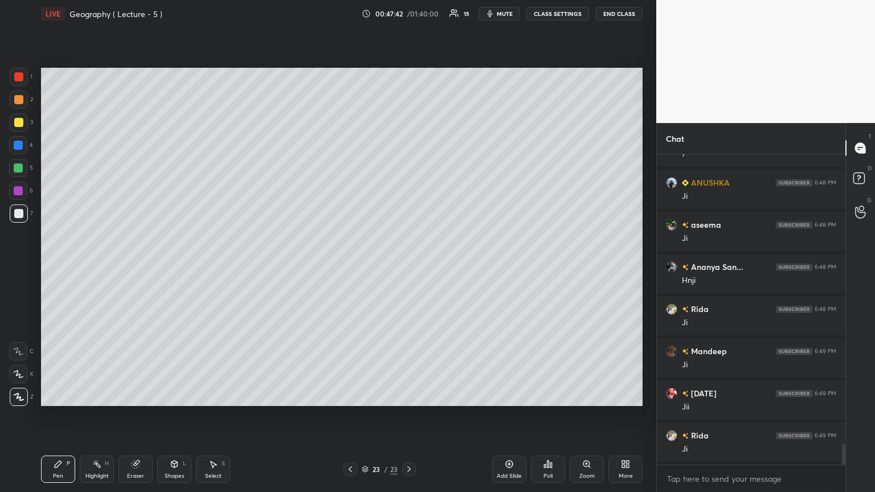
scroll to position [4458, 0]
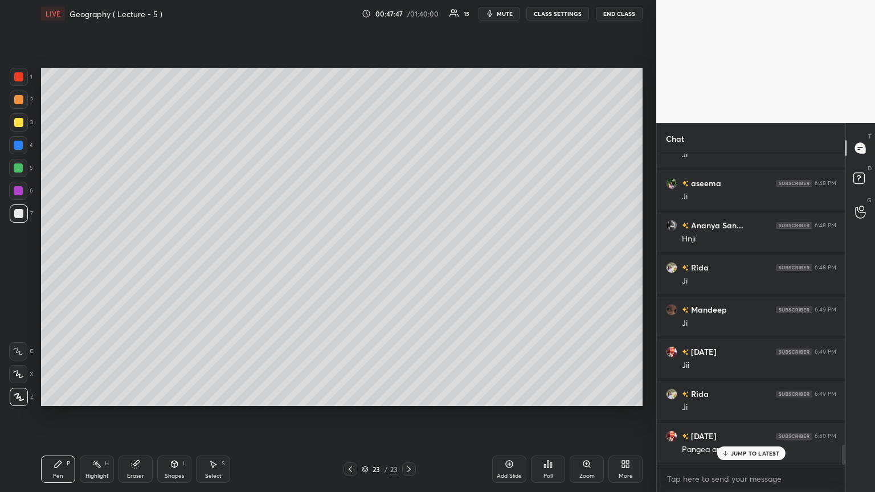
click at [408, 267] on div "Add Slide" at bounding box center [509, 469] width 34 height 27
click at [138, 267] on icon at bounding box center [135, 464] width 9 height 9
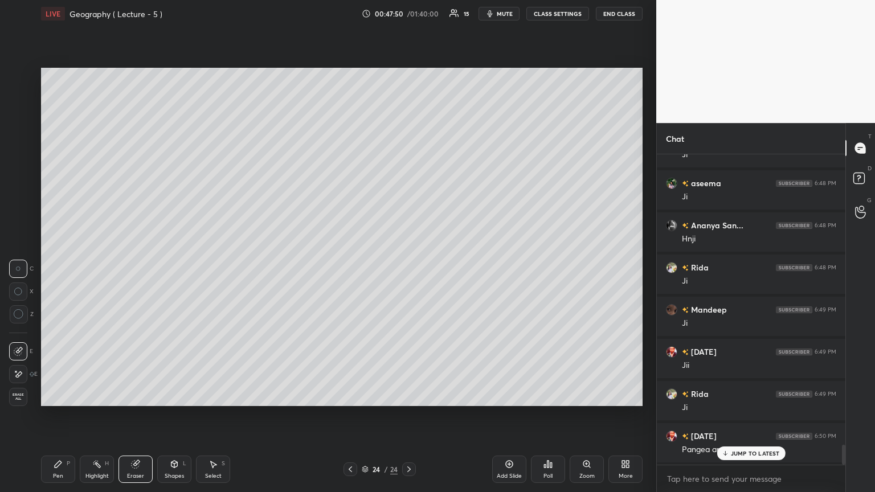
click at [177, 267] on div "Shapes L" at bounding box center [174, 469] width 34 height 27
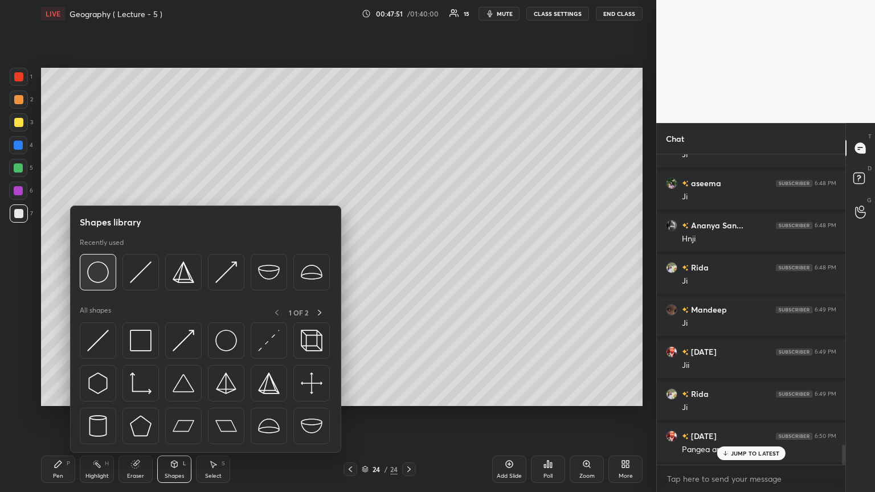
click at [102, 260] on div at bounding box center [98, 272] width 36 height 36
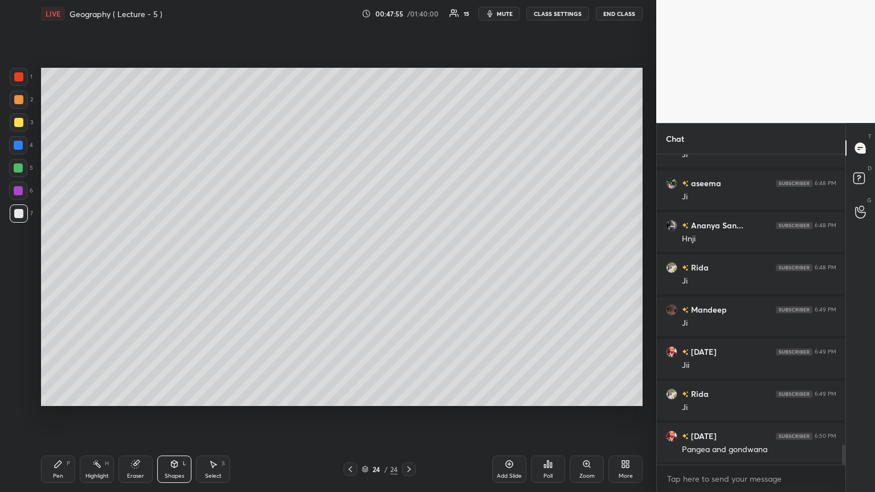
scroll to position [4500, 0]
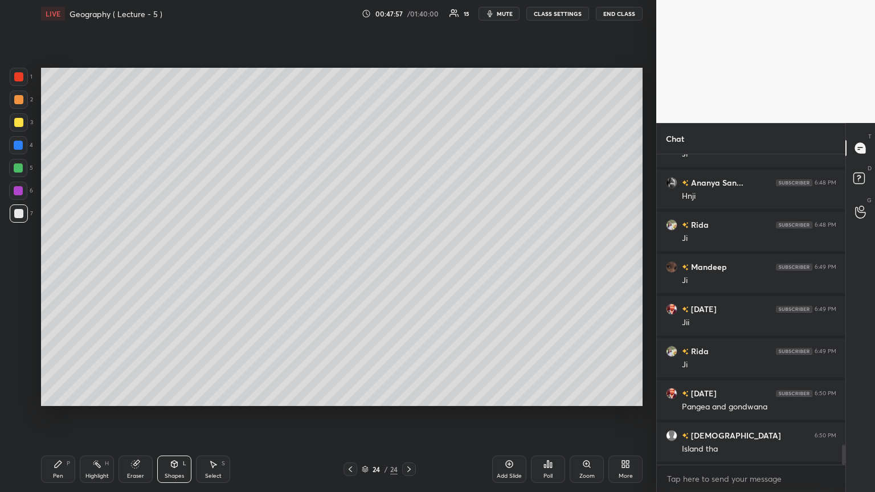
click at [134, 267] on icon at bounding box center [135, 464] width 7 height 7
click at [19, 267] on span "Erase all" at bounding box center [18, 397] width 17 height 8
click at [170, 267] on div "Shapes L" at bounding box center [174, 469] width 34 height 27
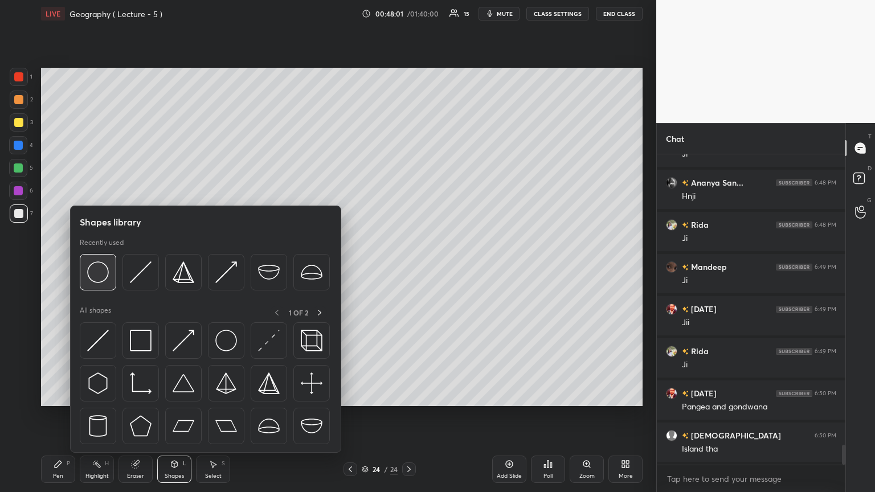
click at [109, 266] on div at bounding box center [98, 272] width 36 height 36
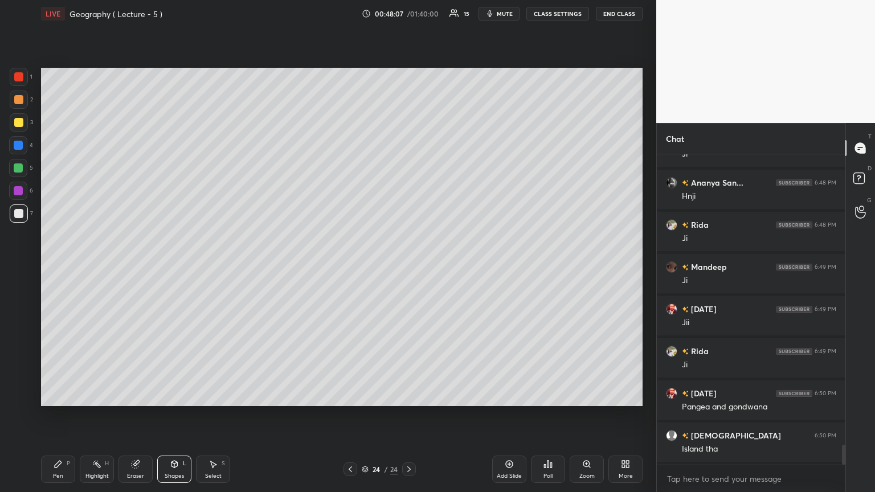
click at [175, 267] on icon at bounding box center [174, 464] width 9 height 9
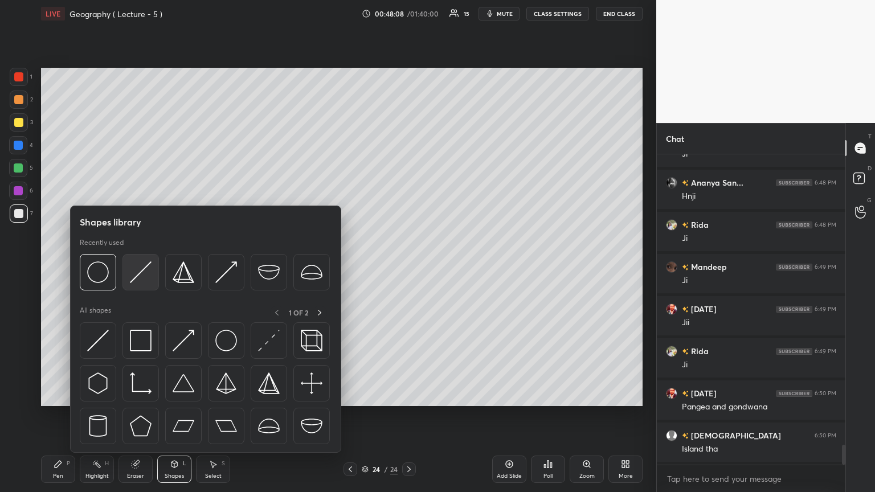
click at [149, 267] on img at bounding box center [141, 273] width 22 height 22
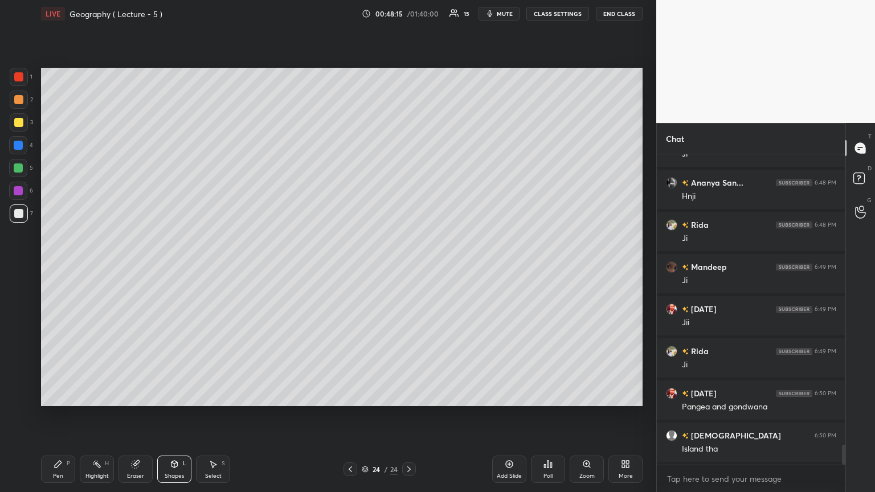
click at [14, 146] on div at bounding box center [18, 145] width 9 height 9
click at [52, 267] on div "Pen P" at bounding box center [58, 469] width 34 height 27
click at [18, 121] on div at bounding box center [18, 122] width 9 height 9
click at [21, 148] on div at bounding box center [18, 145] width 9 height 9
click at [16, 170] on div at bounding box center [18, 168] width 9 height 9
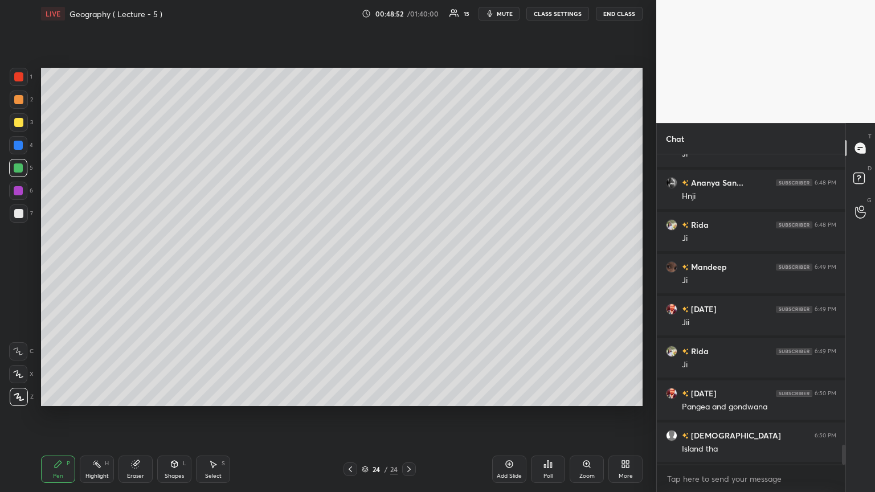
scroll to position [4542, 0]
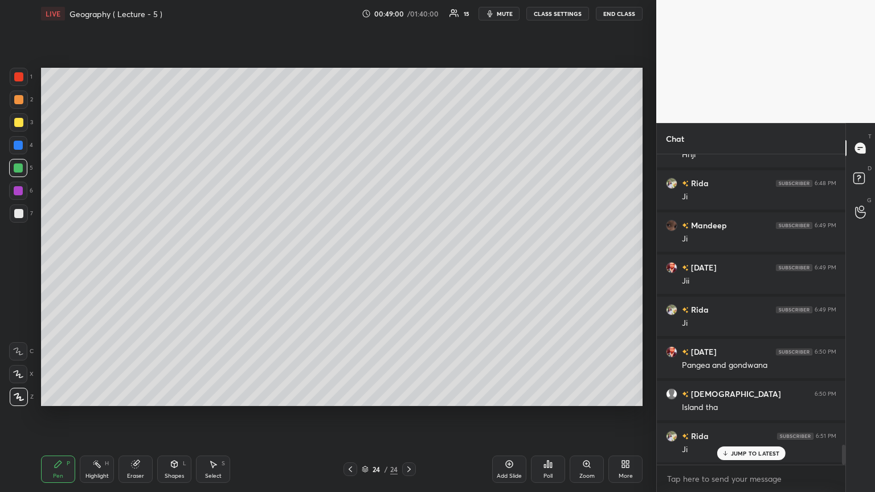
click at [18, 145] on div at bounding box center [18, 145] width 9 height 9
click at [20, 76] on div at bounding box center [18, 76] width 9 height 9
click at [21, 119] on div at bounding box center [18, 122] width 9 height 9
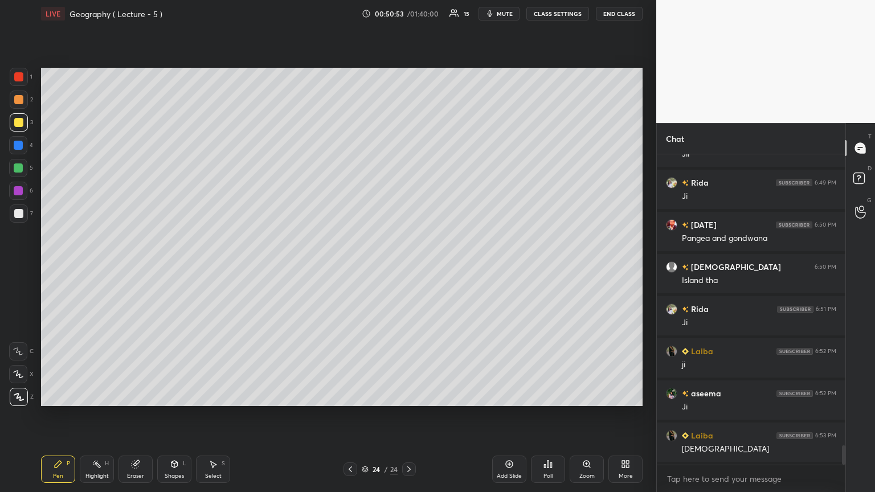
scroll to position [4711, 0]
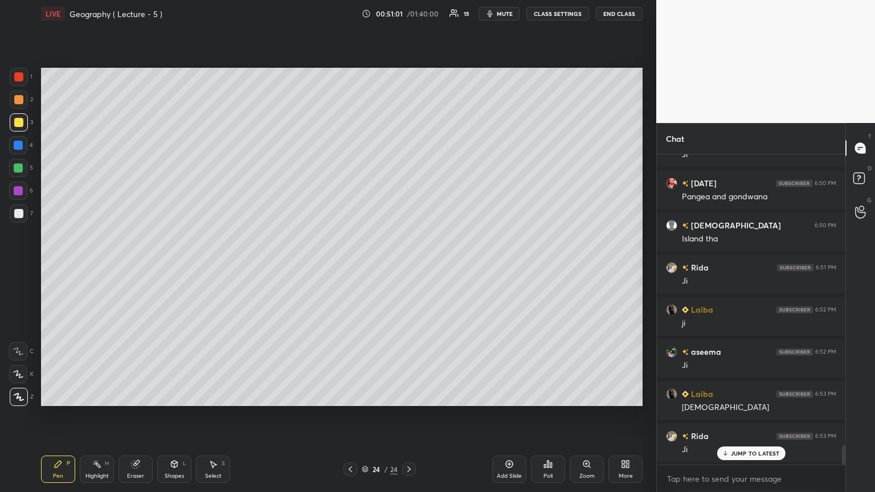
click at [408, 267] on div "Add Slide" at bounding box center [509, 476] width 25 height 6
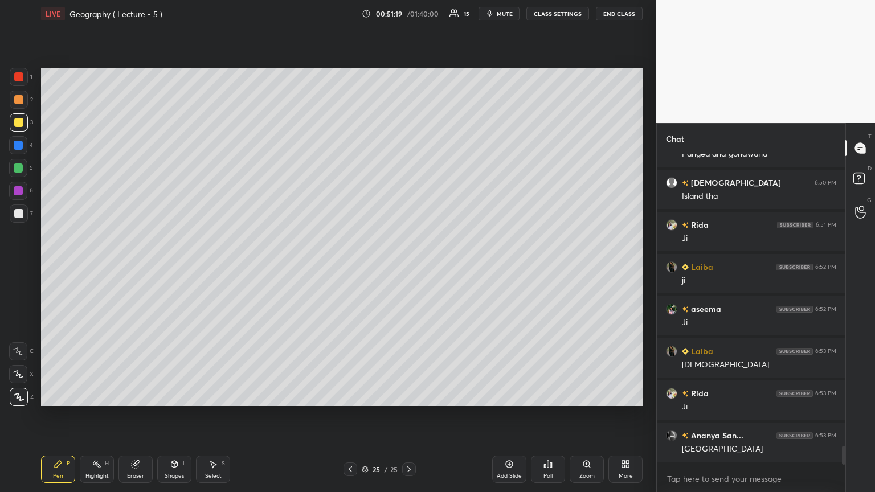
click at [20, 185] on div at bounding box center [18, 191] width 18 height 18
click at [136, 267] on div "Eraser" at bounding box center [135, 476] width 17 height 6
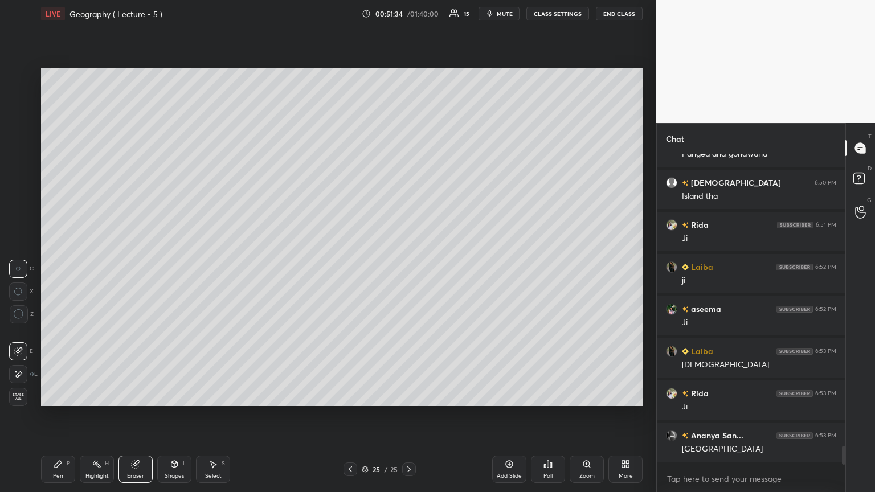
click at [23, 267] on circle at bounding box center [18, 314] width 9 height 9
click at [61, 267] on div "Pen P" at bounding box center [58, 469] width 34 height 27
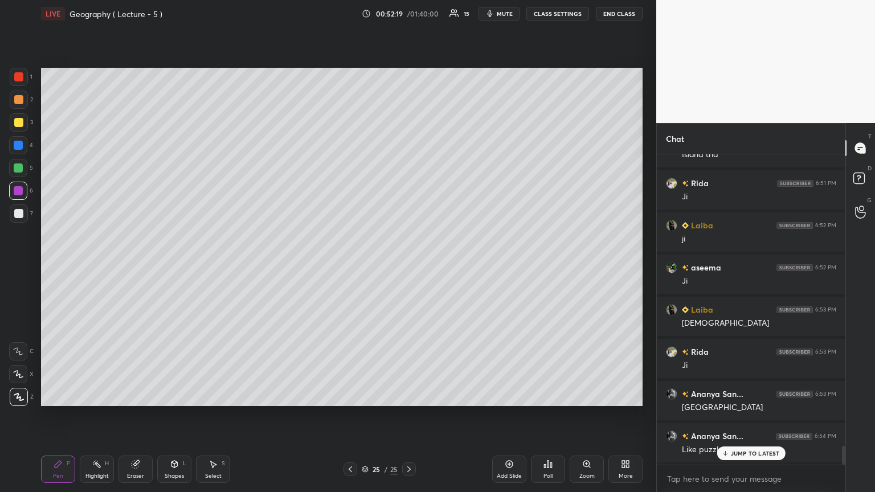
click at [15, 209] on div at bounding box center [19, 214] width 18 height 18
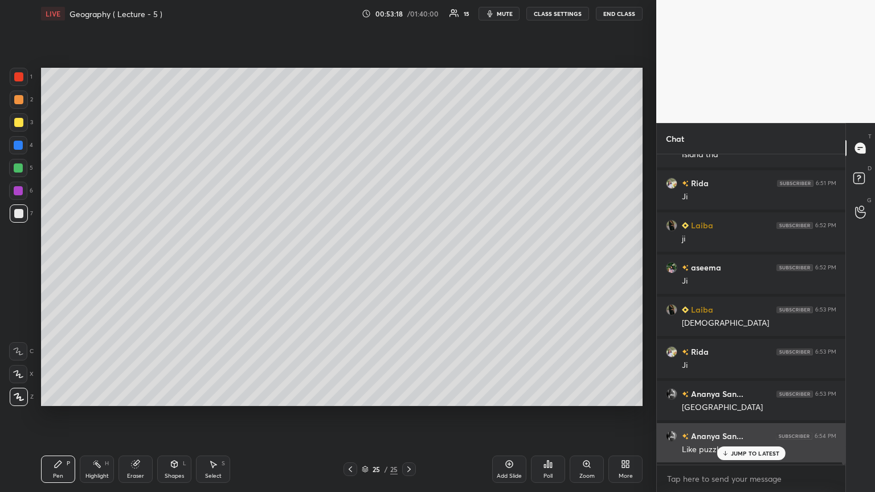
click at [408, 267] on icon at bounding box center [724, 453] width 7 height 7
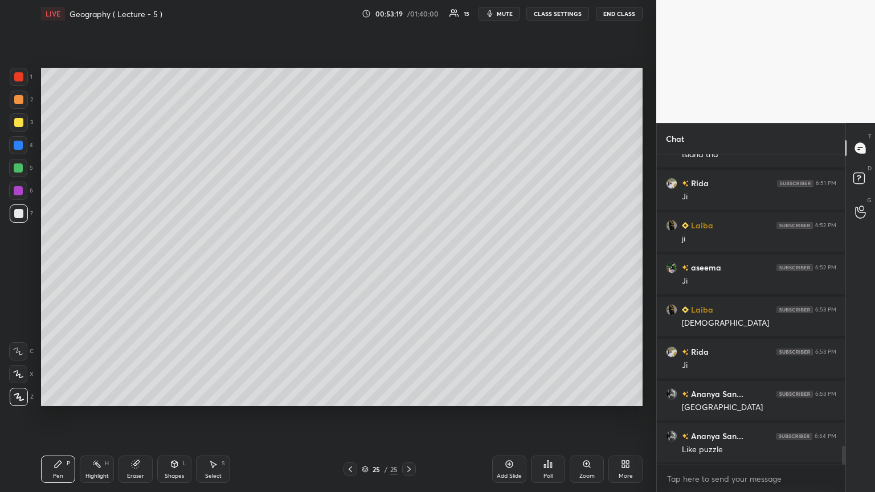
click at [350, 267] on icon at bounding box center [350, 469] width 9 height 9
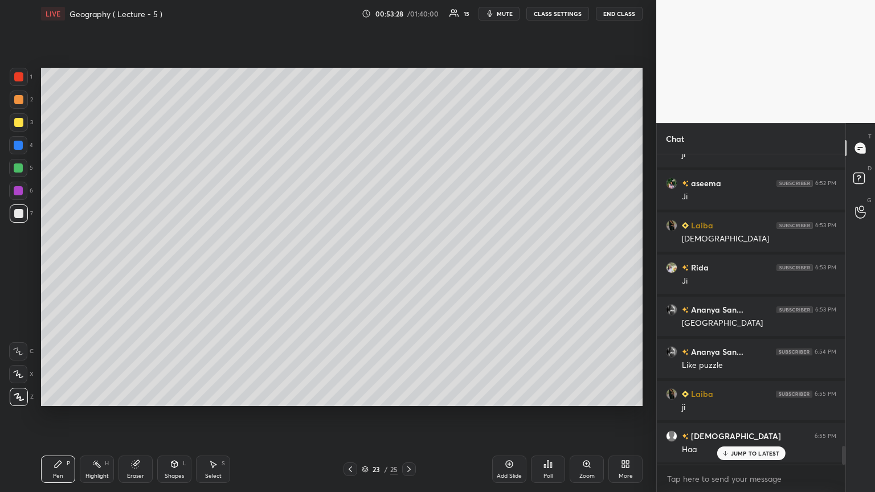
scroll to position [4963, 0]
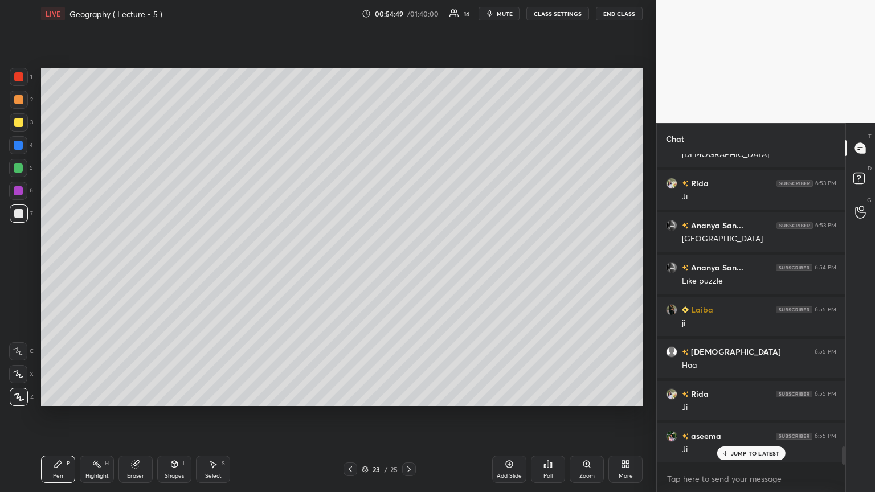
click at [408, 267] on icon at bounding box center [509, 464] width 9 height 9
click at [129, 267] on div "Eraser" at bounding box center [136, 469] width 34 height 27
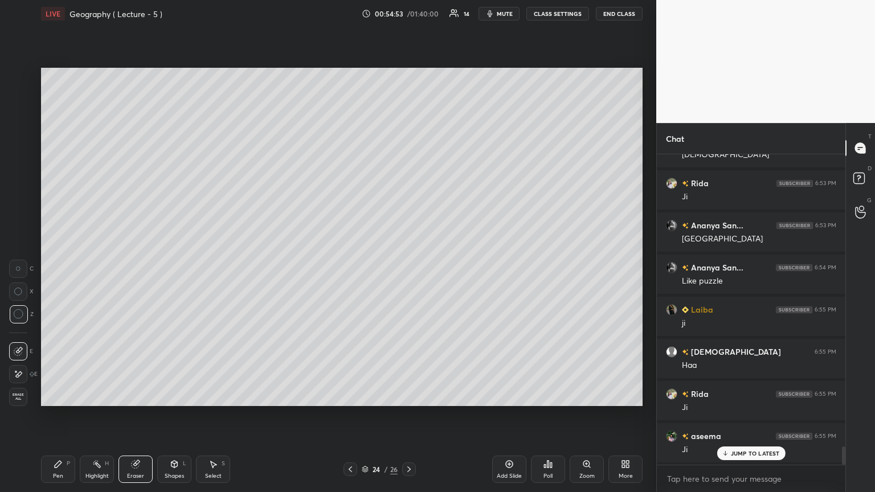
click at [24, 267] on div "Erase all" at bounding box center [18, 397] width 18 height 18
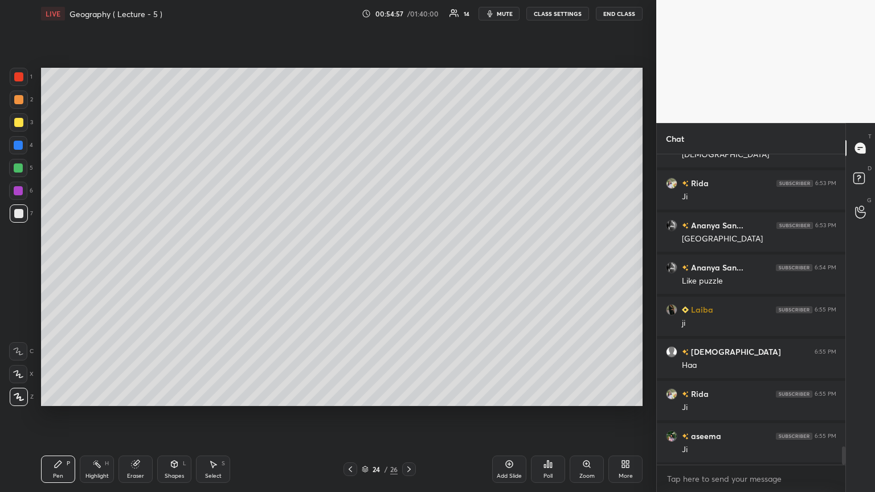
scroll to position [5006, 0]
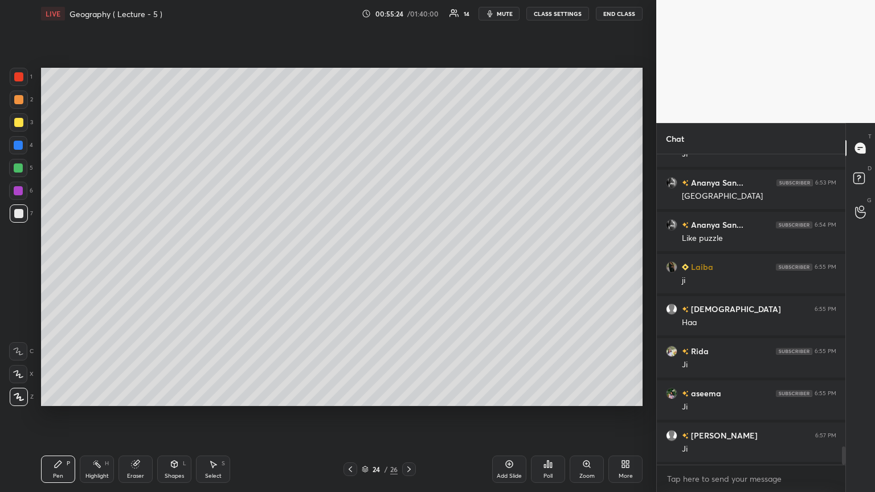
click at [408, 183] on div "Setting up your live class Poll for secs No correct answer Start poll" at bounding box center [341, 236] width 611 height 419
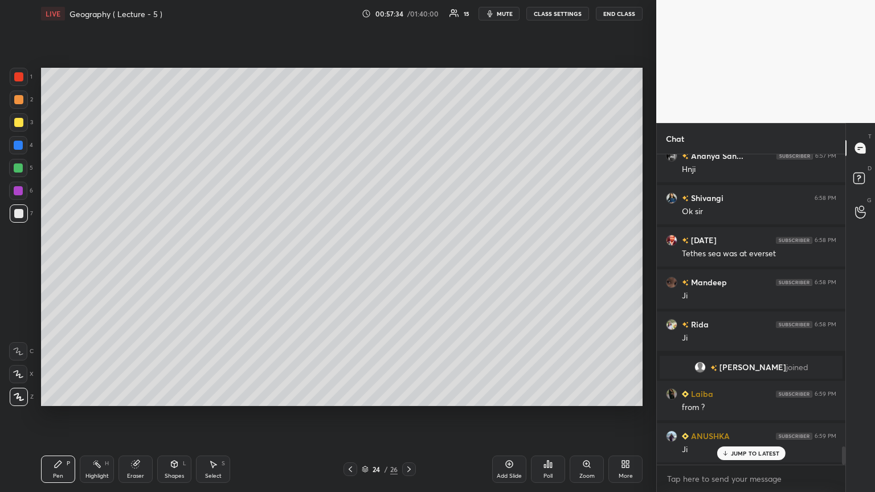
scroll to position [5031, 0]
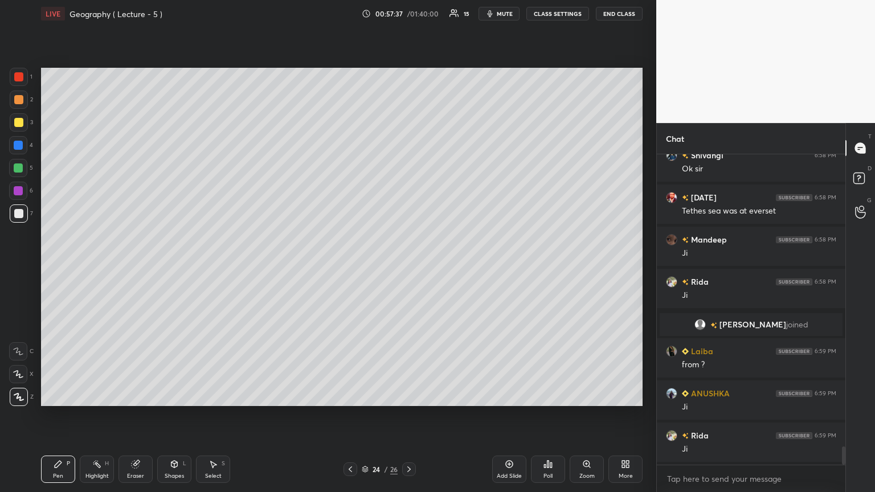
click at [408, 141] on div "Chat" at bounding box center [751, 138] width 189 height 31
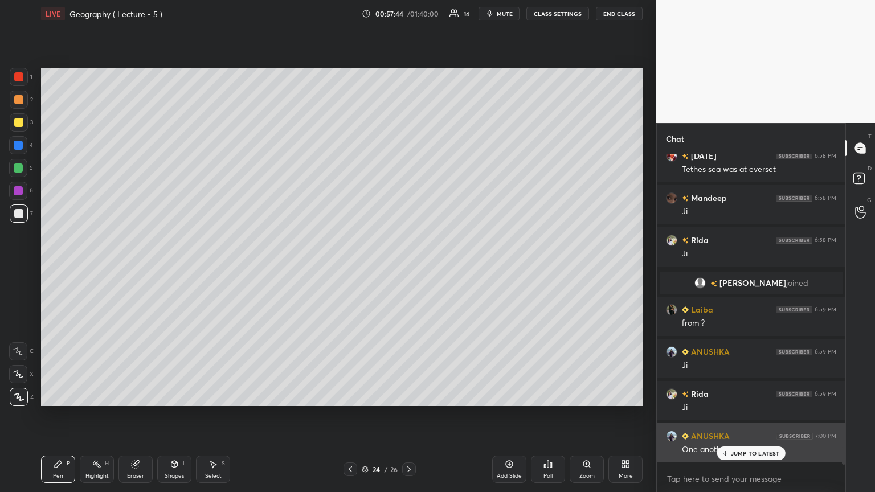
click at [408, 267] on p "JUMP TO LATEST" at bounding box center [755, 453] width 49 height 7
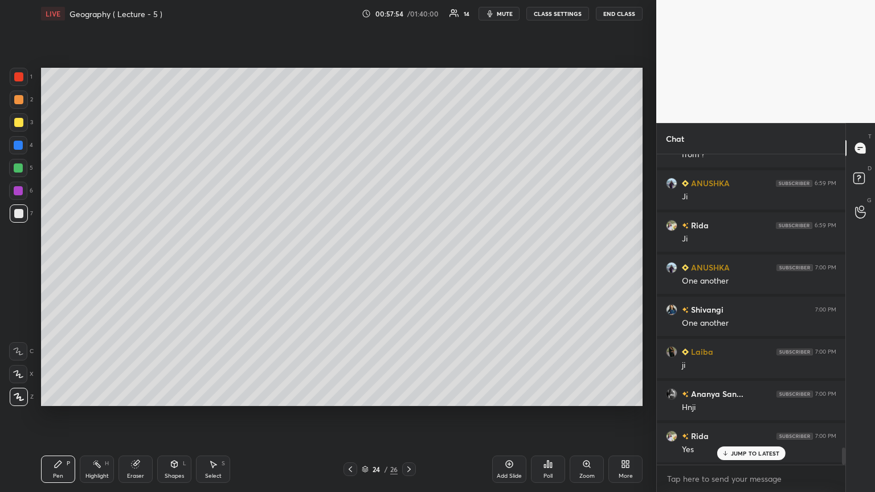
scroll to position [5284, 0]
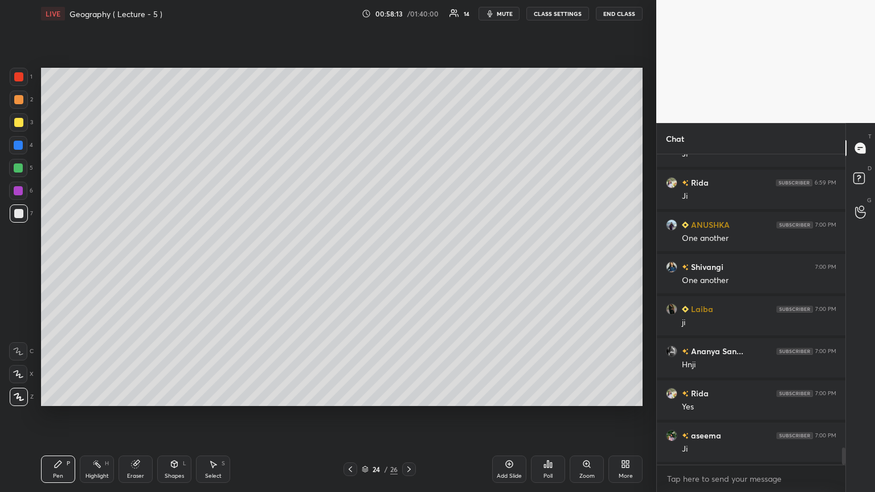
click at [408, 267] on icon at bounding box center [509, 464] width 9 height 9
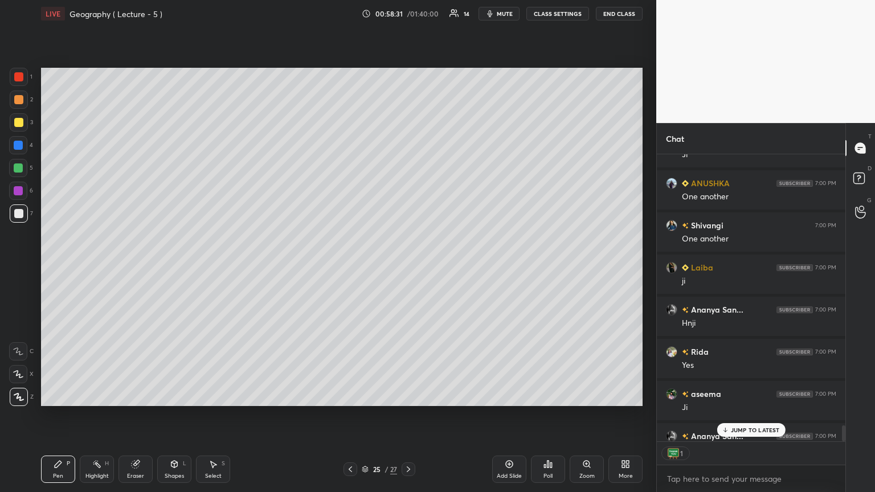
scroll to position [3, 3]
click at [21, 187] on div at bounding box center [18, 190] width 9 height 9
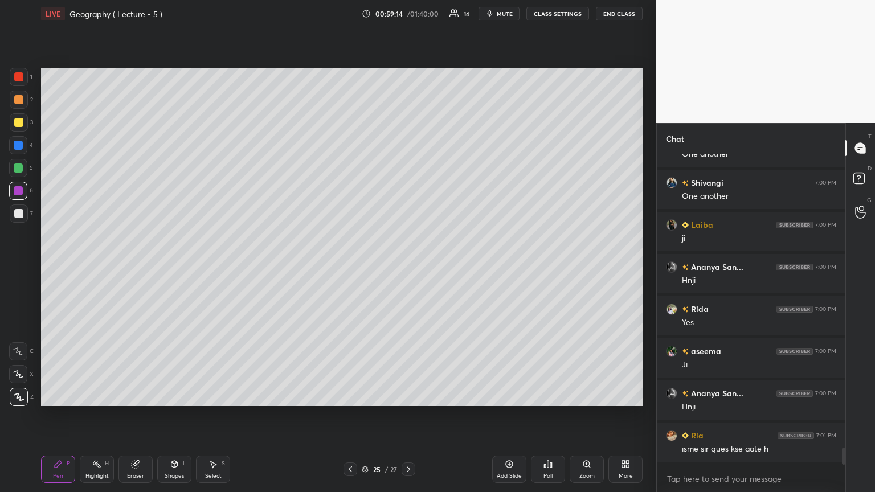
click at [18, 210] on div at bounding box center [18, 213] width 9 height 9
click at [408, 267] on icon at bounding box center [509, 464] width 9 height 9
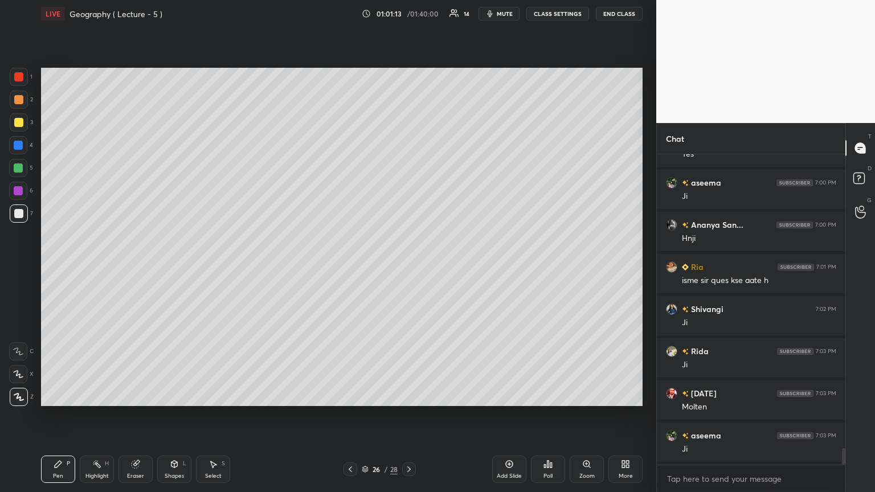
scroll to position [5579, 0]
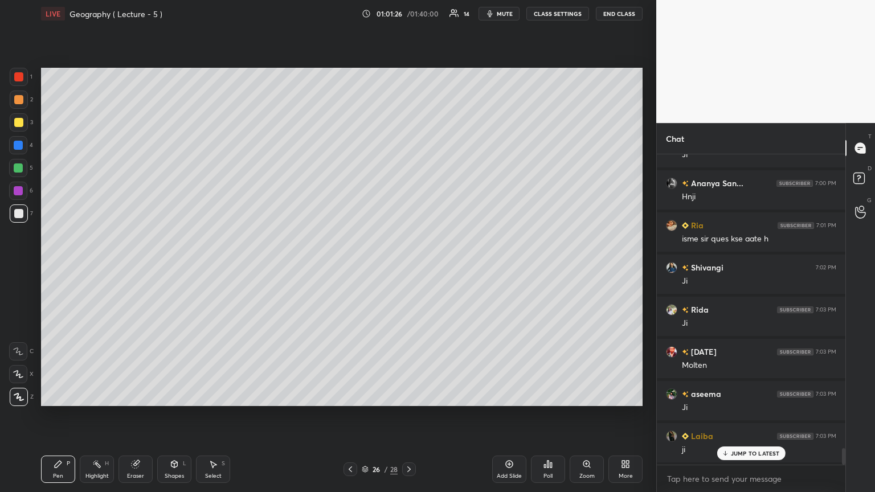
click at [408, 267] on div "Add Slide" at bounding box center [509, 469] width 34 height 27
click at [19, 190] on div at bounding box center [18, 190] width 9 height 9
click at [349, 267] on icon at bounding box center [350, 469] width 9 height 9
click at [346, 267] on icon at bounding box center [350, 469] width 9 height 9
click at [408, 267] on div at bounding box center [409, 470] width 14 height 14
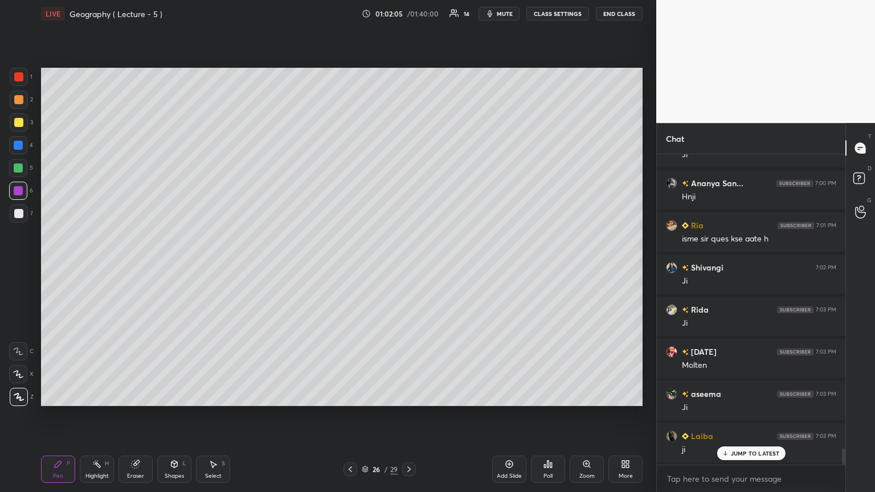
click at [408, 267] on div at bounding box center [409, 470] width 14 height 14
click at [408, 267] on div "Add Slide" at bounding box center [509, 469] width 34 height 27
click at [17, 207] on div at bounding box center [19, 214] width 18 height 18
click at [19, 77] on div at bounding box center [18, 76] width 9 height 9
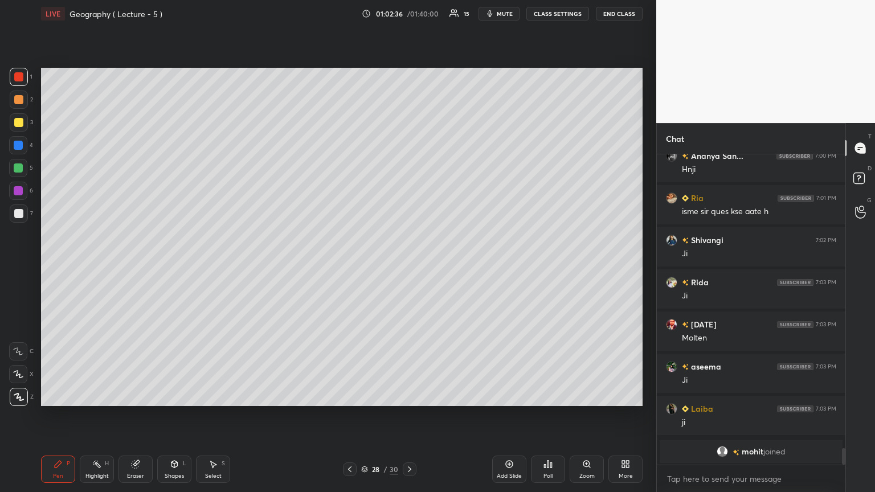
click at [21, 210] on div at bounding box center [18, 213] width 9 height 9
click at [19, 190] on div at bounding box center [18, 190] width 9 height 9
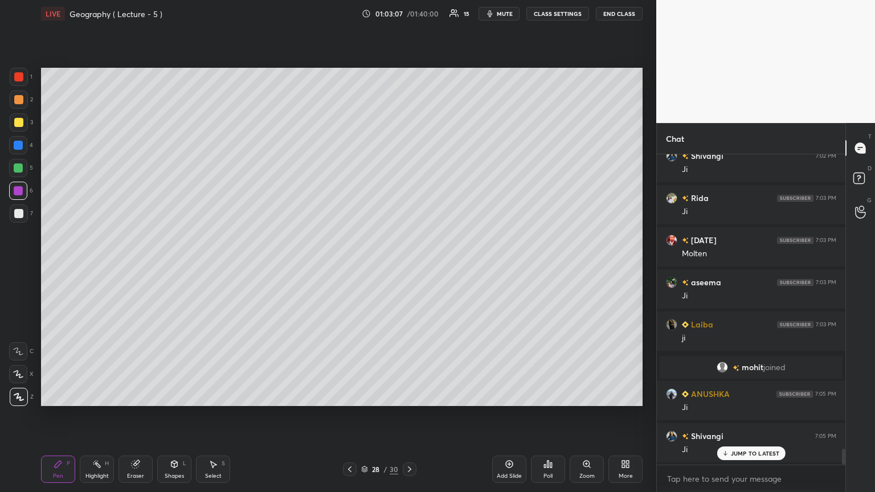
scroll to position [5733, 0]
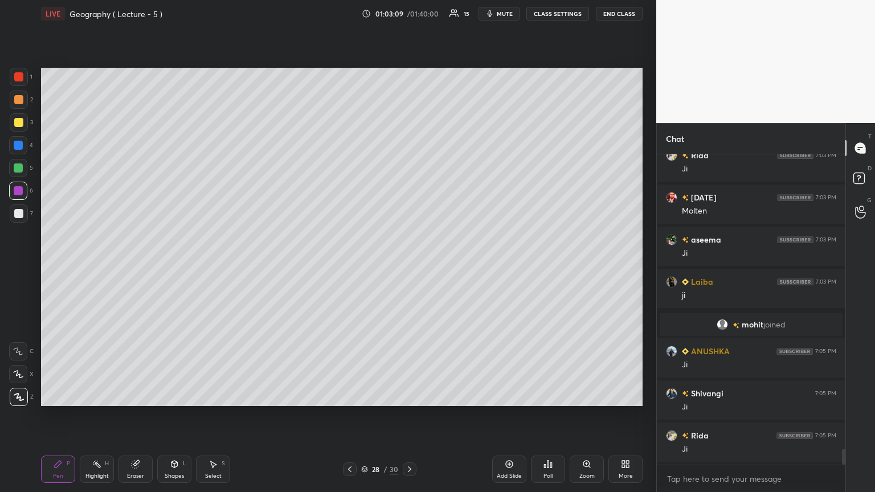
click at [408, 267] on div "Add Slide" at bounding box center [509, 469] width 34 height 27
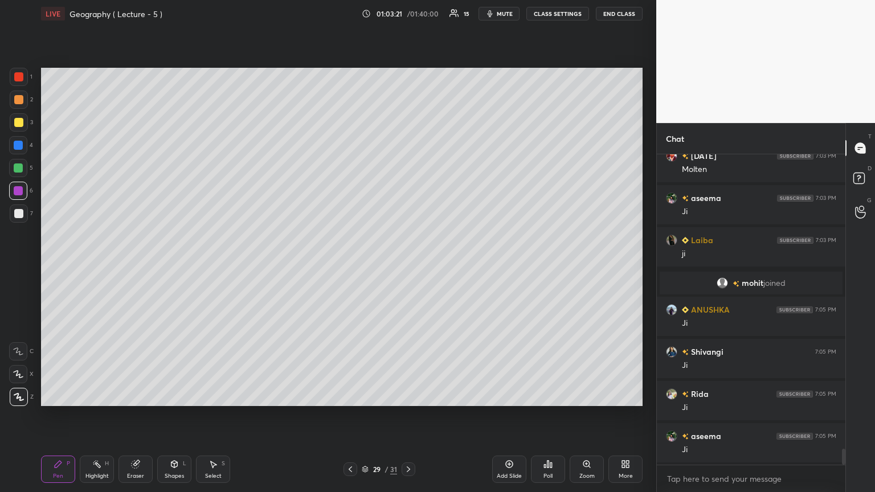
click at [22, 210] on div at bounding box center [18, 213] width 9 height 9
click at [23, 73] on div at bounding box center [18, 76] width 9 height 9
click at [346, 267] on icon at bounding box center [350, 469] width 9 height 9
click at [347, 267] on icon at bounding box center [350, 469] width 9 height 9
click at [346, 267] on icon at bounding box center [350, 469] width 9 height 9
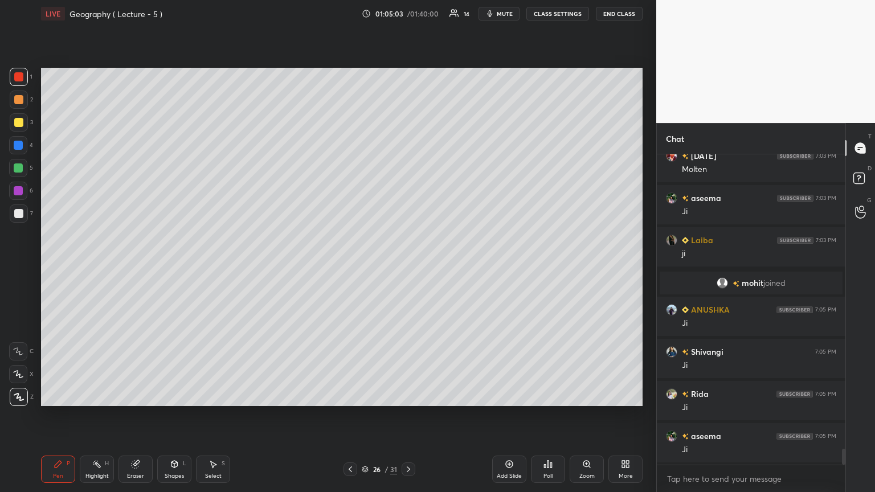
click at [347, 267] on icon at bounding box center [350, 469] width 9 height 9
click at [403, 267] on div at bounding box center [409, 470] width 14 height 14
click at [406, 267] on icon at bounding box center [408, 469] width 9 height 9
click at [408, 267] on icon at bounding box center [408, 469] width 9 height 9
click at [405, 267] on icon at bounding box center [408, 469] width 9 height 9
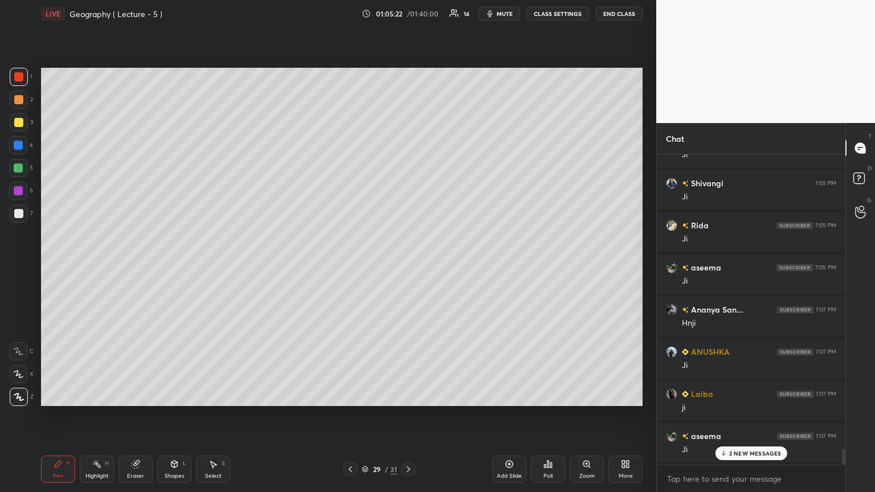
scroll to position [6028, 0]
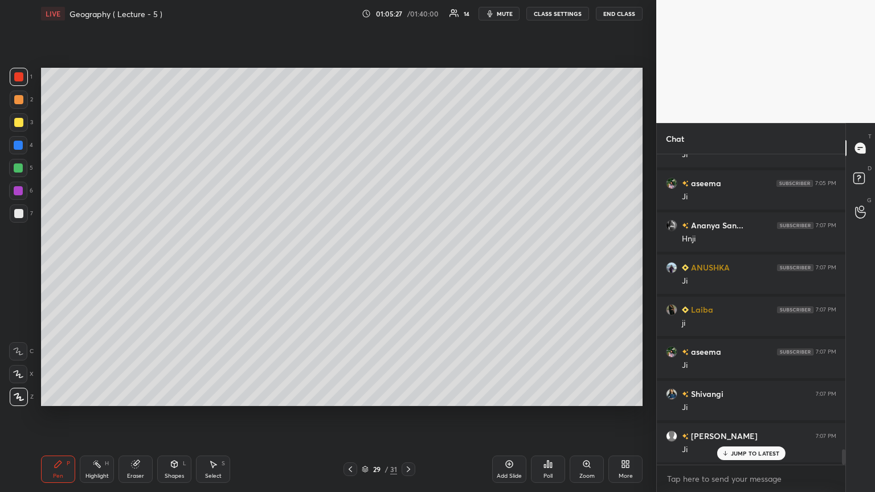
click at [347, 267] on icon at bounding box center [350, 469] width 9 height 9
click at [348, 267] on icon at bounding box center [350, 469] width 9 height 9
click at [349, 267] on icon at bounding box center [350, 469] width 9 height 9
click at [351, 267] on icon at bounding box center [350, 470] width 3 height 6
click at [351, 267] on icon at bounding box center [350, 469] width 9 height 9
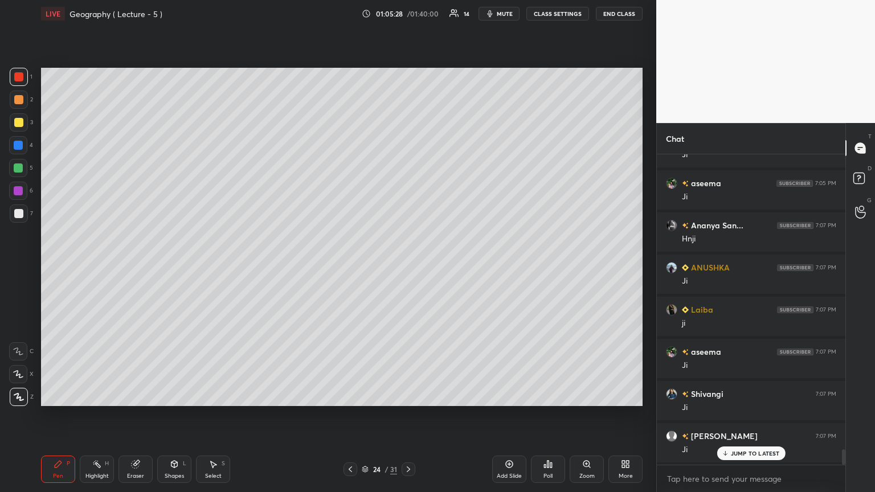
click at [350, 267] on icon at bounding box center [350, 469] width 9 height 9
click at [349, 267] on icon at bounding box center [350, 469] width 9 height 9
click at [350, 267] on icon at bounding box center [350, 469] width 9 height 9
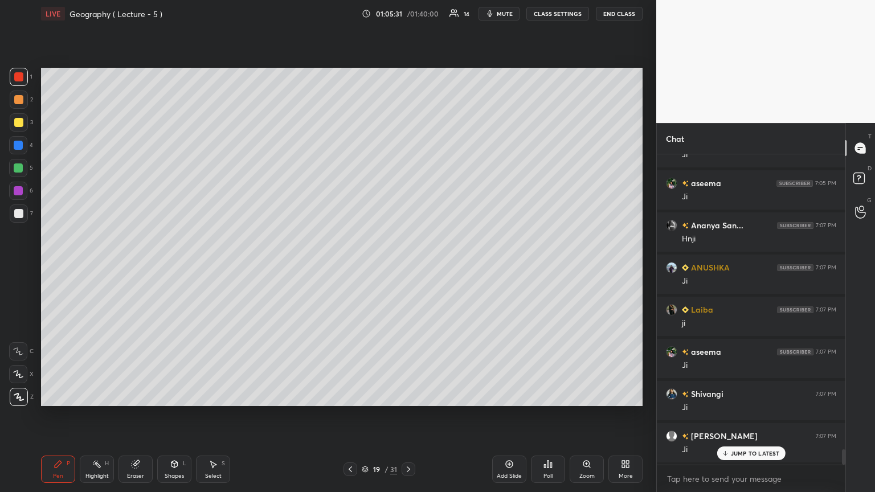
click at [350, 267] on icon at bounding box center [350, 469] width 9 height 9
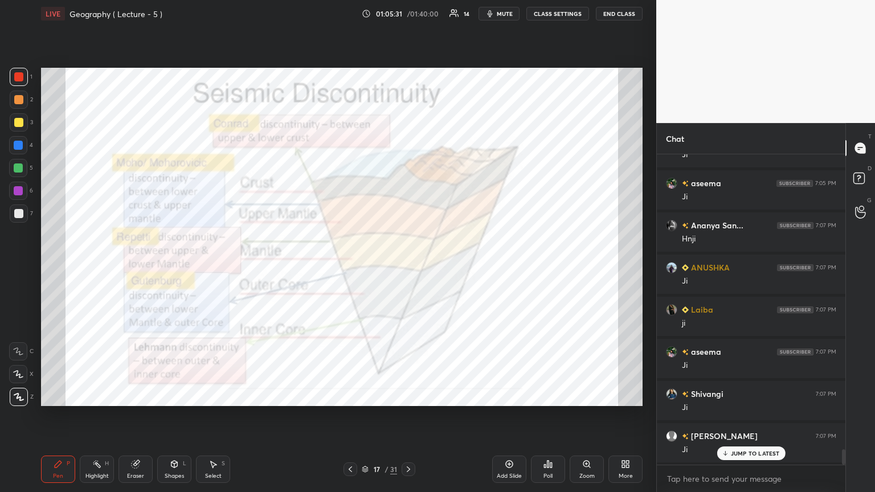
click at [350, 267] on icon at bounding box center [350, 469] width 9 height 9
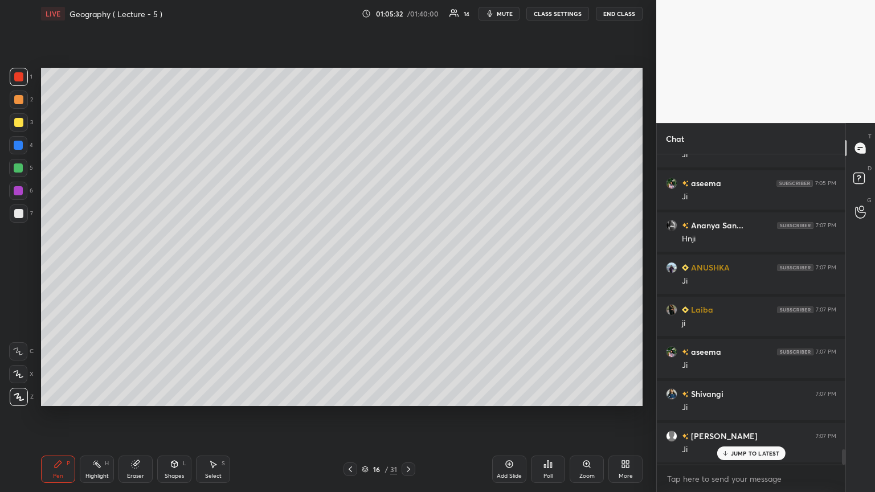
click at [350, 267] on icon at bounding box center [350, 469] width 9 height 9
click at [21, 75] on div at bounding box center [18, 76] width 9 height 9
click at [408, 267] on icon at bounding box center [408, 469] width 9 height 9
click at [408, 267] on div at bounding box center [409, 470] width 14 height 14
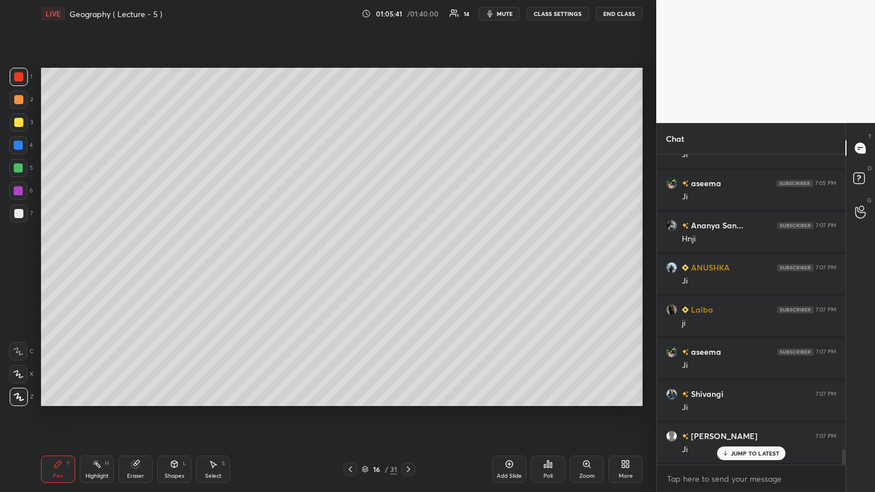
click at [408, 267] on icon at bounding box center [408, 469] width 9 height 9
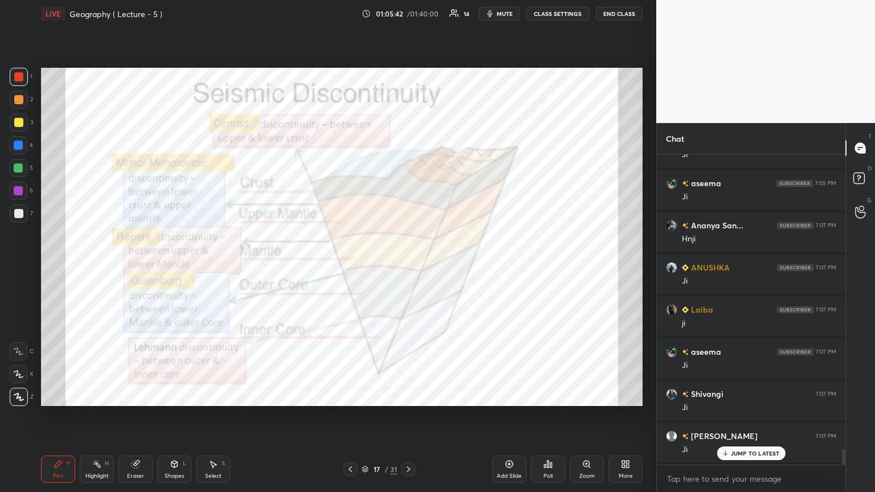
click at [408, 267] on icon at bounding box center [408, 469] width 9 height 9
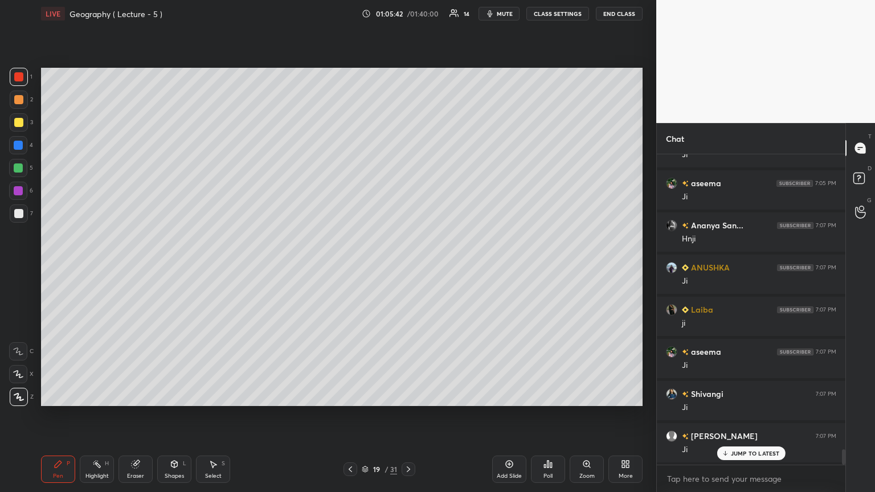
click at [408, 267] on icon at bounding box center [408, 469] width 9 height 9
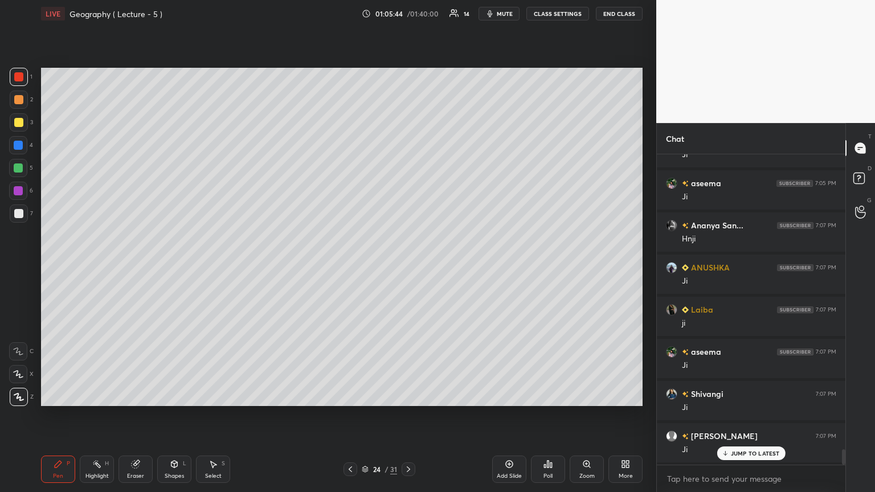
click at [408, 267] on div at bounding box center [409, 470] width 14 height 14
click at [408, 267] on icon at bounding box center [408, 469] width 9 height 9
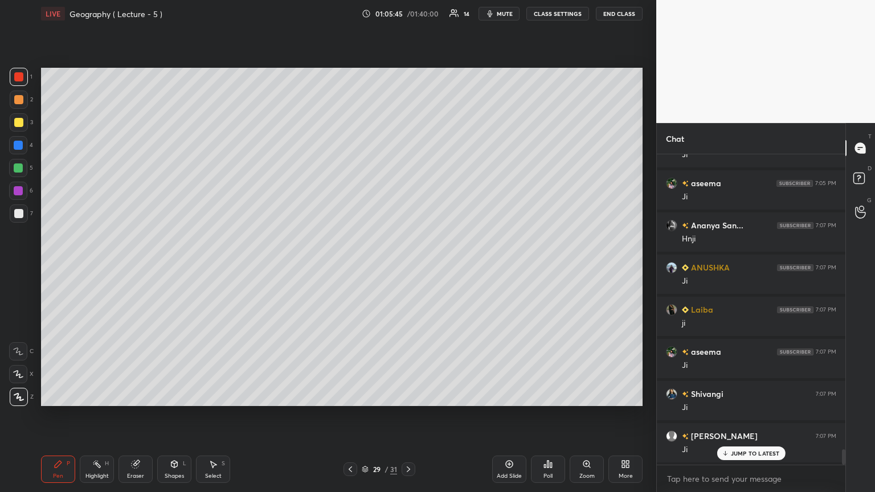
click at [408, 267] on icon at bounding box center [408, 469] width 9 height 9
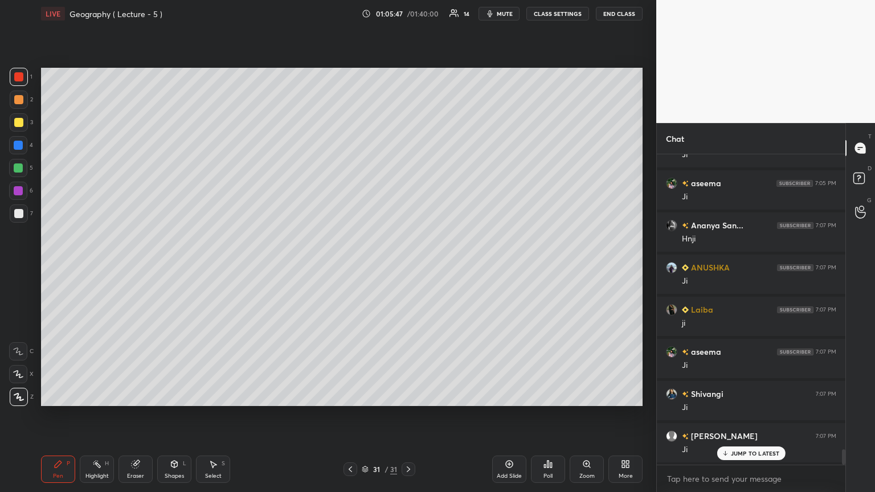
click at [351, 267] on div at bounding box center [351, 470] width 14 height 14
click at [350, 267] on icon at bounding box center [350, 469] width 9 height 9
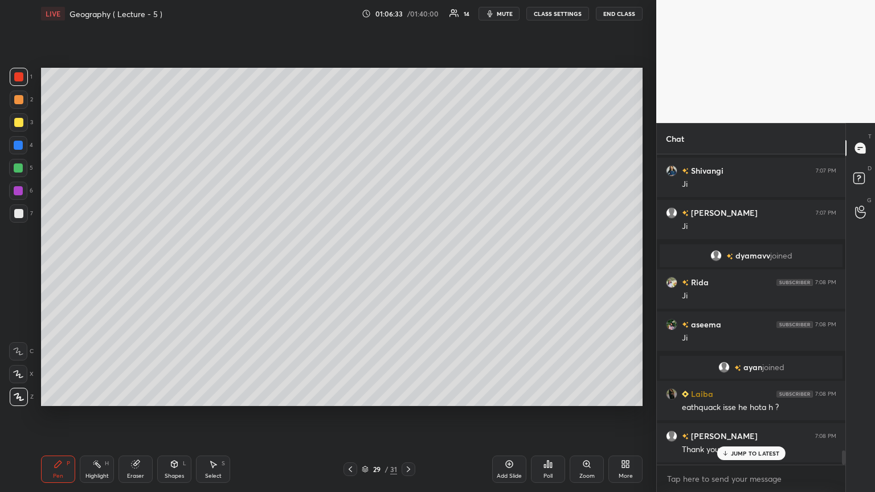
scroll to position [6335, 0]
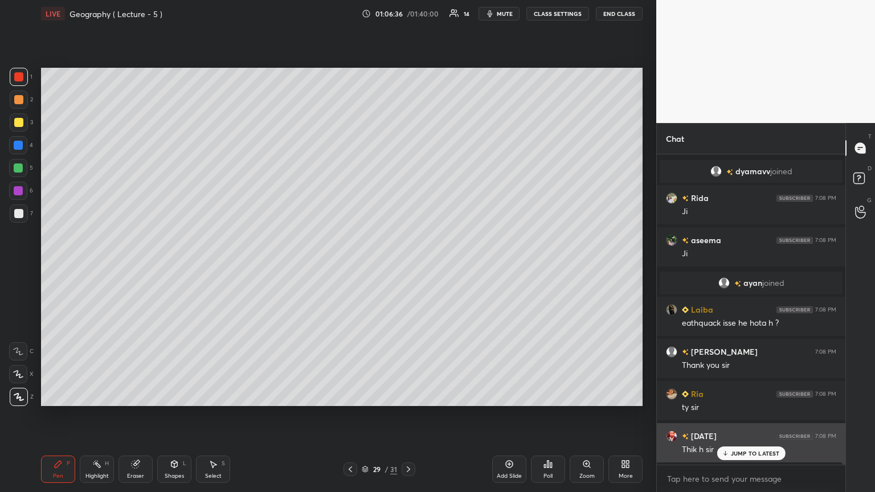
click at [408, 267] on p "JUMP TO LATEST" at bounding box center [755, 453] width 49 height 7
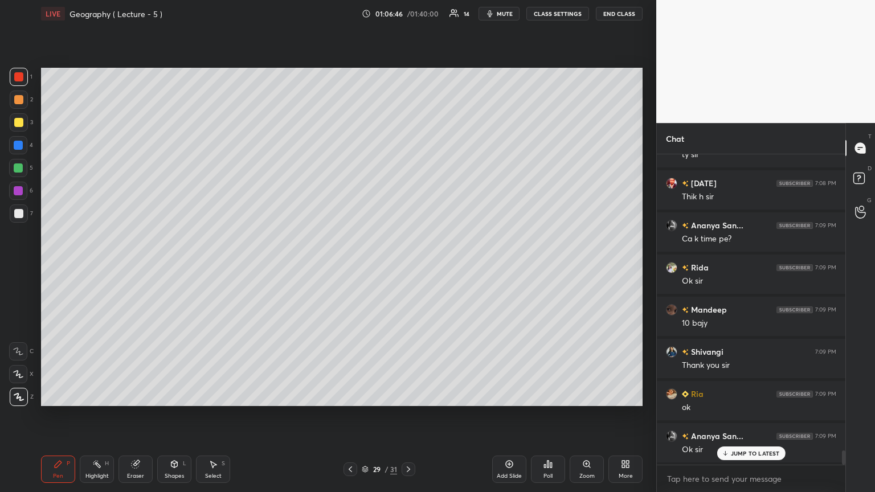
scroll to position [6631, 0]
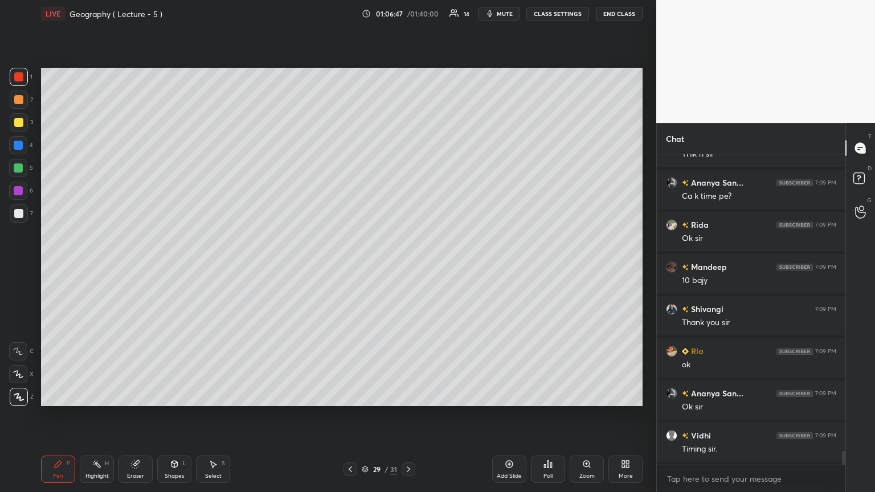
click at [408, 267] on div "Add Slide" at bounding box center [509, 469] width 34 height 27
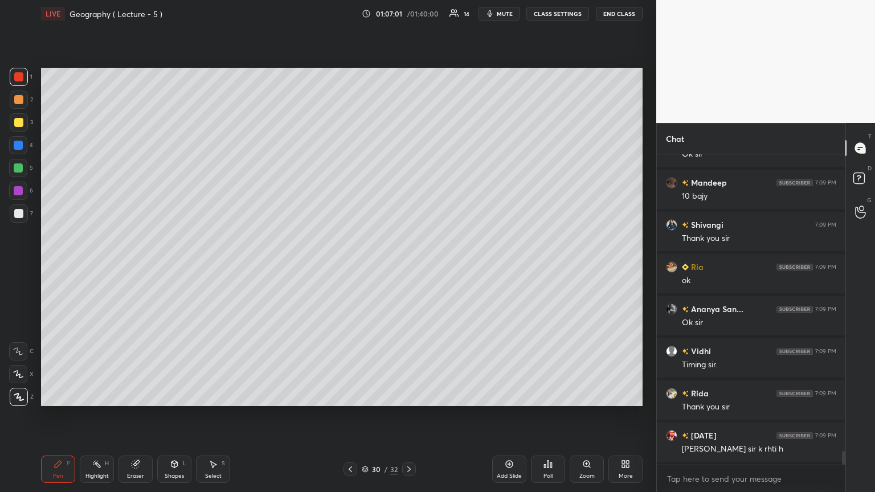
scroll to position [6757, 0]
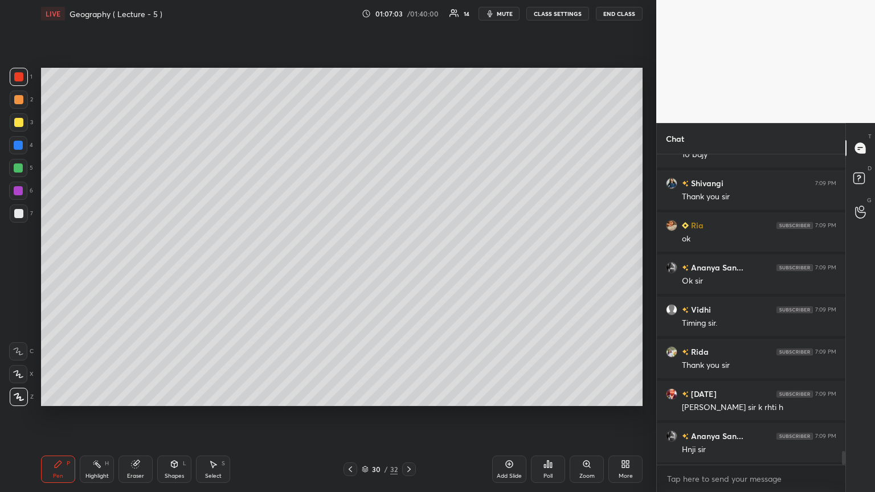
click at [25, 212] on div at bounding box center [19, 214] width 18 height 18
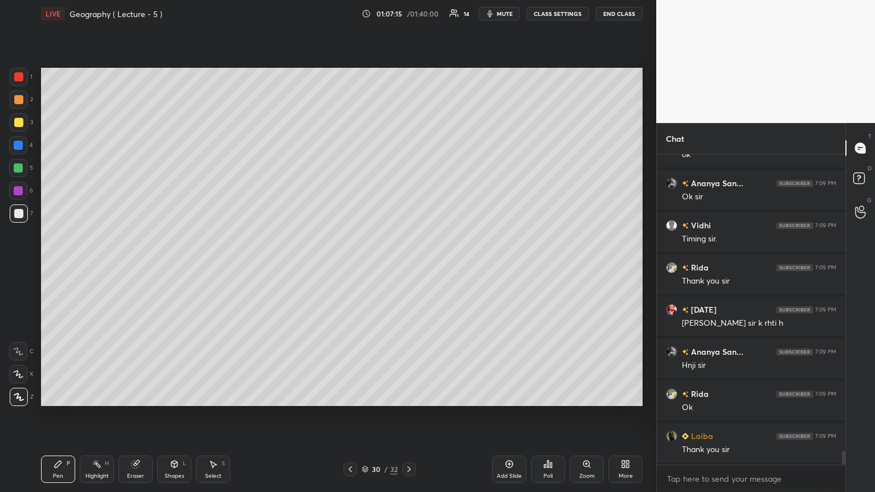
scroll to position [6884, 0]
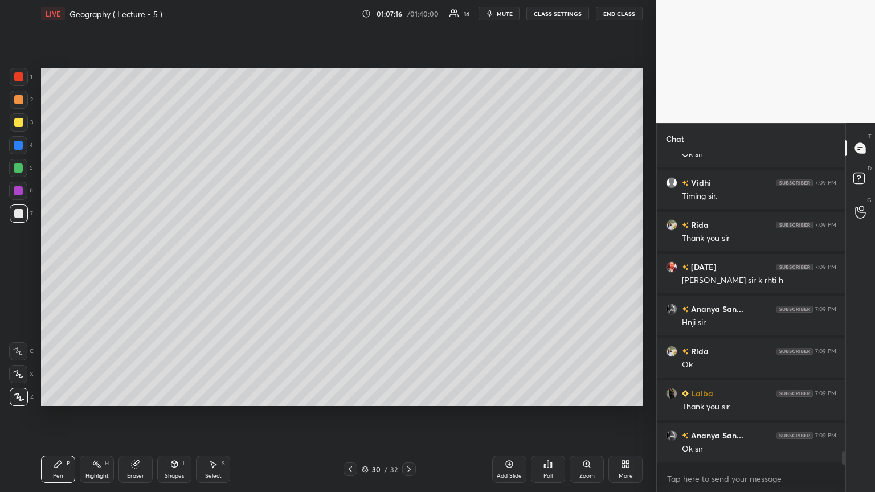
click at [364, 267] on icon at bounding box center [365, 469] width 7 height 7
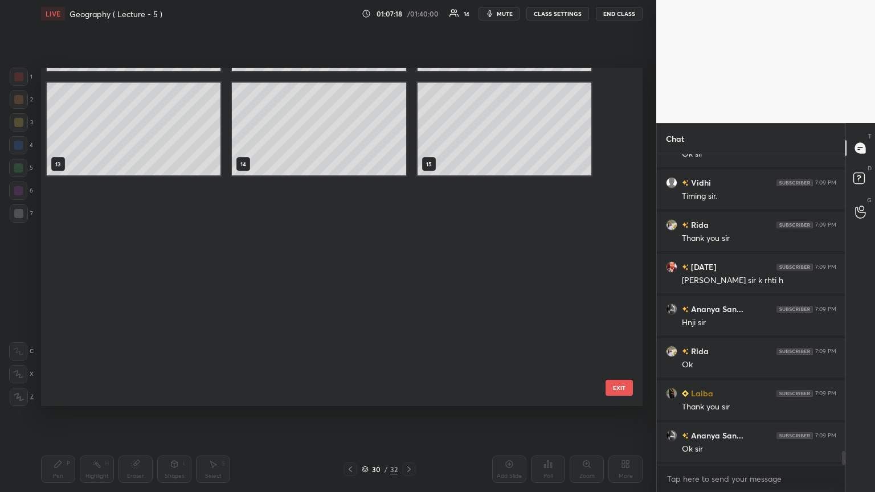
scroll to position [112, 0]
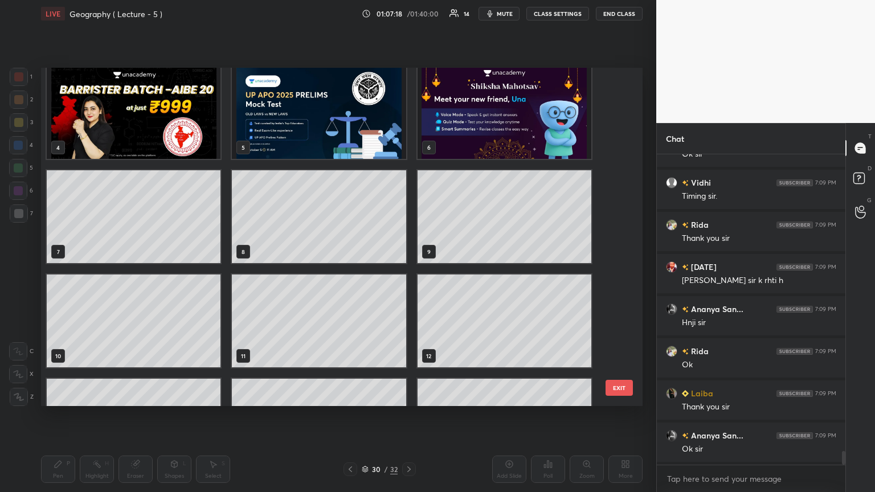
click at [408, 108] on div "1 2 3 4 5 6 7 8 9 10 11 12 13 14 15 EXIT" at bounding box center [342, 237] width 602 height 338
click at [408, 98] on div "1 2 3 4 5 6 7 8 9 10 11 12 13 14 15 EXIT" at bounding box center [342, 237] width 602 height 338
click at [408, 93] on div "1 2 3 4 5 6 7 8 9 10 11 12 13 14 15 EXIT" at bounding box center [342, 237] width 602 height 338
click at [408, 89] on div "1 2 3 4 5 6 7 8 9 10 11 12 13 14 15 EXIT" at bounding box center [342, 237] width 602 height 338
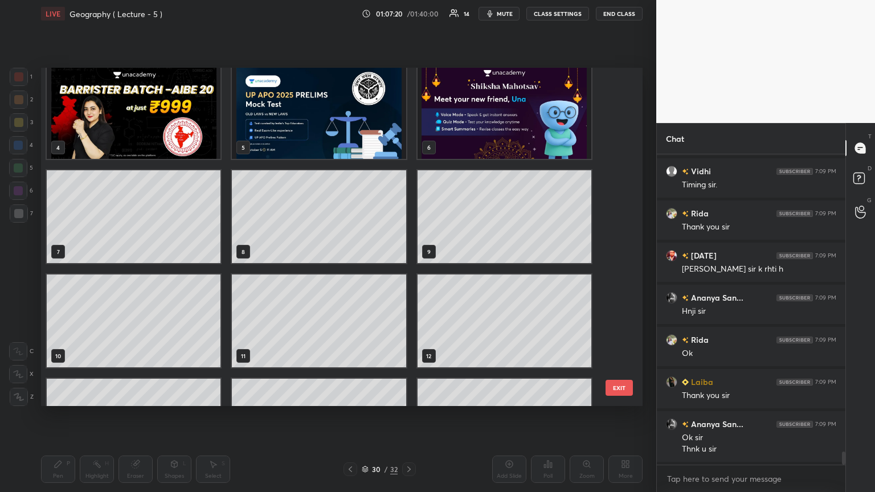
click at [139, 100] on img "grid" at bounding box center [134, 112] width 174 height 93
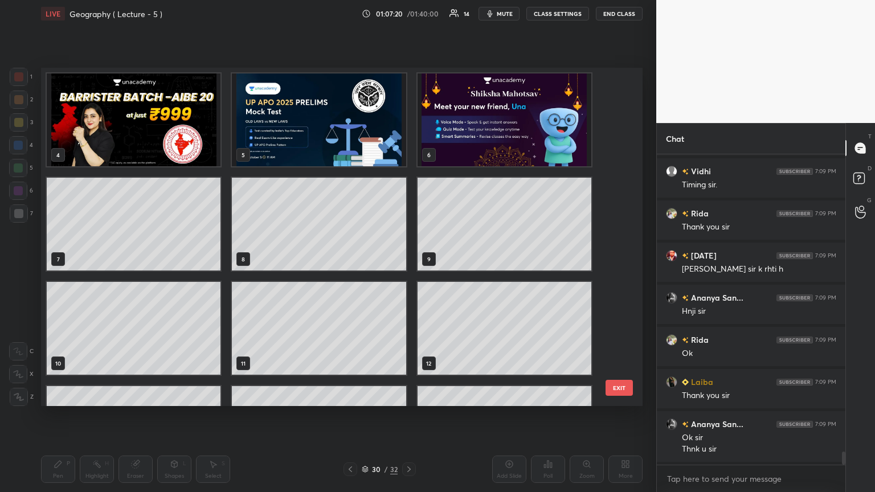
click at [141, 96] on div "1 2 3 4 5 6 7 8 9 10 11 12 13 14 15" at bounding box center [332, 237] width 582 height 338
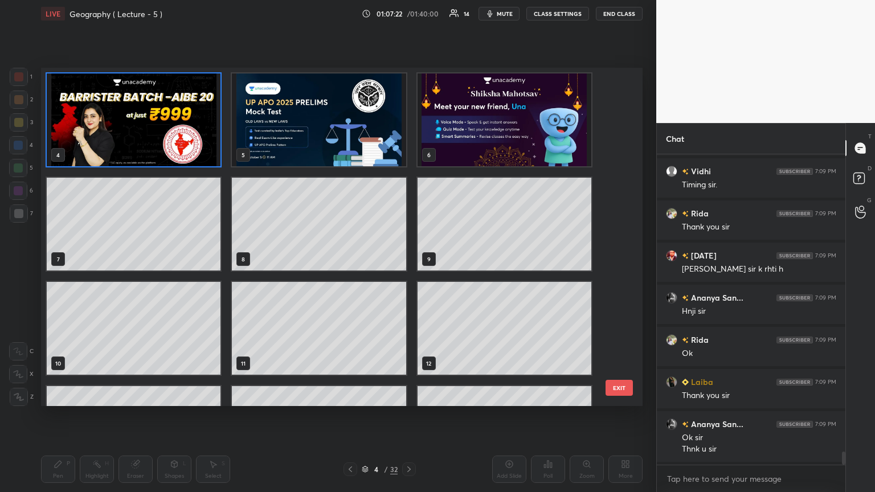
click at [161, 114] on img "grid" at bounding box center [134, 119] width 174 height 93
click at [169, 119] on img "grid" at bounding box center [134, 119] width 174 height 93
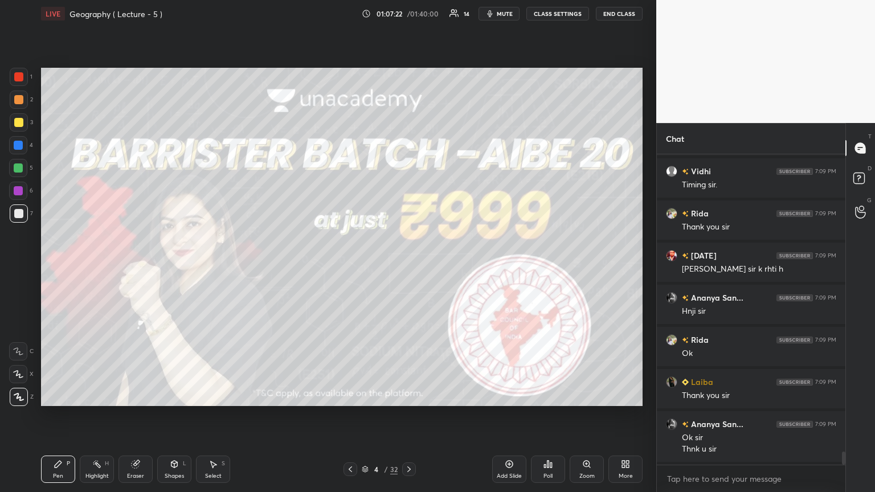
click at [176, 118] on img "grid" at bounding box center [134, 119] width 174 height 93
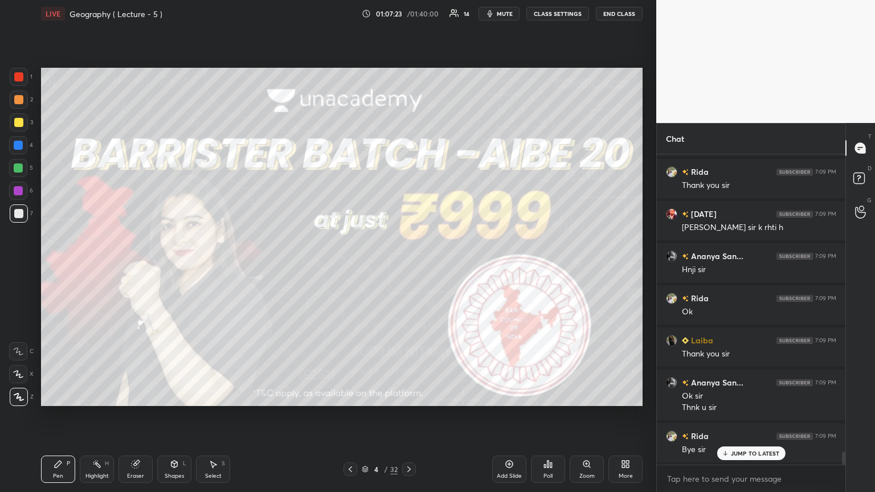
click at [352, 267] on icon at bounding box center [350, 469] width 9 height 9
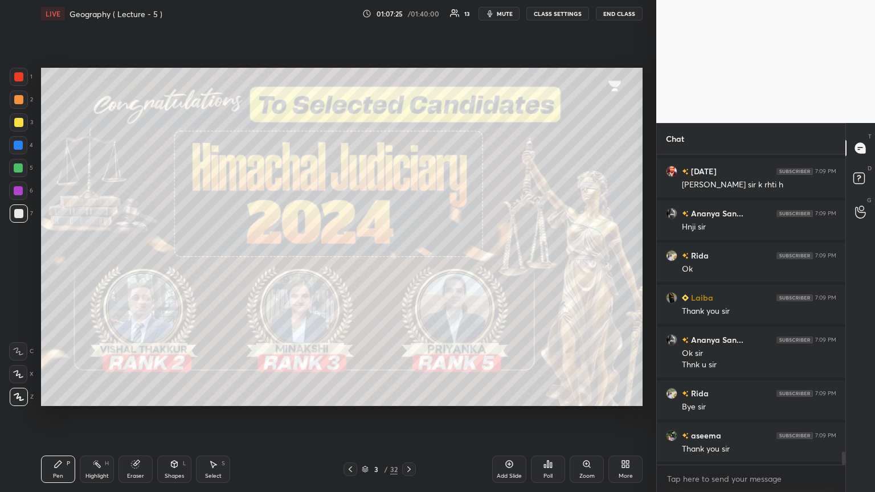
scroll to position [7021, 0]
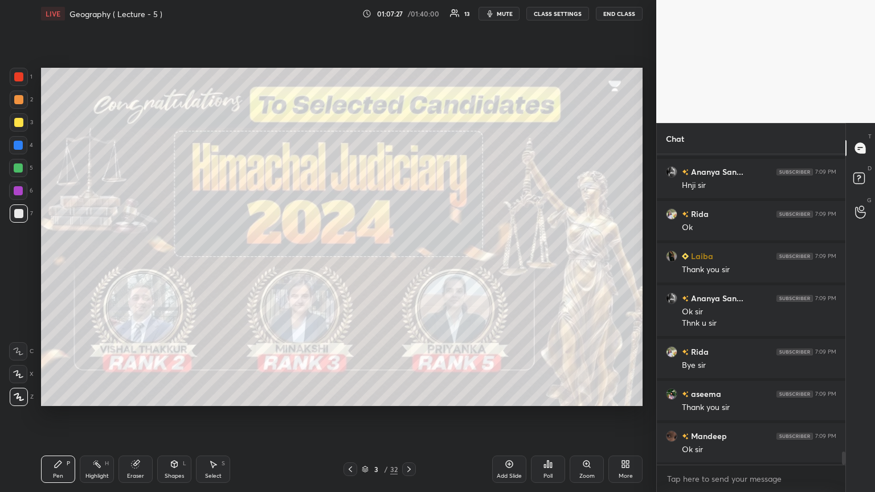
click at [408, 267] on icon at bounding box center [409, 469] width 9 height 9
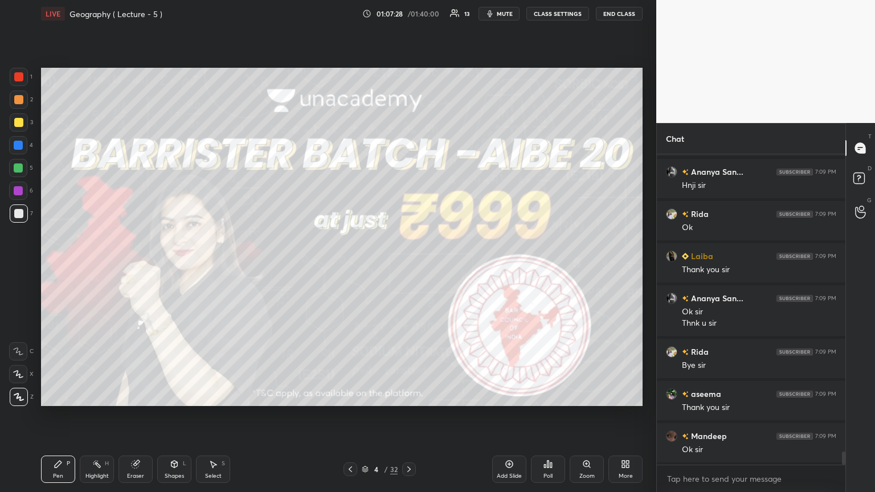
scroll to position [7064, 0]
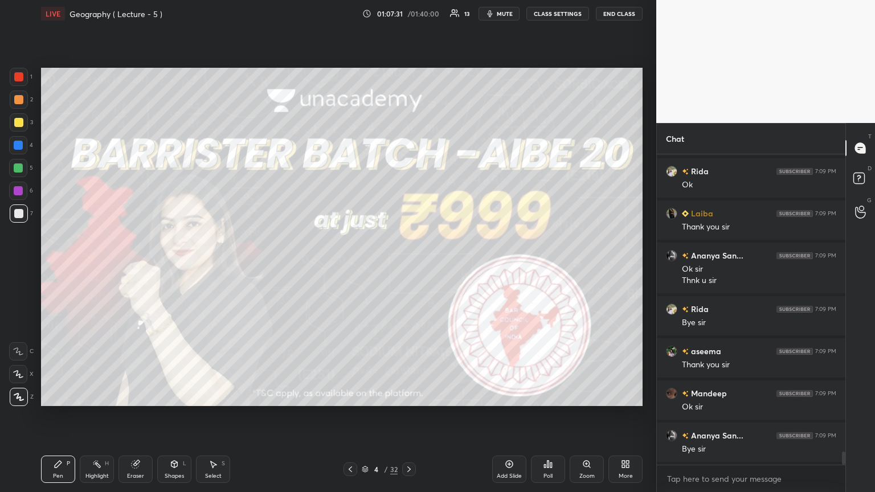
click at [408, 267] on icon at bounding box center [408, 470] width 3 height 6
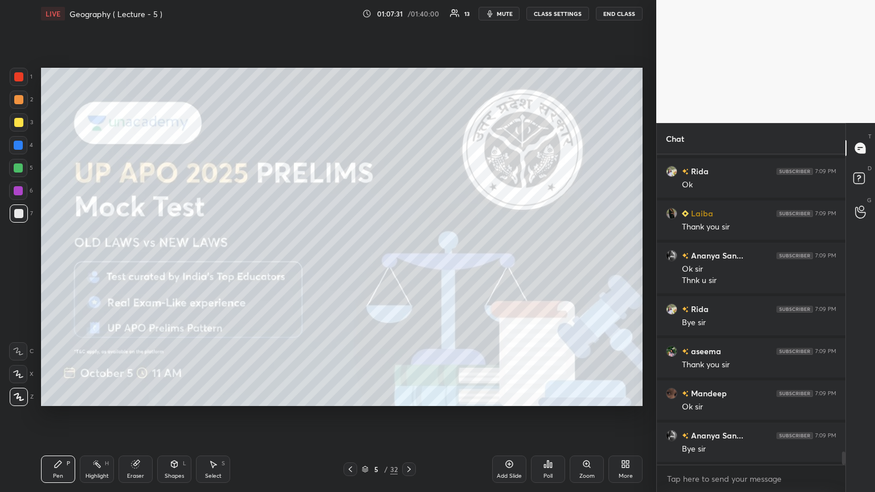
scroll to position [7106, 0]
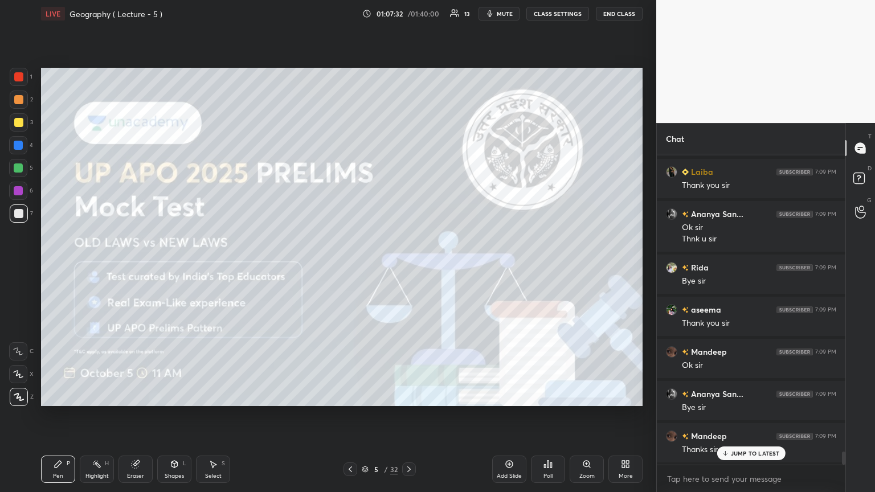
click at [408, 267] on icon at bounding box center [409, 469] width 9 height 9
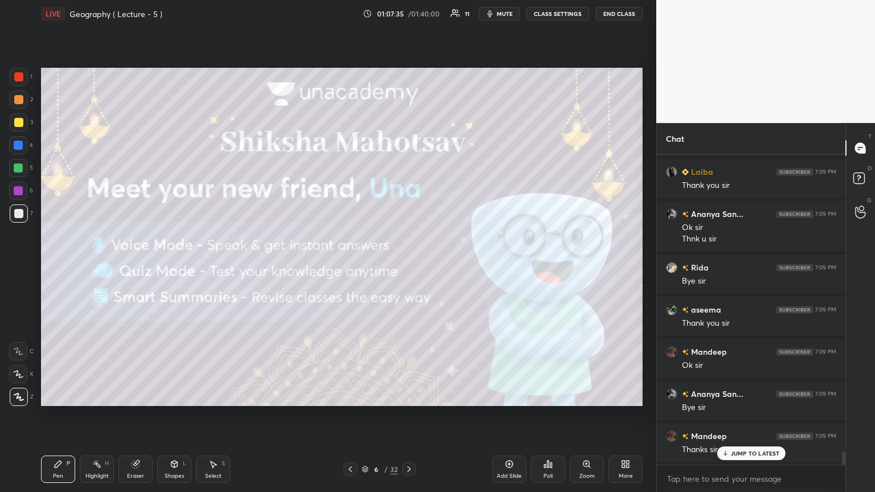
click at [408, 267] on div "JUMP TO LATEST" at bounding box center [751, 454] width 68 height 14
click at [408, 14] on button "End Class" at bounding box center [619, 14] width 47 height 14
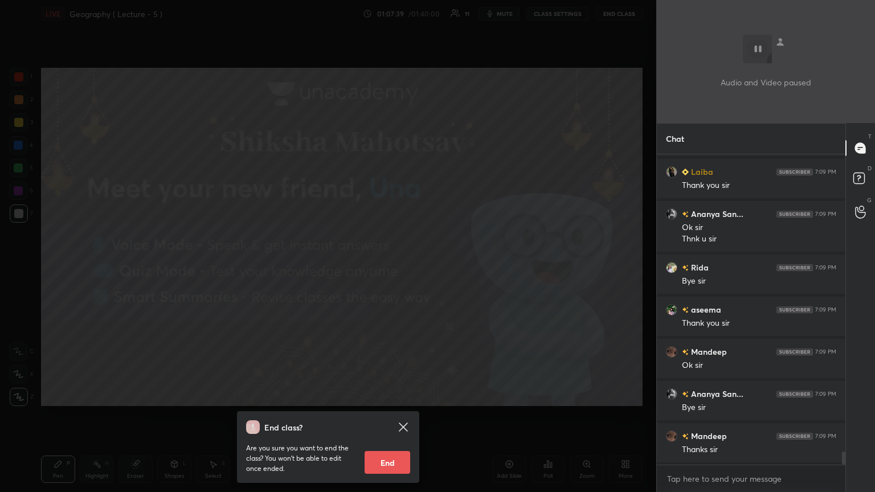
click at [381, 267] on button "End" at bounding box center [388, 462] width 46 height 23
type textarea "x"
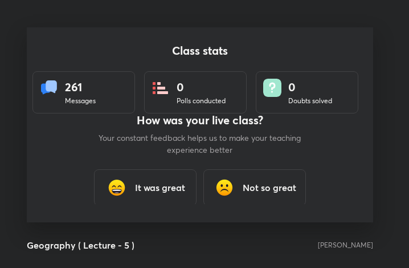
scroll to position [0, 0]
